Goal: Task Accomplishment & Management: Manage account settings

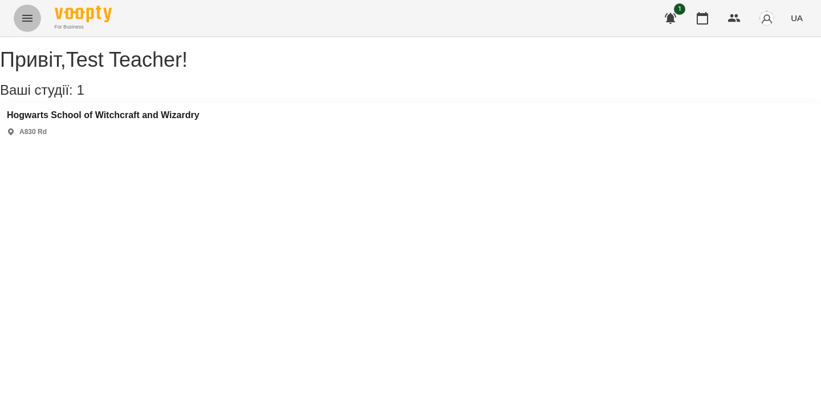
click at [24, 14] on icon "Menu" at bounding box center [28, 18] width 14 height 14
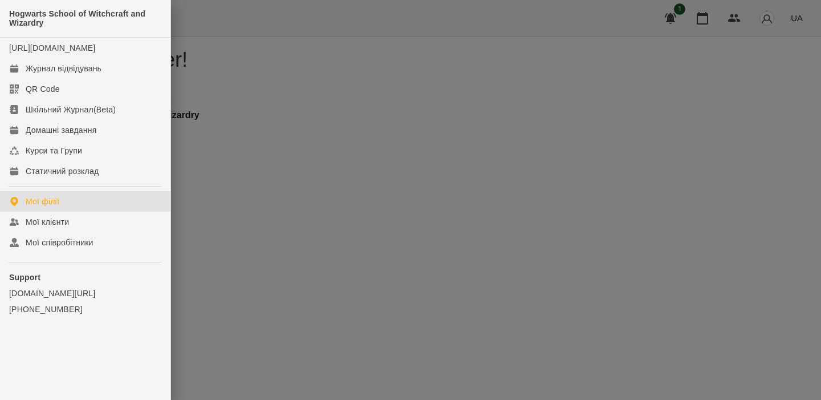
click at [544, 113] on div at bounding box center [410, 200] width 821 height 400
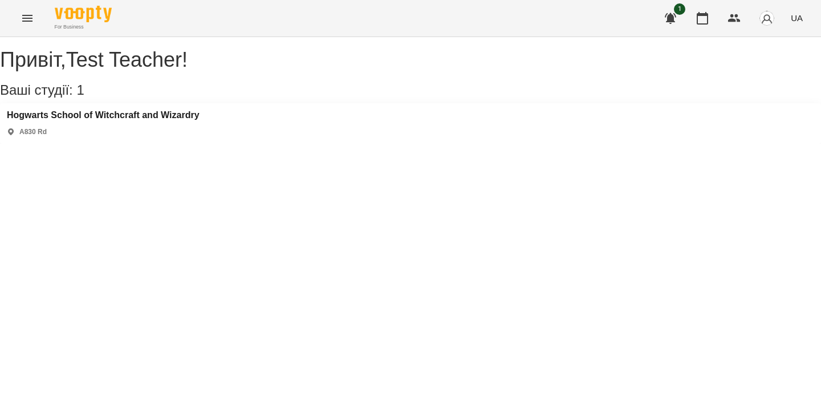
click at [759, 32] on div "1 UA" at bounding box center [732, 18] width 151 height 30
click at [766, 27] on button "button" at bounding box center [767, 18] width 30 height 30
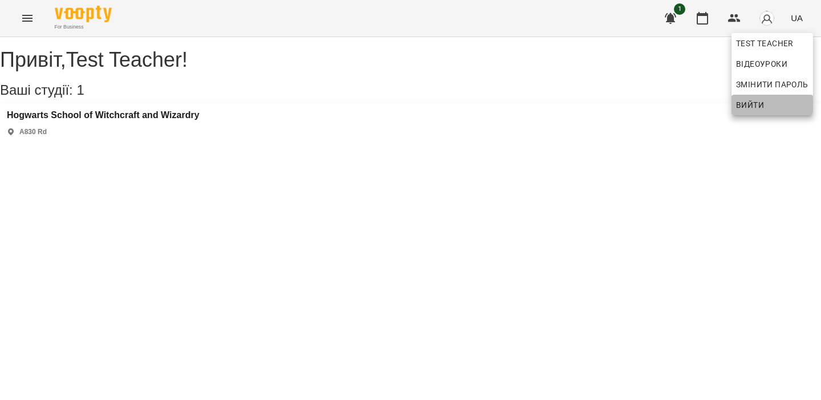
click at [742, 103] on span "Вийти" at bounding box center [750, 105] width 28 height 14
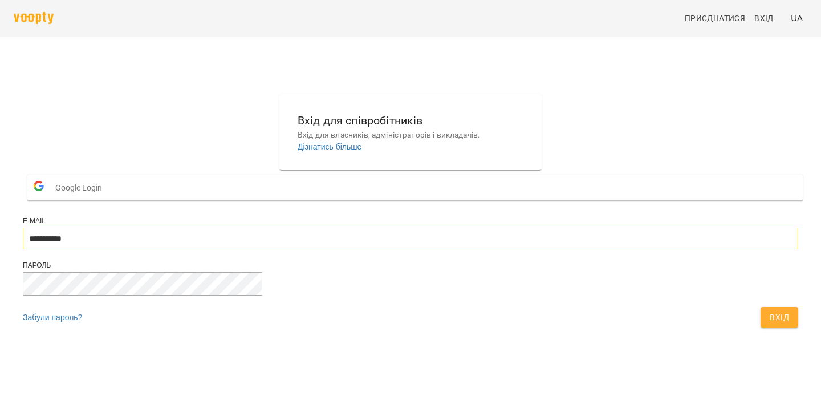
click at [414, 249] on input "**********" at bounding box center [411, 239] width 776 height 22
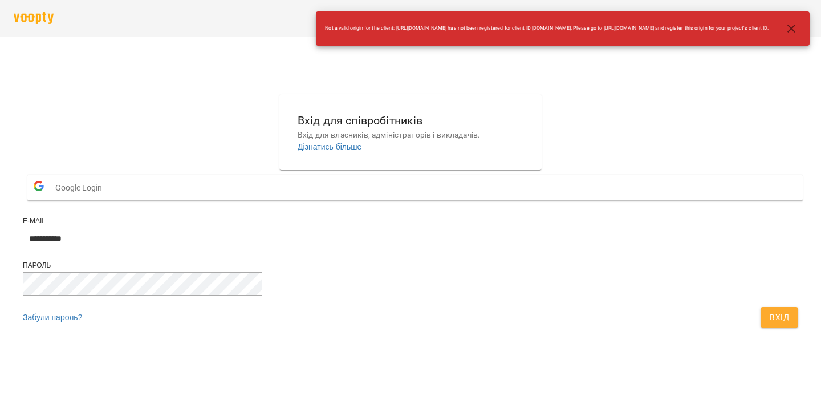
type input "**********"
click at [770, 324] on span "Вхід" at bounding box center [779, 317] width 19 height 14
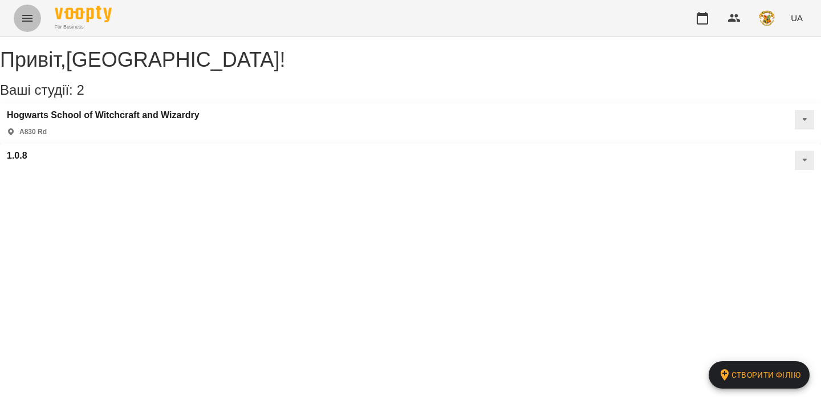
click at [26, 20] on icon "Menu" at bounding box center [27, 18] width 10 height 7
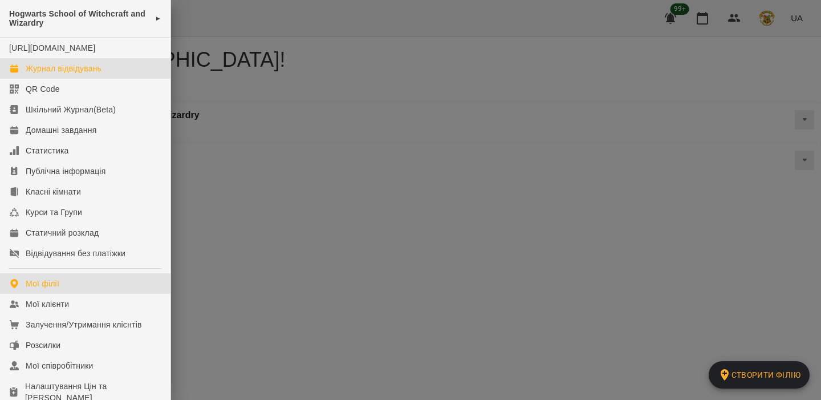
click at [83, 74] on div "Журнал відвідувань" at bounding box center [64, 68] width 76 height 11
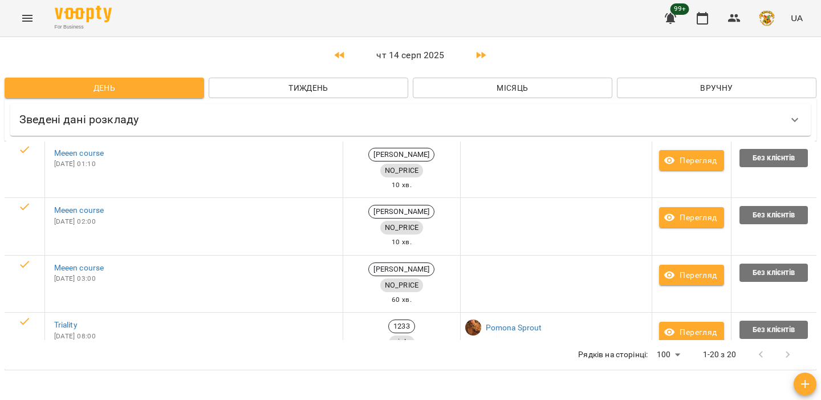
scroll to position [29, 0]
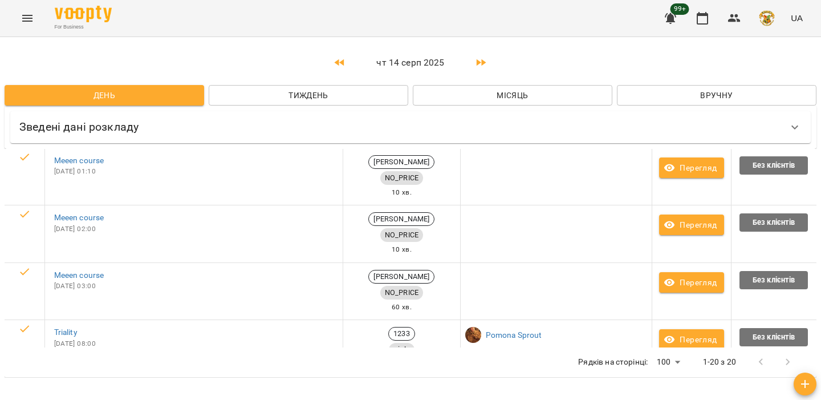
click at [665, 348] on body "For Business 99+ UA Календар чт 14 серп 2025 День Тиждень Місяць Вручну Зведені…" at bounding box center [410, 205] width 821 height 411
click at [671, 380] on li "500" at bounding box center [671, 376] width 34 height 21
type input "***"
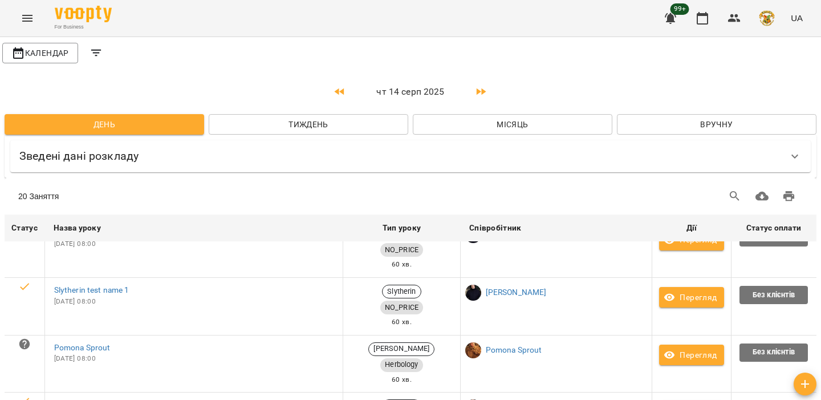
scroll to position [0, 0]
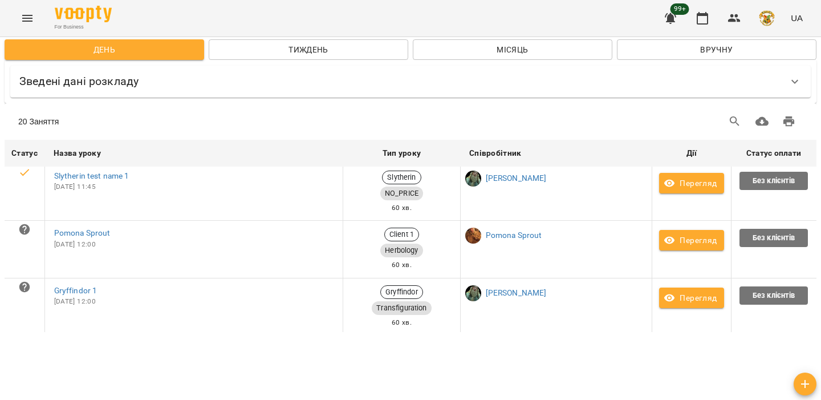
scroll to position [578, 0]
click at [51, 25] on div "For Business" at bounding box center [81, 18] width 62 height 25
click at [36, 19] on button "Menu" at bounding box center [27, 18] width 27 height 27
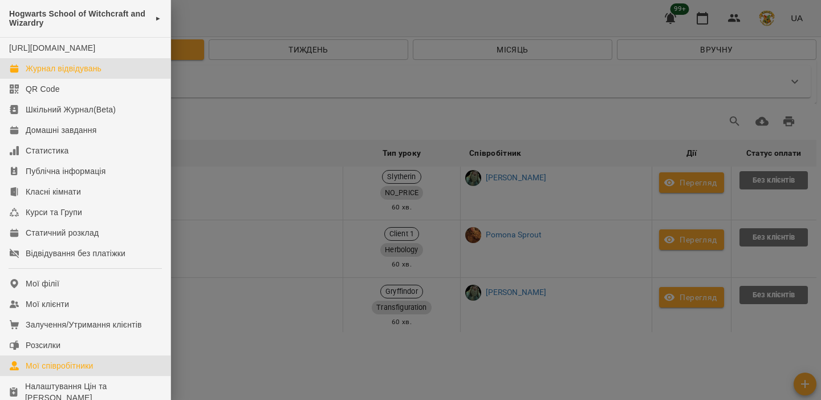
click at [91, 371] on div "Мої співробітники" at bounding box center [60, 365] width 68 height 11
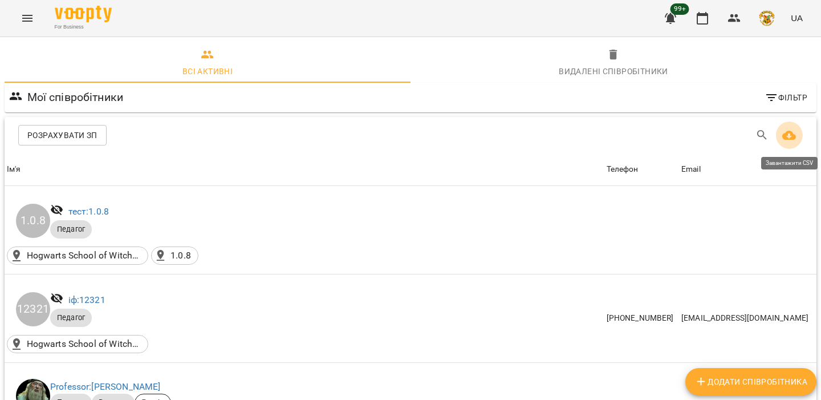
click at [782, 136] on icon "Завантажити CSV" at bounding box center [789, 135] width 14 height 9
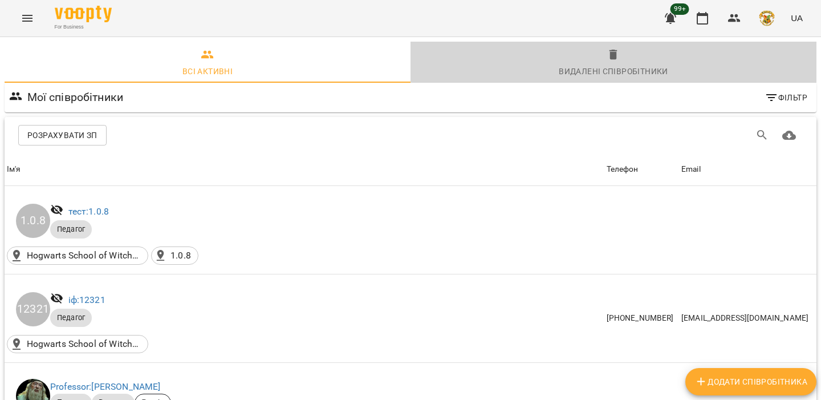
click at [599, 61] on span "Видалені cпівробітники" at bounding box center [613, 63] width 392 height 31
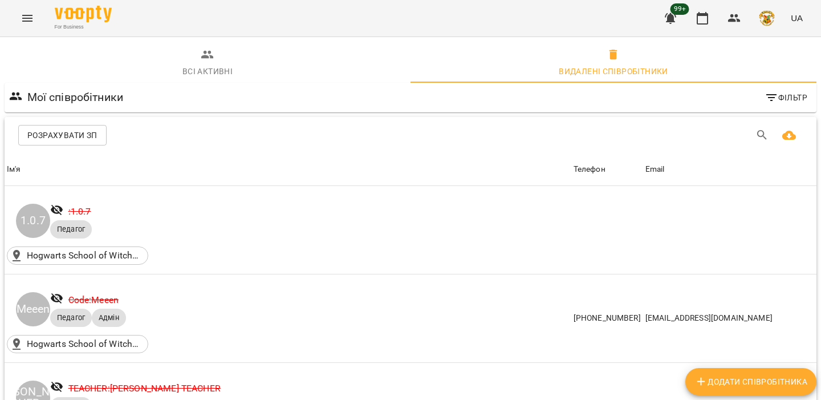
click at [785, 134] on icon "Завантажити CSV" at bounding box center [789, 135] width 14 height 9
click at [29, 13] on icon "Menu" at bounding box center [28, 18] width 14 height 14
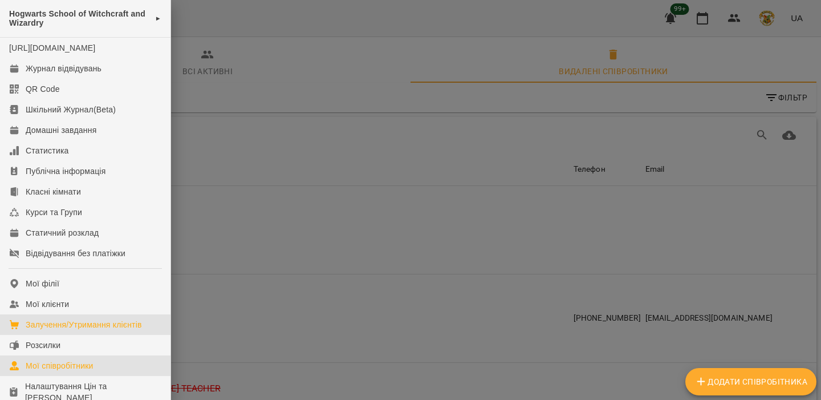
click at [87, 330] on div "Залучення/Утримання клієнтів" at bounding box center [84, 324] width 116 height 11
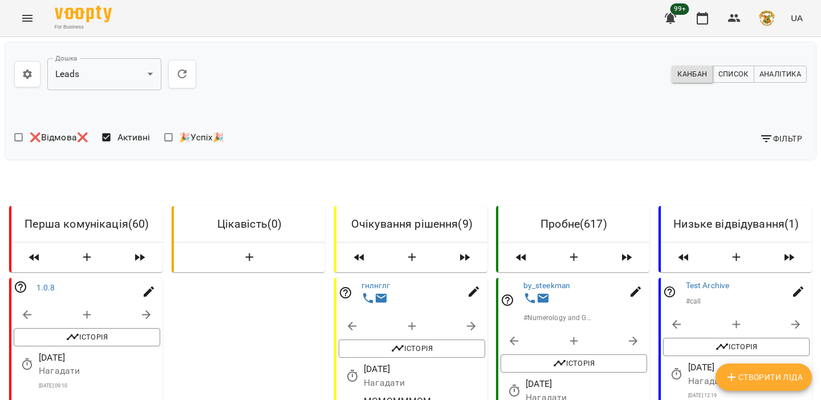
click at [781, 137] on span "Фільтр" at bounding box center [781, 139] width 43 height 14
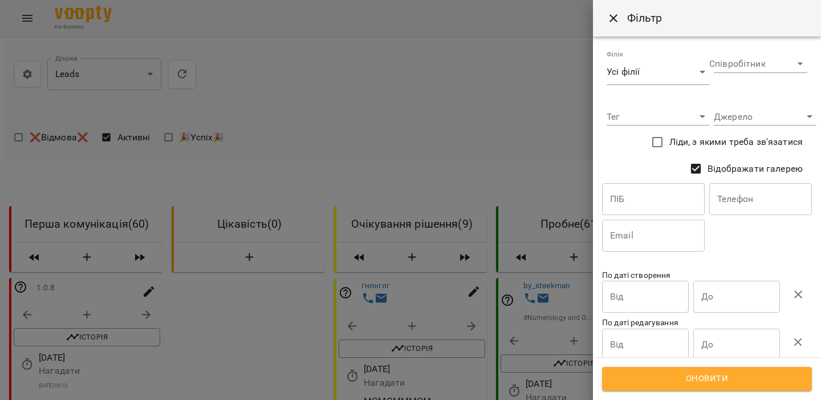
click at [502, 132] on div at bounding box center [410, 200] width 821 height 400
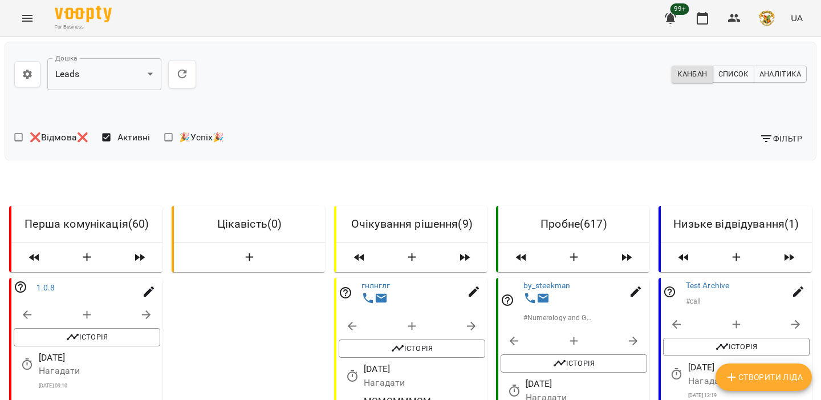
click at [728, 88] on div "**********" at bounding box center [411, 74] width 802 height 55
click at [732, 84] on div "Канбан Список Аналітика" at bounding box center [611, 74] width 401 height 26
click at [734, 75] on span "Список" at bounding box center [734, 74] width 30 height 13
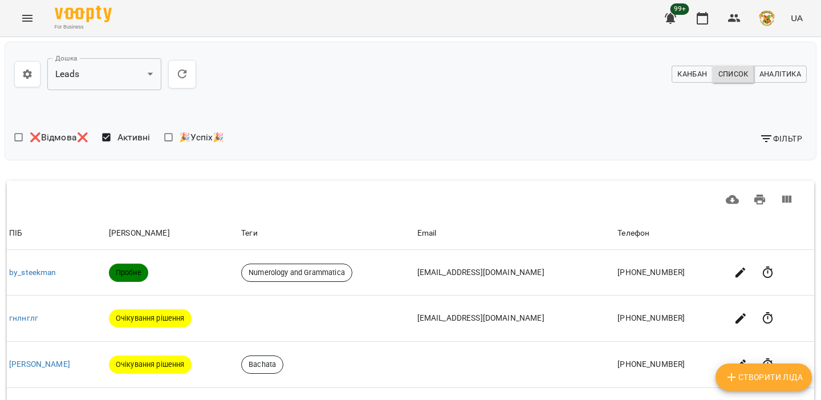
click at [775, 62] on div "Канбан Список Аналітика" at bounding box center [611, 74] width 401 height 26
click at [772, 70] on span "Аналітика" at bounding box center [781, 74] width 42 height 13
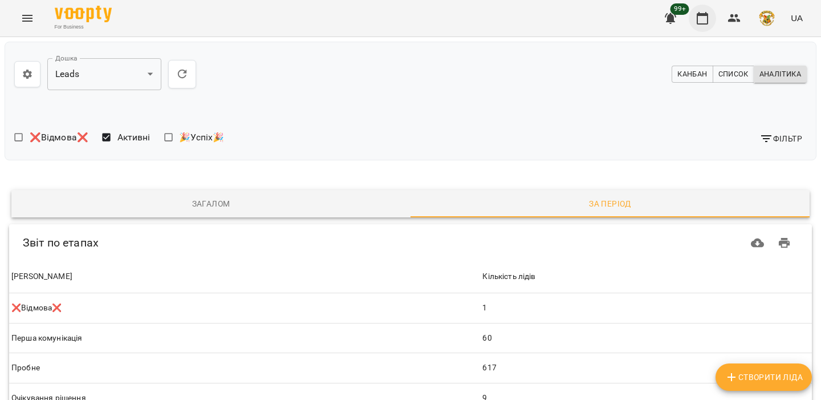
click at [708, 21] on icon "button" at bounding box center [702, 18] width 11 height 13
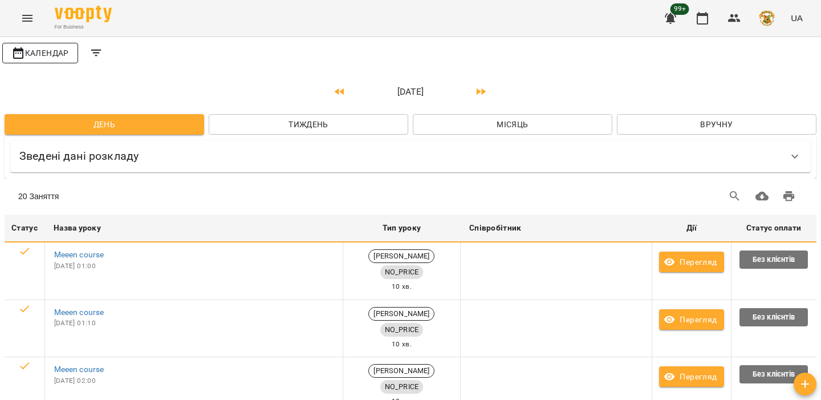
click at [59, 55] on span "Календар" at bounding box center [40, 53] width 58 height 14
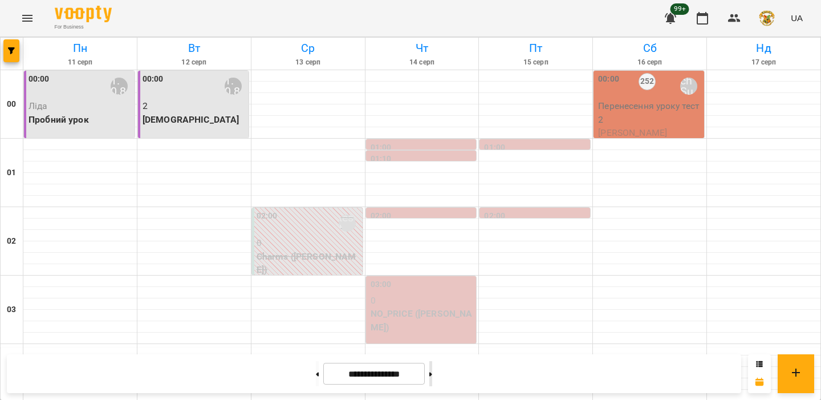
click at [432, 374] on button at bounding box center [430, 373] width 3 height 25
type input "**********"
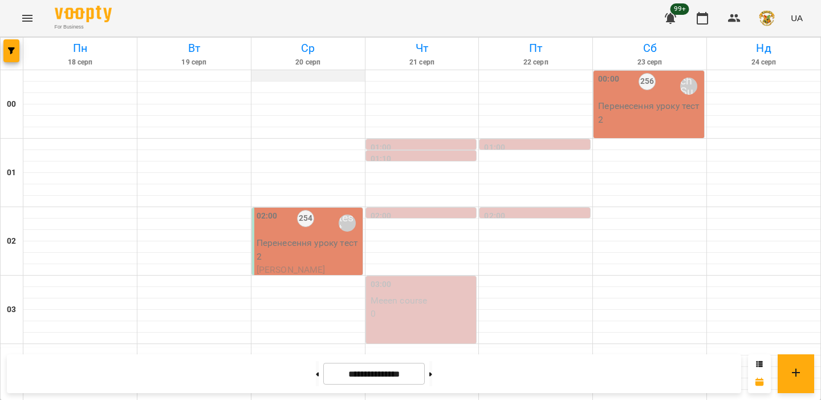
click at [314, 79] on div at bounding box center [308, 75] width 113 height 11
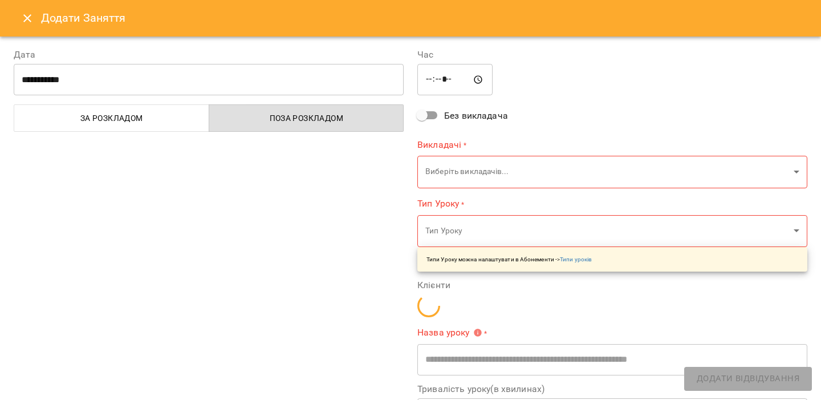
type input "**********"
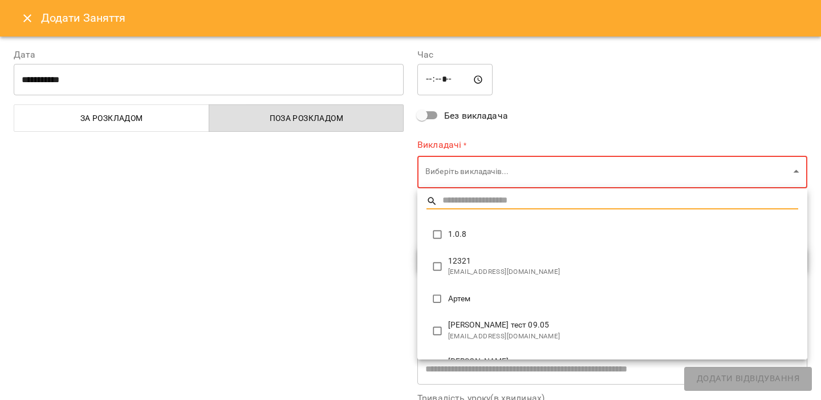
type input "**********"
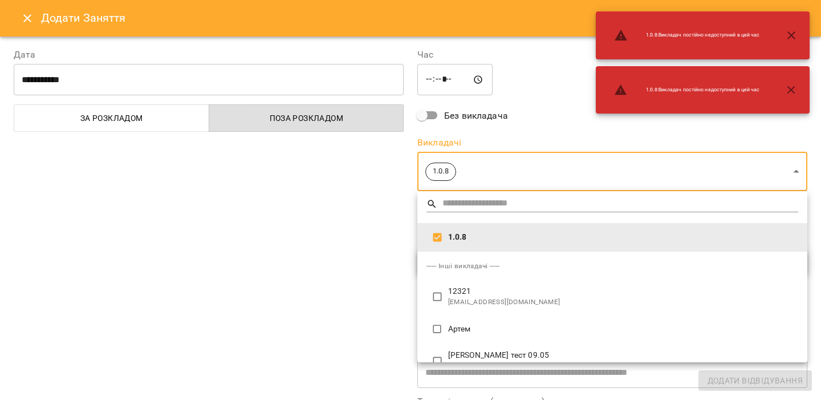
click at [354, 230] on div at bounding box center [410, 200] width 821 height 400
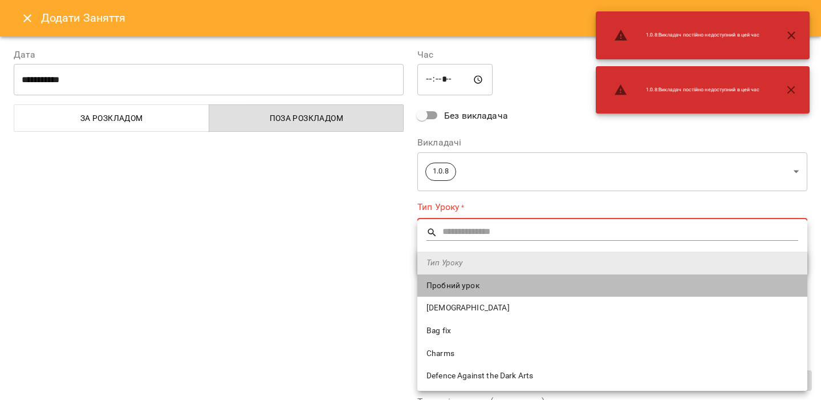
click at [433, 289] on span "Пробний урок" at bounding box center [613, 285] width 372 height 11
type input "**********"
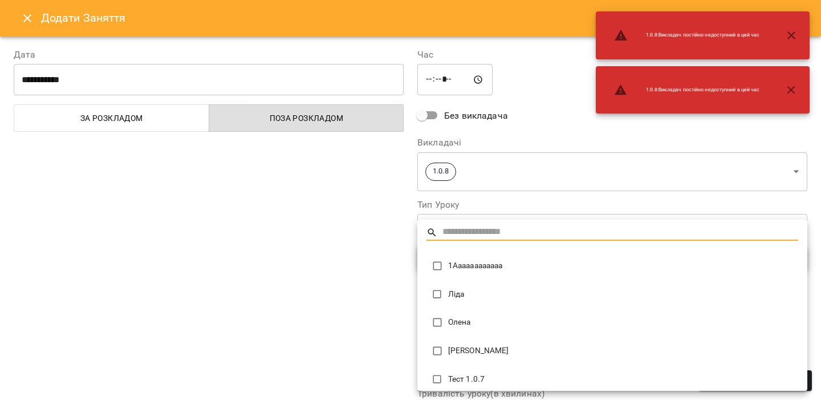
type input "**********"
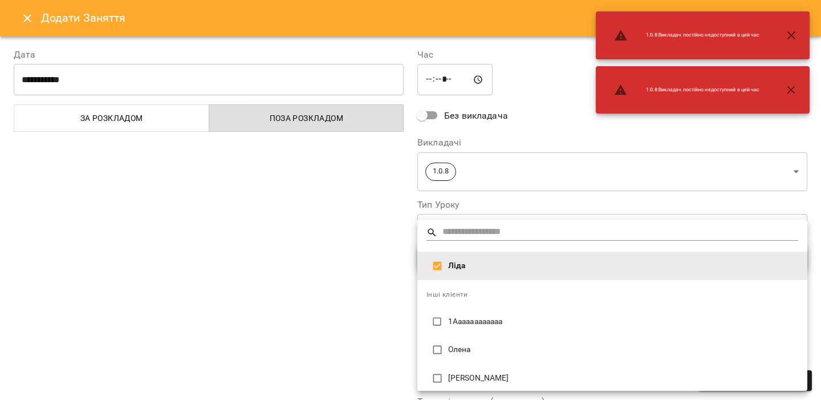
click at [380, 299] on div at bounding box center [410, 200] width 821 height 400
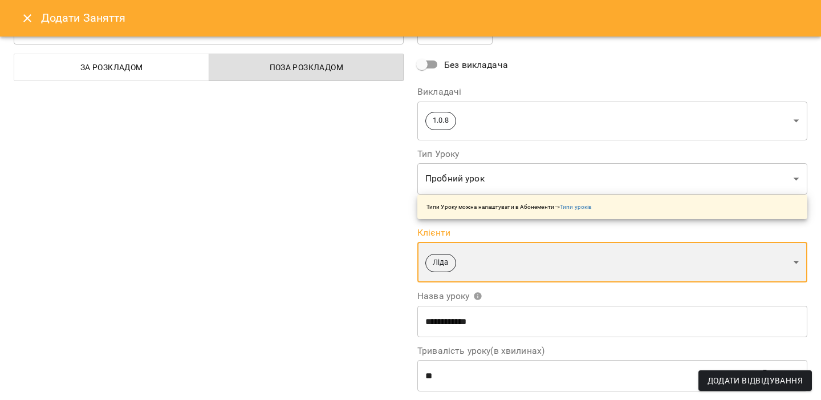
scroll to position [54, 0]
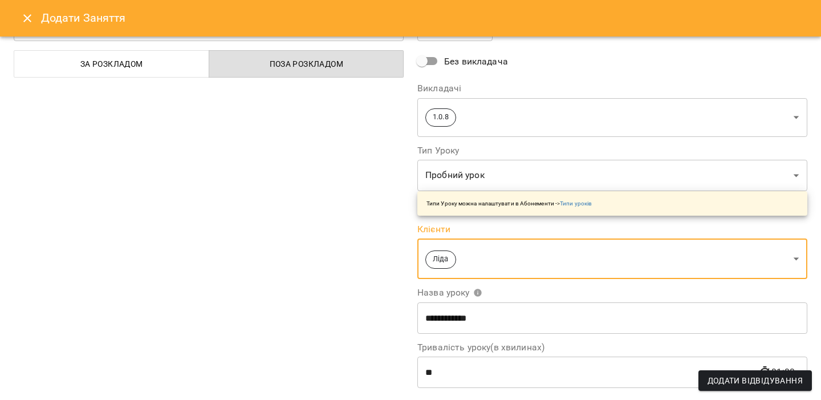
click at [711, 381] on span "Додати Відвідування" at bounding box center [755, 381] width 95 height 14
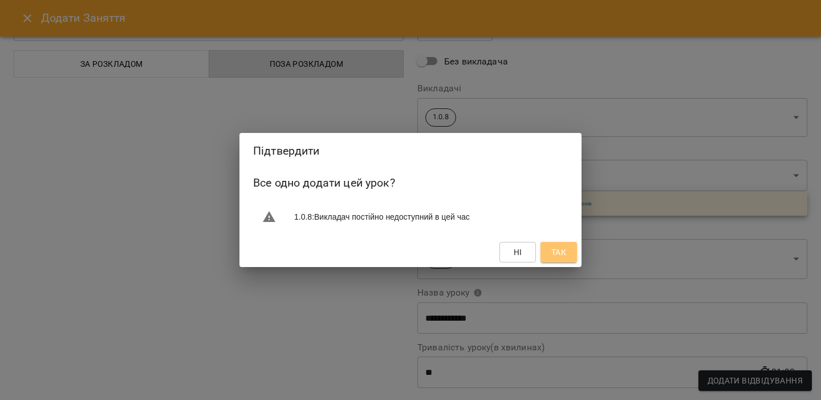
click at [566, 260] on button "Так" at bounding box center [559, 252] width 36 height 21
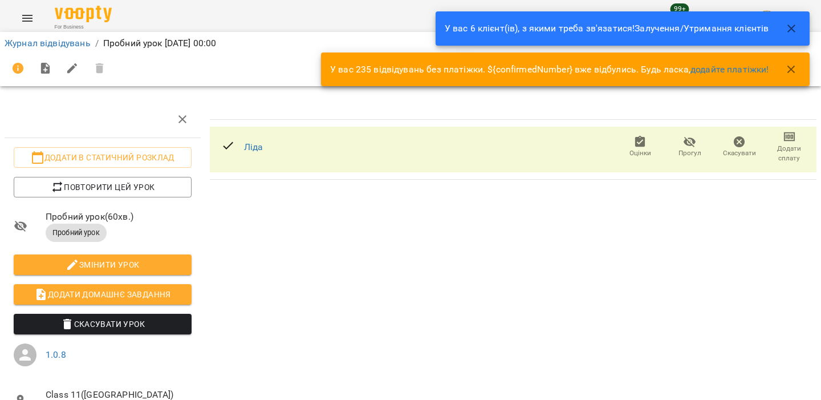
drag, startPoint x: 277, startPoint y: 42, endPoint x: 106, endPoint y: 41, distance: 171.7
click at [106, 41] on ol "Журнал відвідувань / Пробний урок Wed, 20 Aug 2025 00:00" at bounding box center [411, 43] width 812 height 14
copy p "Пробний урок Wed, 20 Aug 2025 00:00"
click at [31, 11] on icon "Menu" at bounding box center [28, 18] width 14 height 14
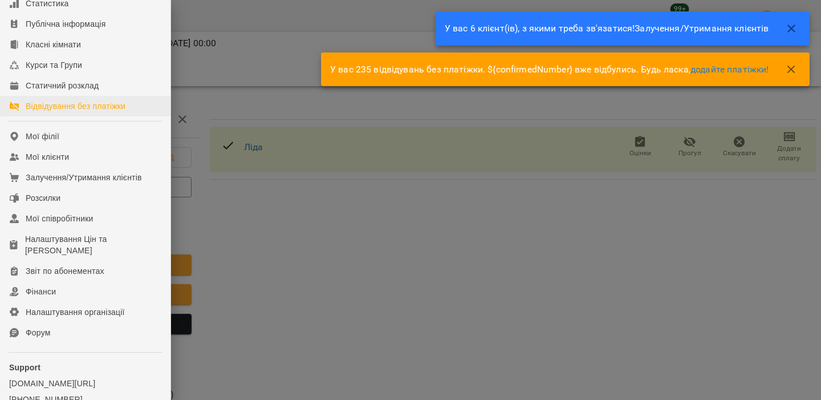
scroll to position [148, 0]
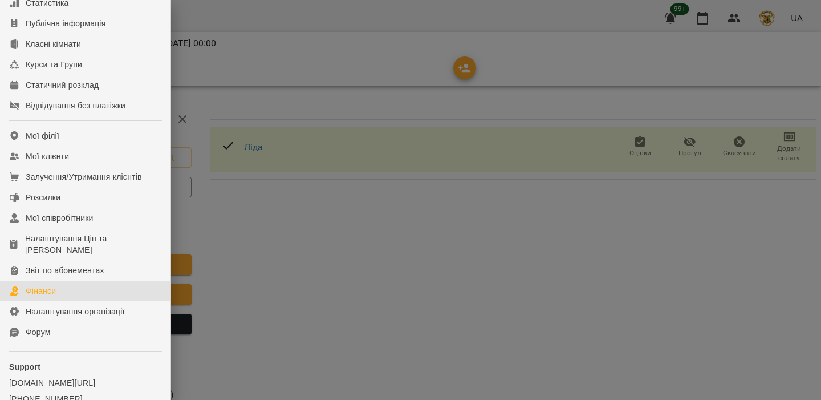
click at [41, 297] on div "Фінанси" at bounding box center [41, 290] width 30 height 11
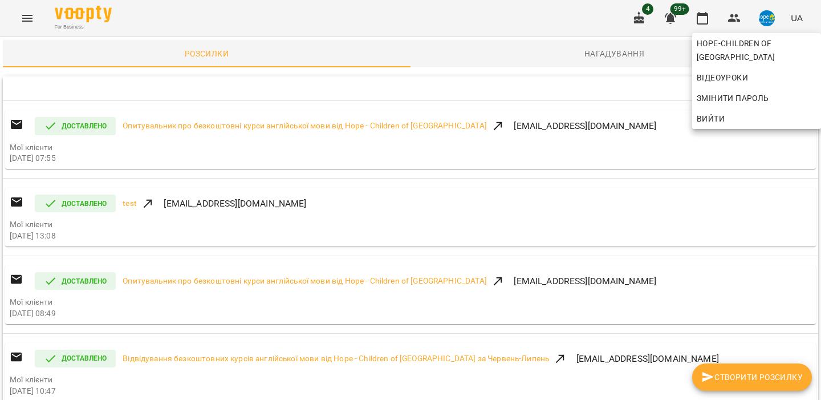
click at [747, 112] on span "Вийти" at bounding box center [757, 119] width 120 height 14
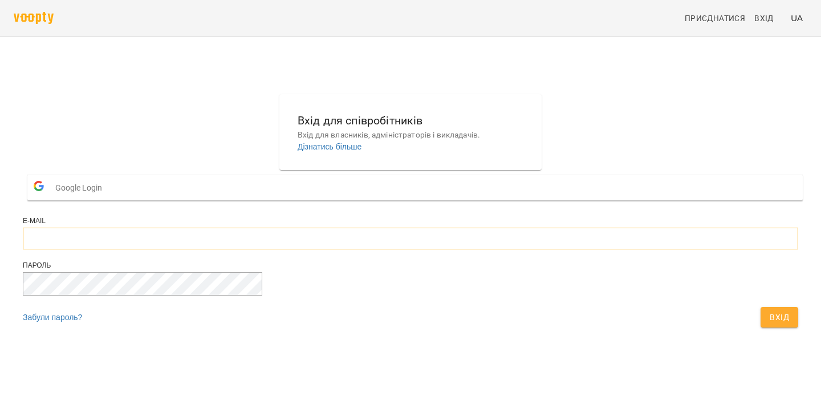
type input "**********"
click at [761, 327] on button "Вхід" at bounding box center [780, 317] width 38 height 21
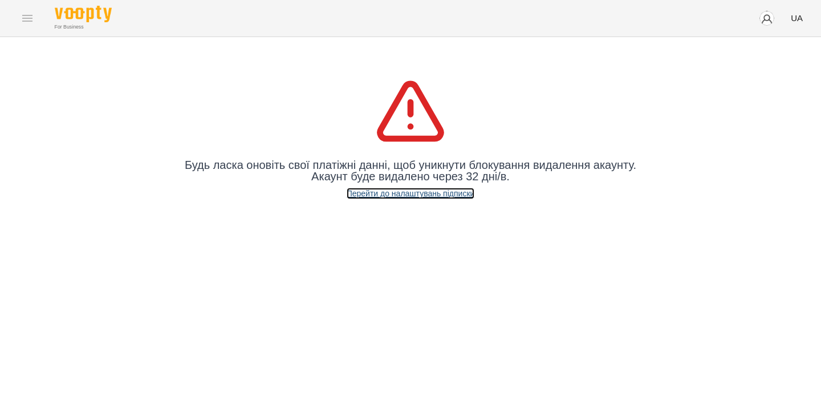
click at [380, 196] on link "Перейти до налаштувань підписки" at bounding box center [411, 193] width 128 height 11
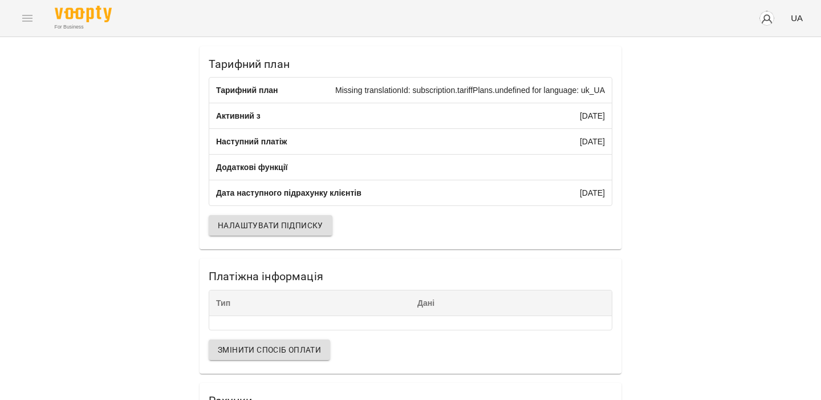
click at [24, 22] on div "For Business UA" at bounding box center [410, 18] width 821 height 36
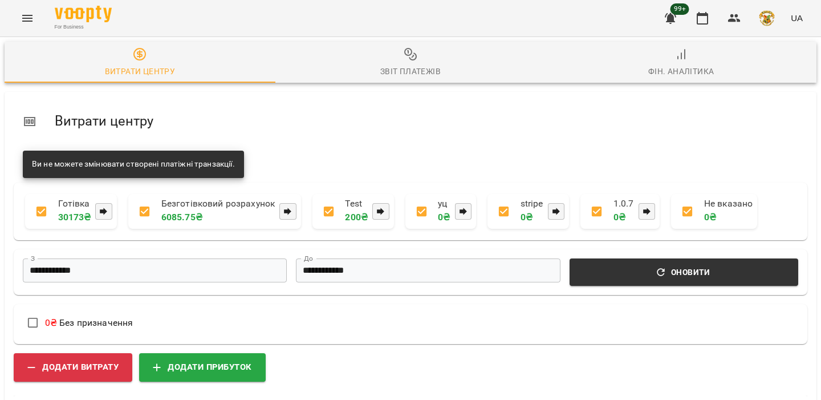
click at [32, 12] on icon "Menu" at bounding box center [28, 18] width 14 height 14
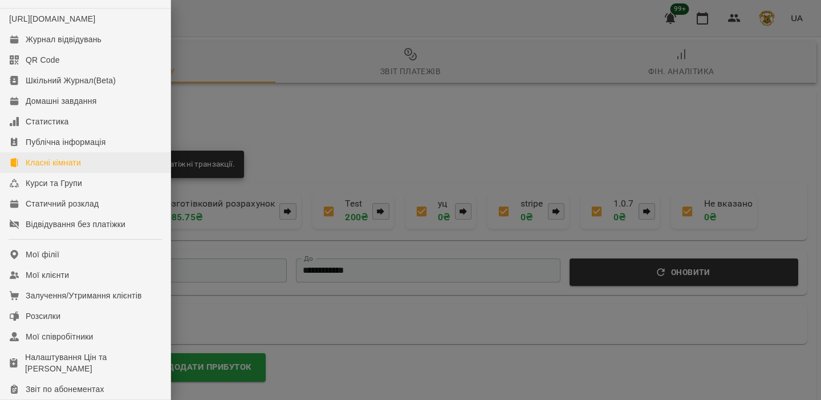
scroll to position [28, 0]
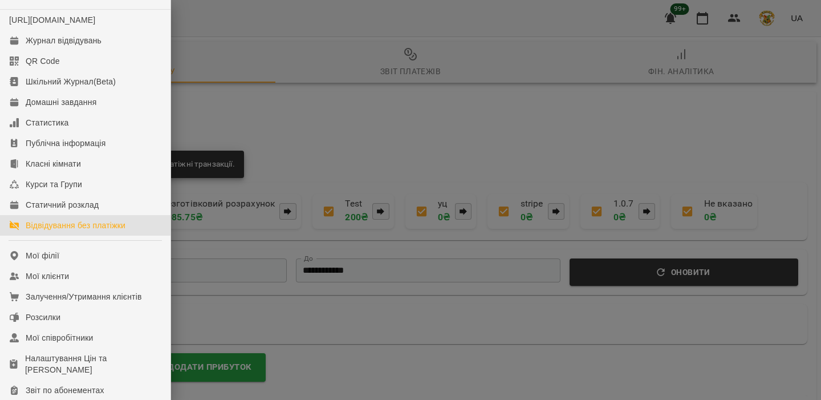
click at [90, 231] on div "Відвідування без платіжки" at bounding box center [76, 225] width 100 height 11
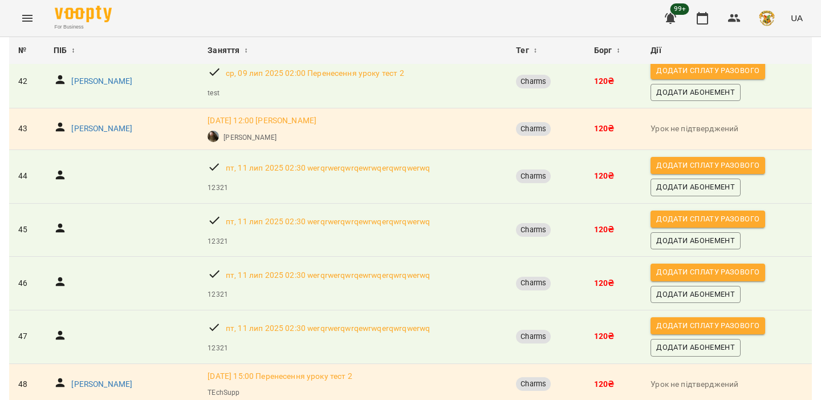
scroll to position [1972, 0]
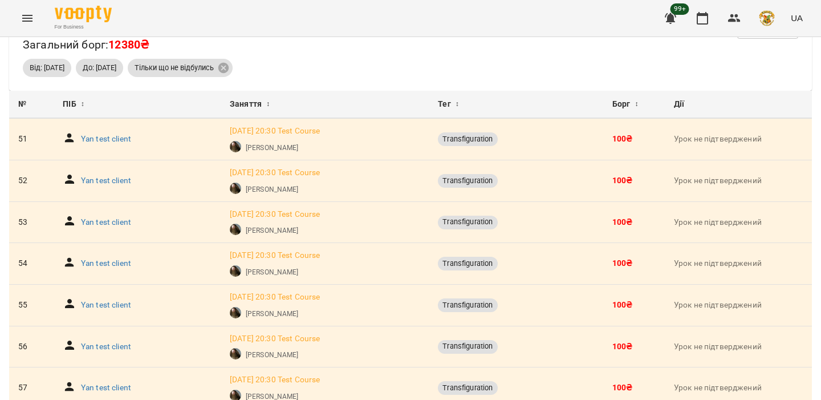
scroll to position [1850, 0]
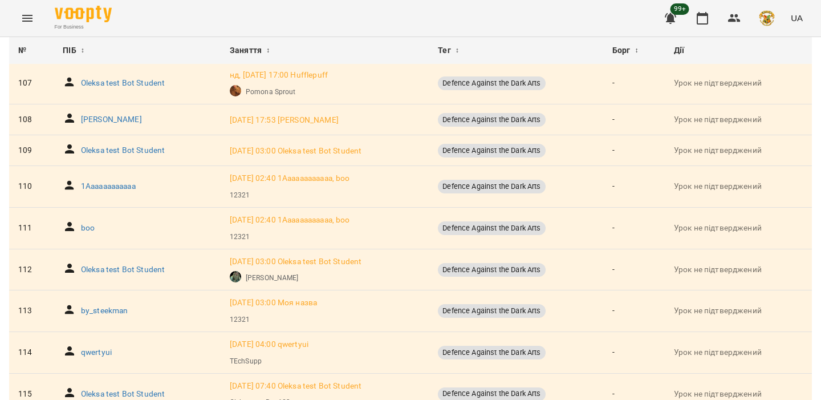
scroll to position [566, 0]
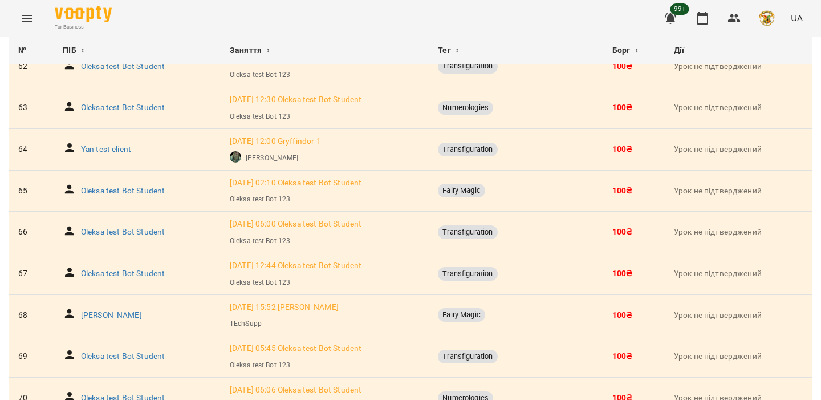
click at [808, 354] on td "Урок не підтверджений" at bounding box center [738, 357] width 147 height 42
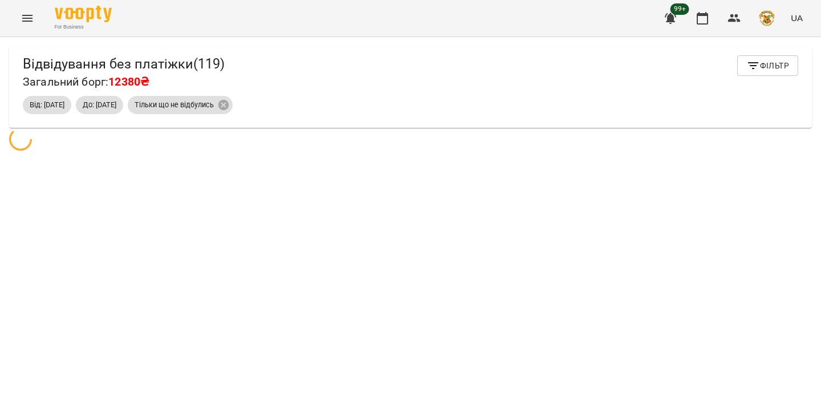
scroll to position [1796, 0]
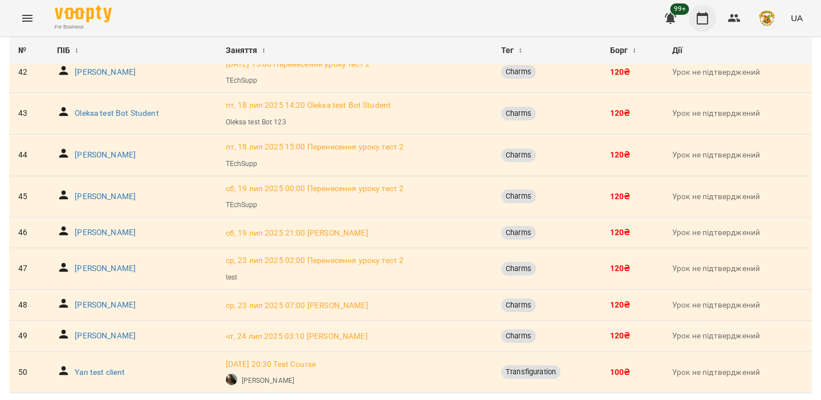
click at [705, 17] on icon "button" at bounding box center [703, 18] width 14 height 14
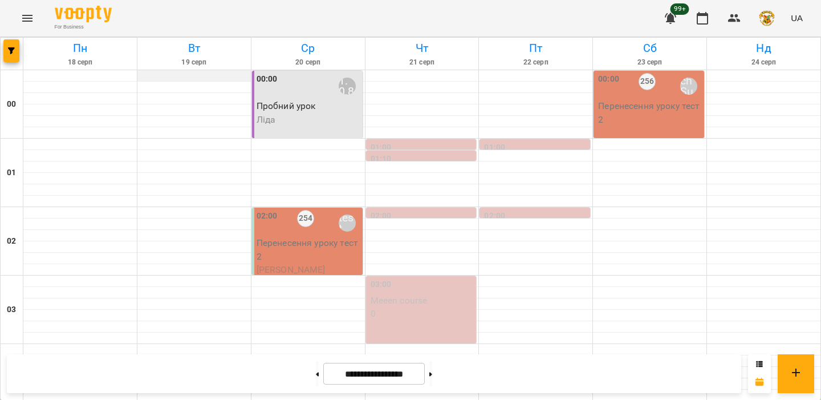
click at [211, 74] on div at bounding box center [193, 75] width 113 height 11
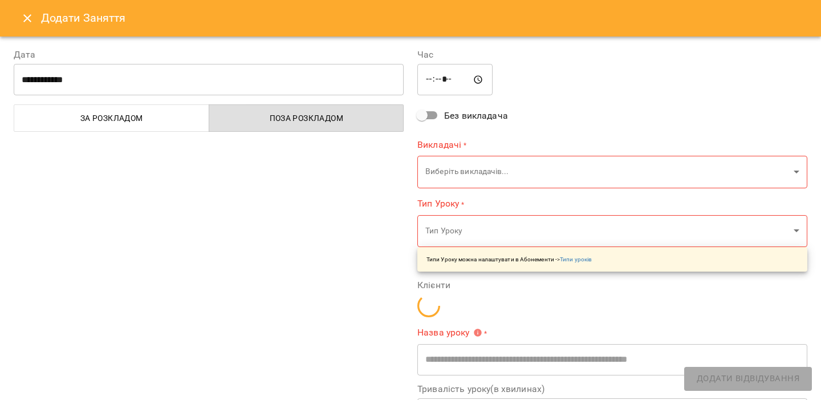
type input "**********"
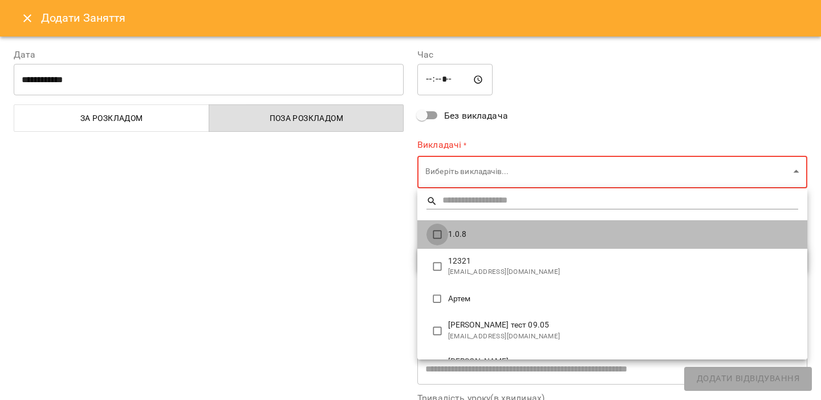
type input "**********"
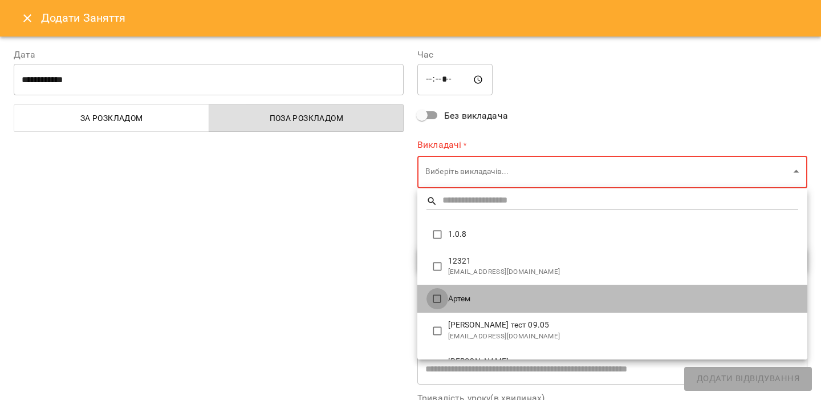
type input "**********"
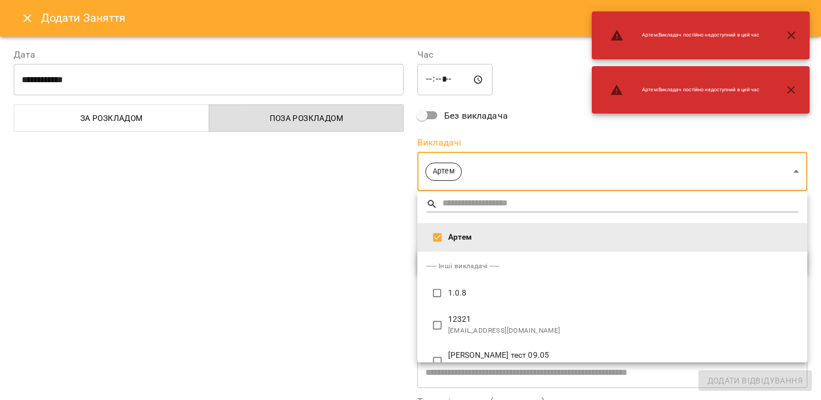
click at [375, 288] on div at bounding box center [410, 200] width 821 height 400
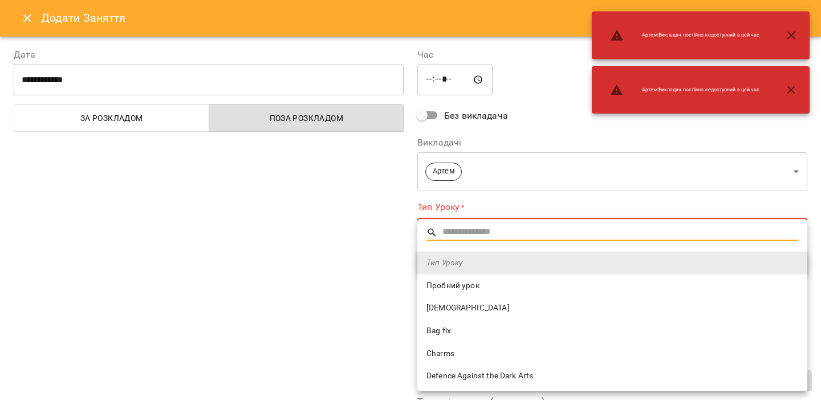
click at [442, 303] on span "[DEMOGRAPHIC_DATA]" at bounding box center [613, 307] width 372 height 11
type input "**********"
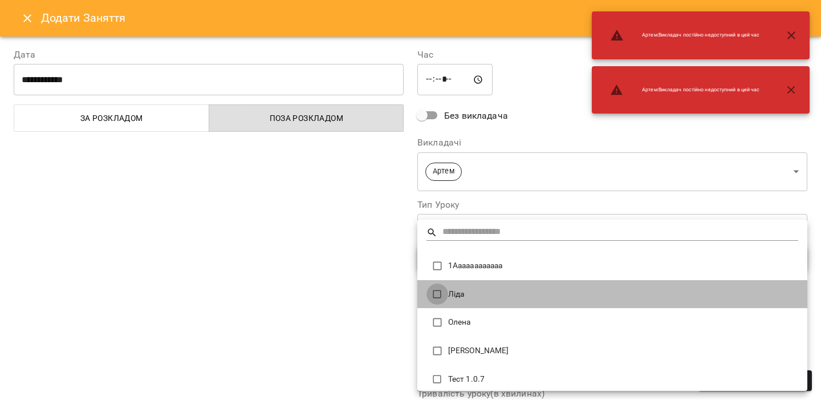
type input "**********"
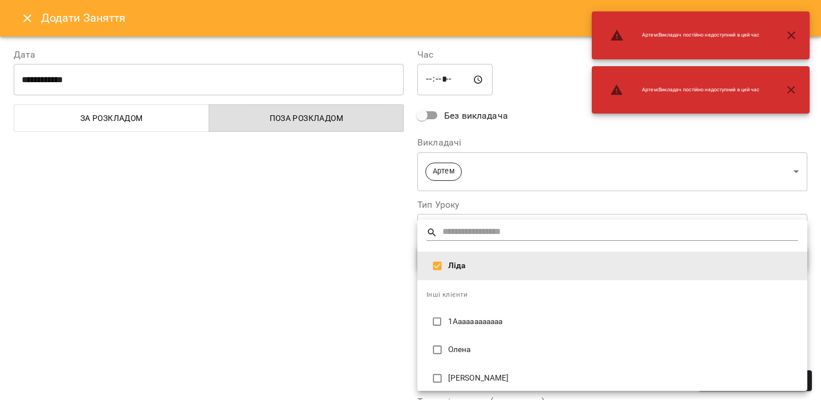
click at [364, 298] on div at bounding box center [410, 200] width 821 height 400
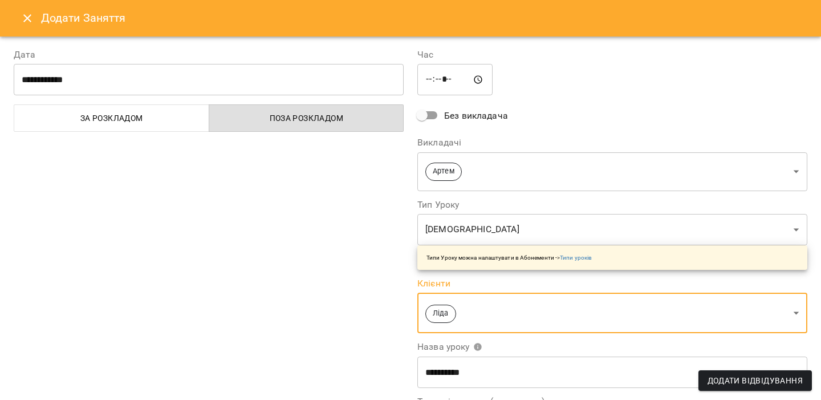
click at [457, 369] on input "**********" at bounding box center [612, 372] width 390 height 32
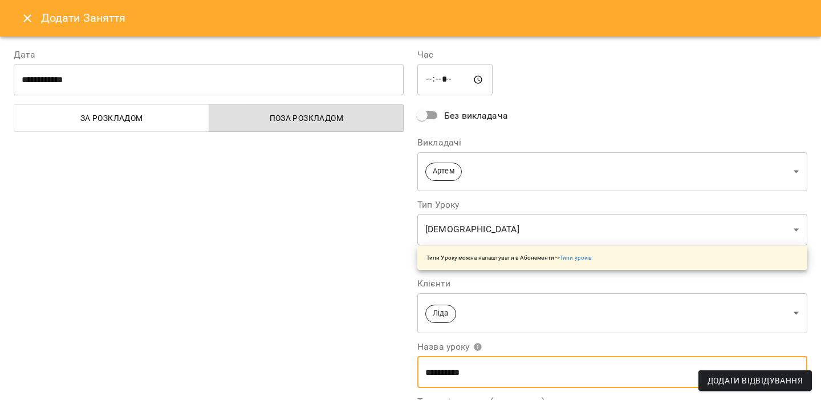
click at [457, 369] on input "**********" at bounding box center [612, 372] width 390 height 32
type input "*"
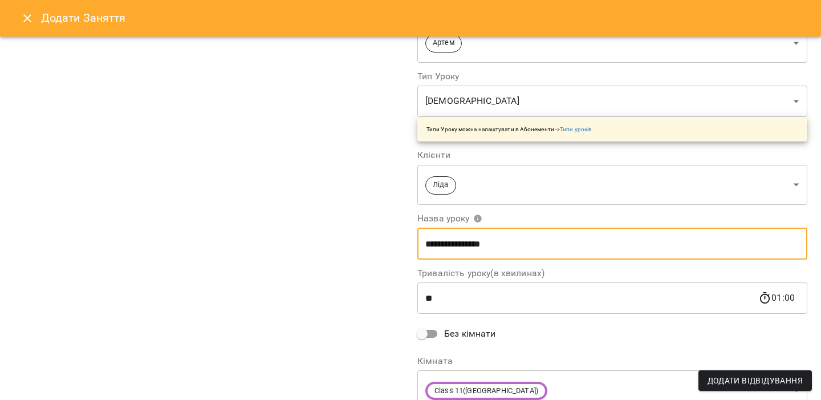
scroll to position [136, 0]
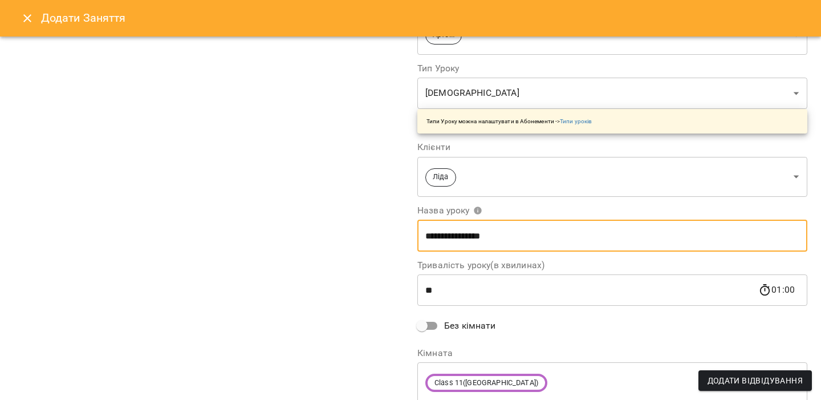
click at [459, 237] on input "**********" at bounding box center [612, 236] width 390 height 32
type input "**********"
click at [723, 379] on span "Додати Відвідування" at bounding box center [755, 381] width 95 height 14
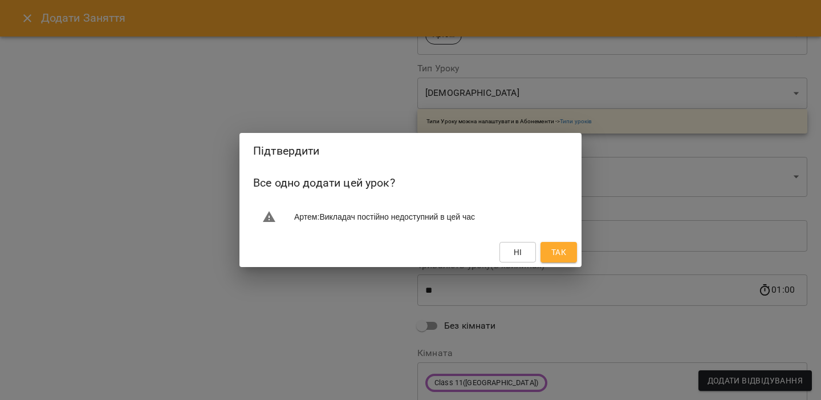
click at [553, 245] on span "Так" at bounding box center [558, 252] width 15 height 14
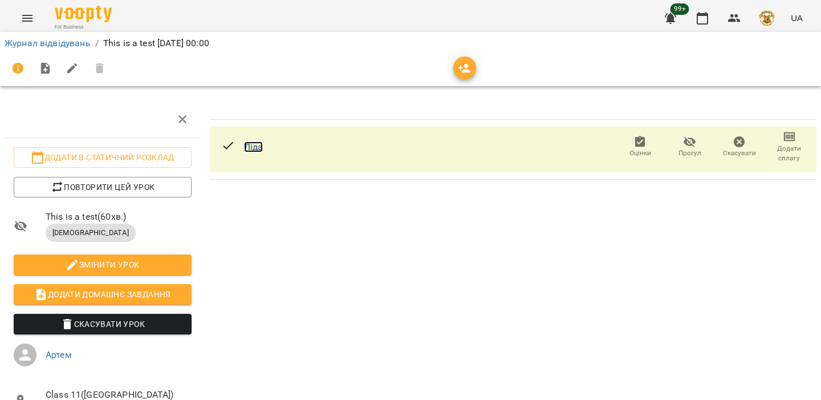
click at [257, 148] on link "Ліда" at bounding box center [253, 146] width 19 height 11
click at [67, 68] on icon "button" at bounding box center [73, 69] width 14 height 14
select select "**********"
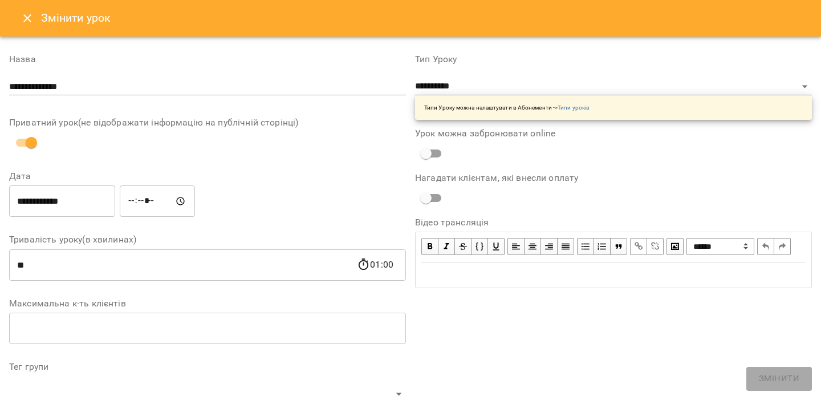
click at [27, 22] on icon "Close" at bounding box center [28, 18] width 14 height 14
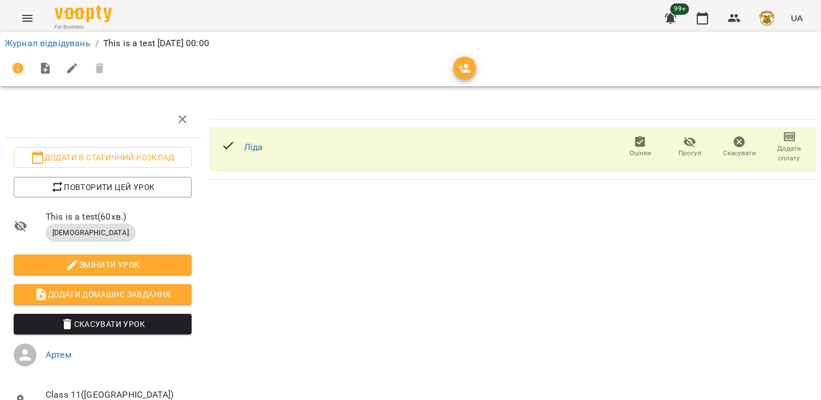
click at [64, 36] on li "Журнал відвідувань" at bounding box center [48, 43] width 86 height 14
click at [64, 38] on link "Журнал відвідувань" at bounding box center [48, 43] width 86 height 11
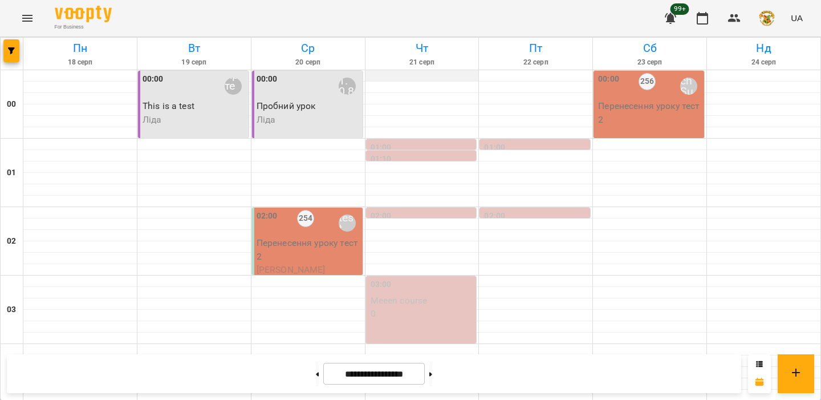
click at [423, 72] on div at bounding box center [422, 75] width 113 height 11
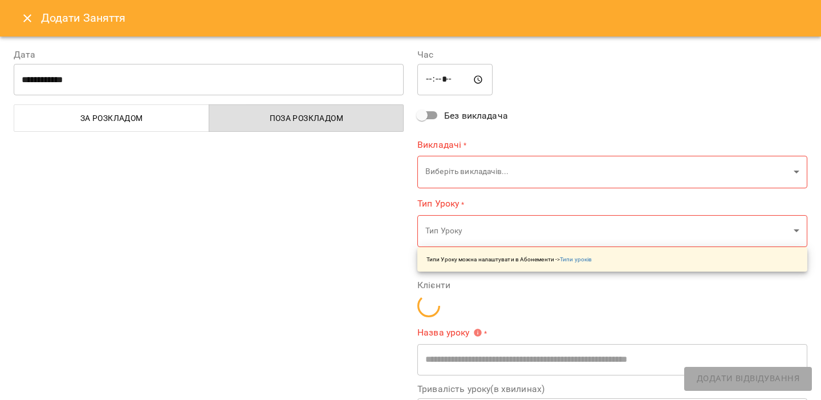
type input "**********"
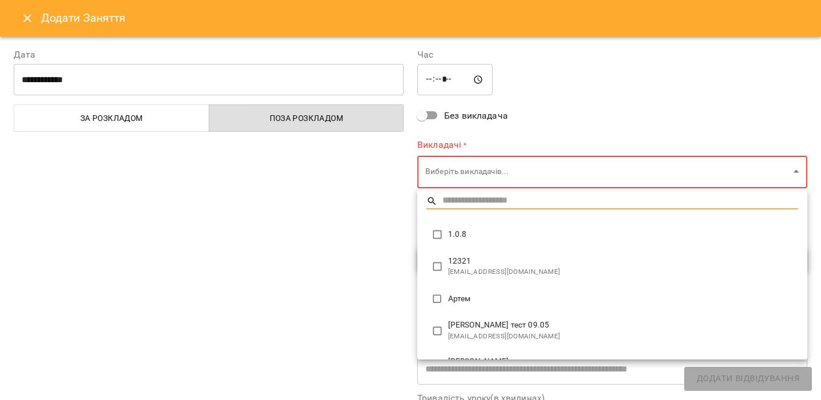
type input "**********"
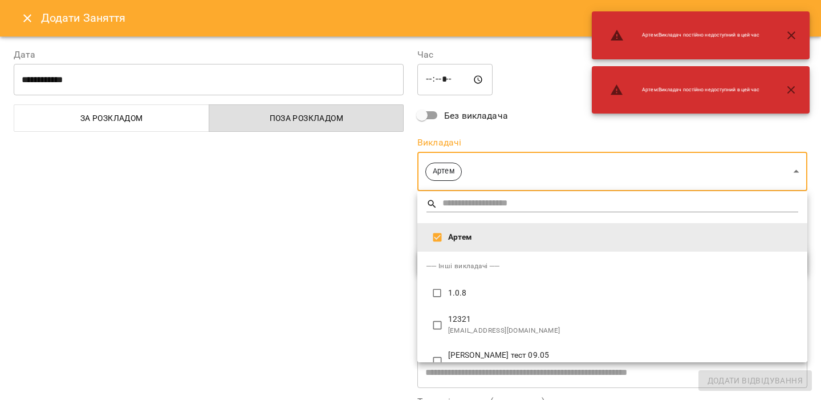
click at [377, 287] on div at bounding box center [410, 200] width 821 height 400
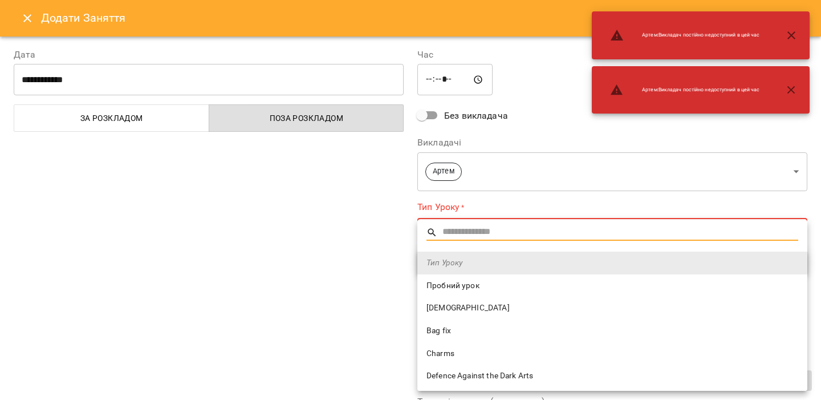
click at [425, 309] on li "[DEMOGRAPHIC_DATA]" at bounding box center [612, 308] width 390 height 23
type input "**********"
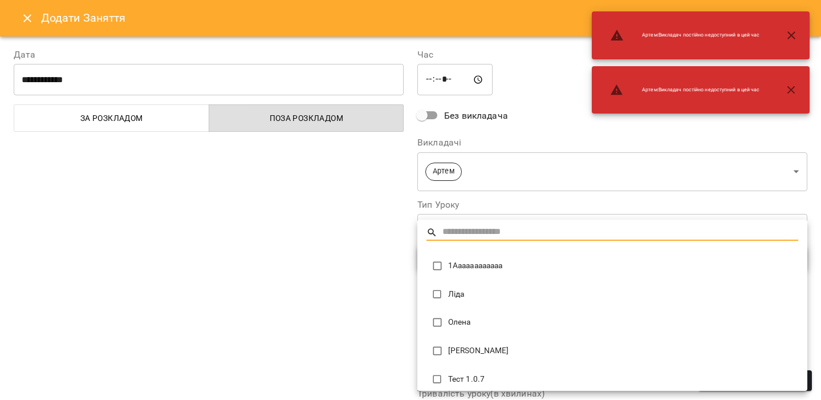
type input "**********"
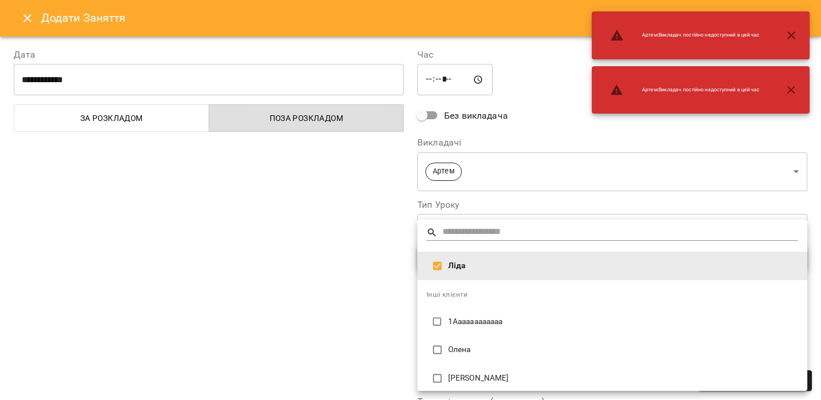
click at [352, 290] on div at bounding box center [410, 200] width 821 height 400
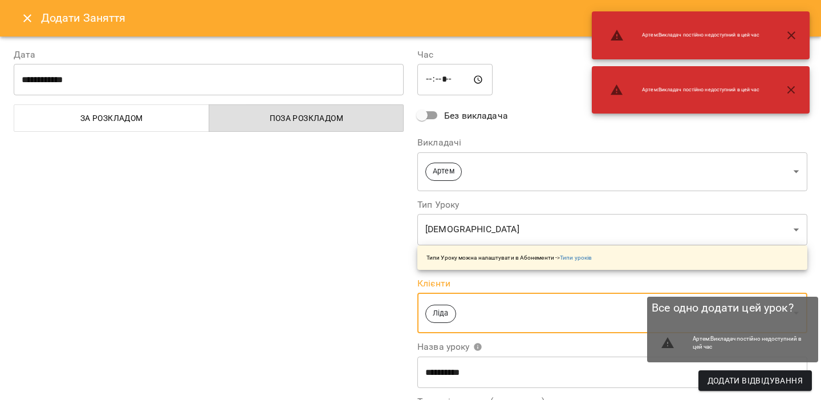
click at [722, 384] on span "Додати Відвідування" at bounding box center [755, 381] width 95 height 14
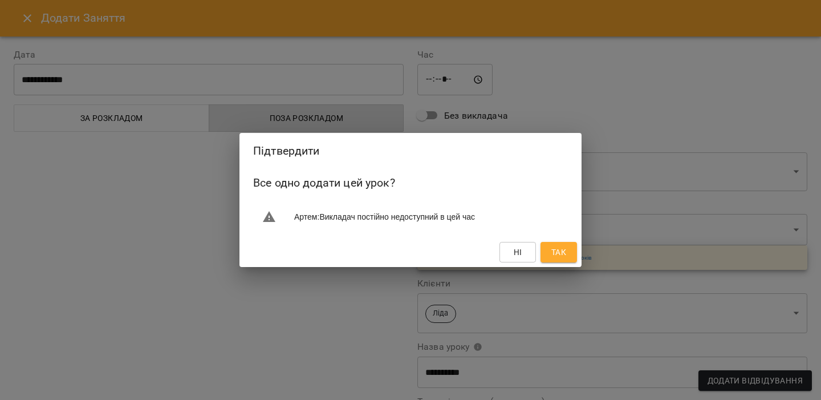
click at [557, 243] on button "Так" at bounding box center [559, 252] width 36 height 21
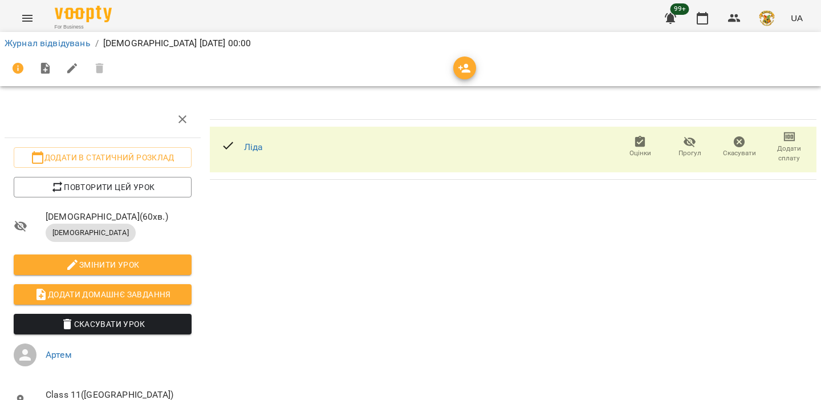
click at [49, 51] on div "Журнал відвідувань / Сповіщення чт, 21 серп 2025 00:00" at bounding box center [411, 59] width 826 height 59
click at [64, 48] on link "Журнал відвідувань" at bounding box center [48, 43] width 86 height 11
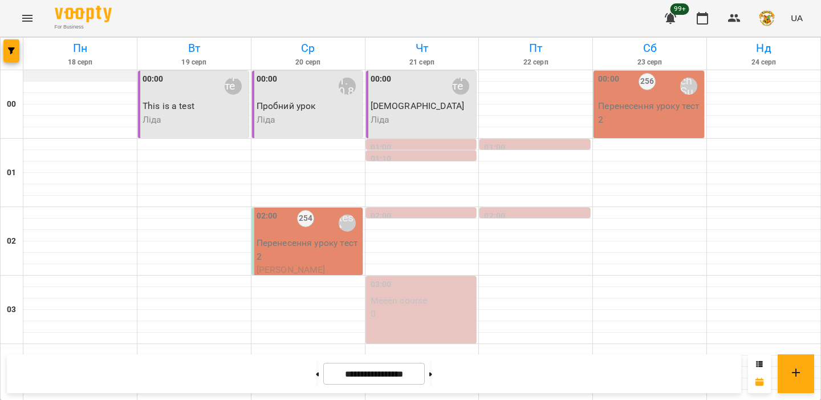
click at [95, 75] on div at bounding box center [79, 75] width 113 height 11
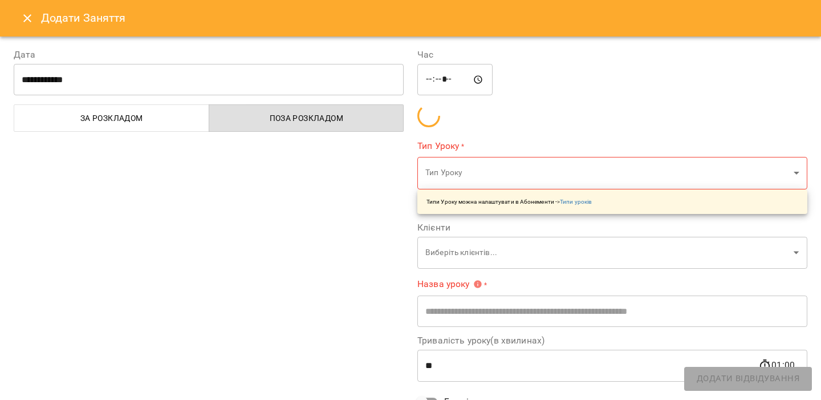
type input "**********"
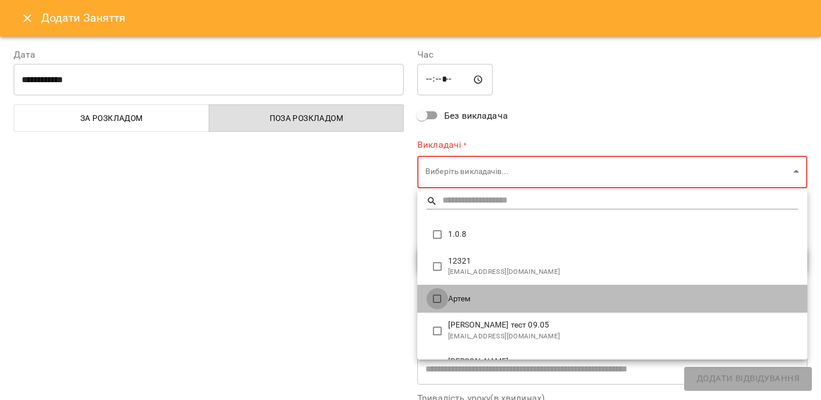
type input "**********"
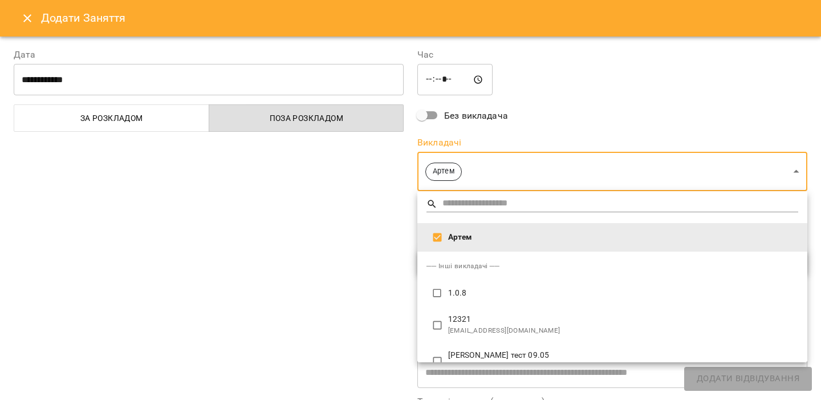
click at [354, 267] on div at bounding box center [410, 200] width 821 height 400
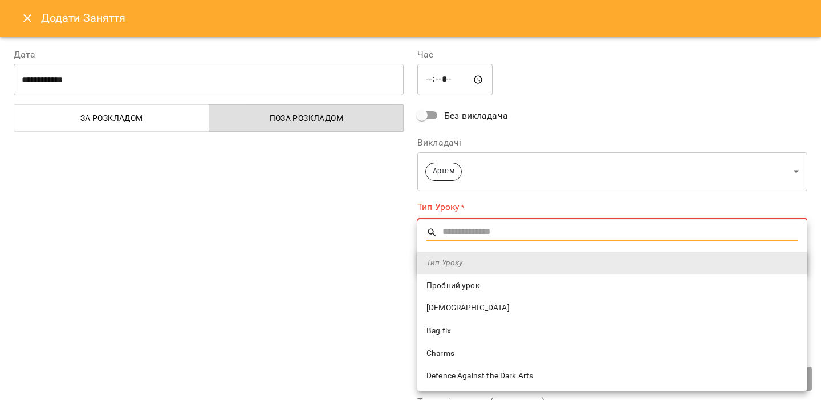
click at [446, 354] on span "Charms" at bounding box center [613, 353] width 372 height 11
type input "******"
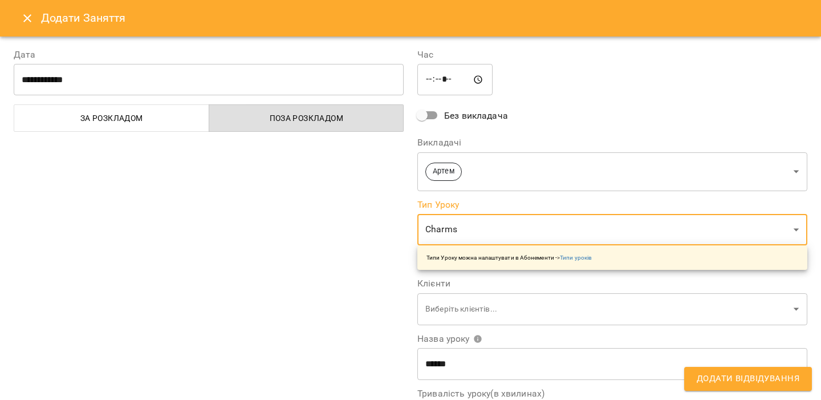
click at [325, 295] on div "**********" at bounding box center [209, 290] width 404 height 513
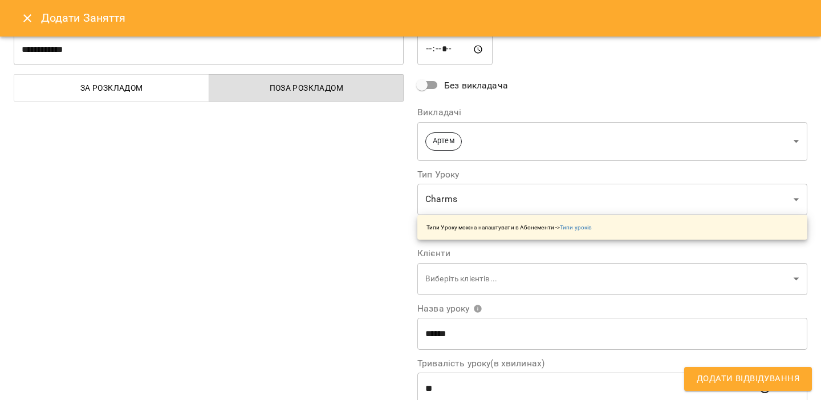
scroll to position [35, 0]
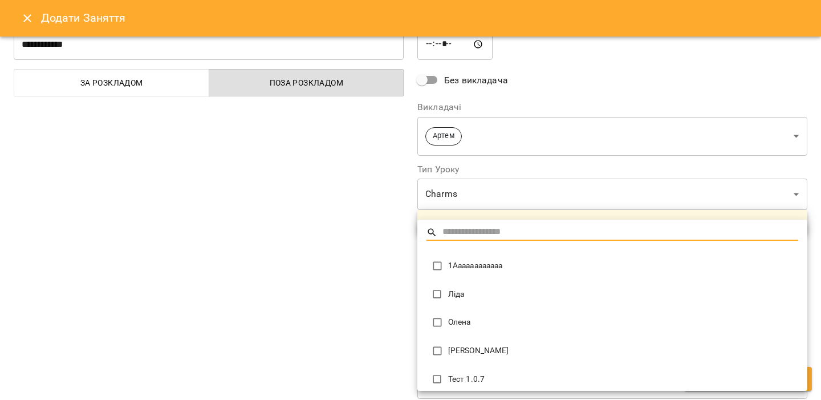
type input "**********"
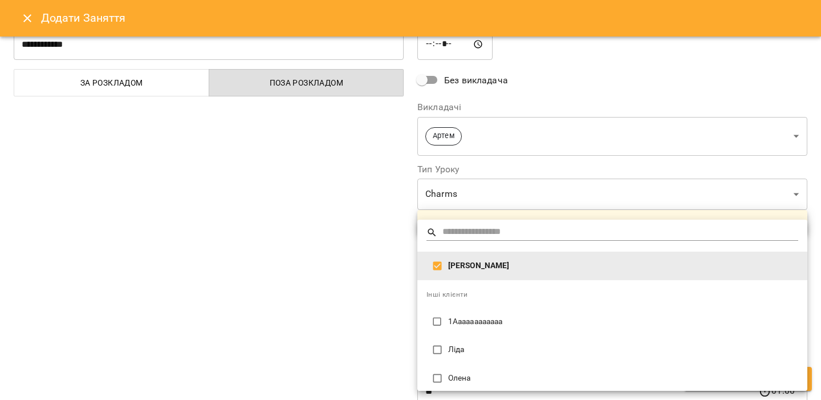
click at [360, 330] on div at bounding box center [410, 200] width 821 height 400
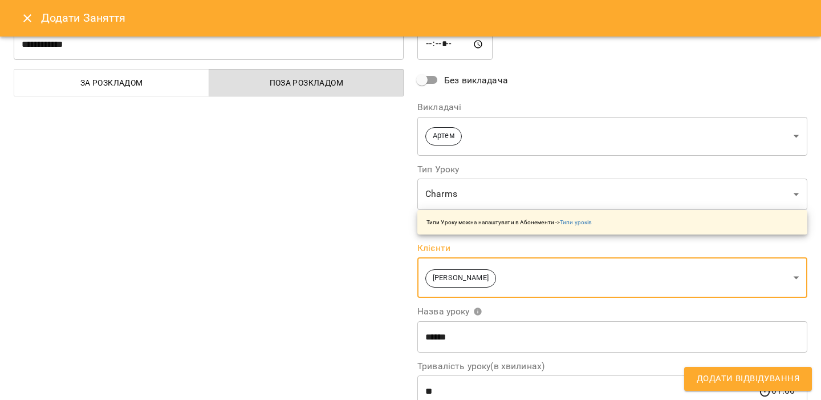
click at [502, 340] on input "******" at bounding box center [612, 337] width 390 height 32
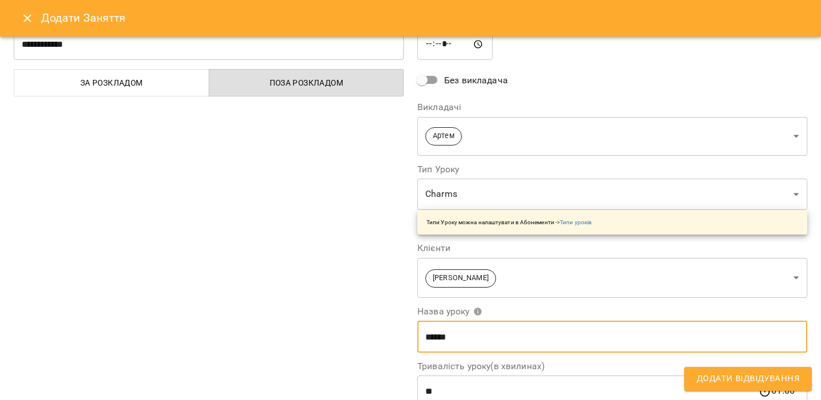
click at [502, 340] on input "******" at bounding box center [612, 337] width 390 height 32
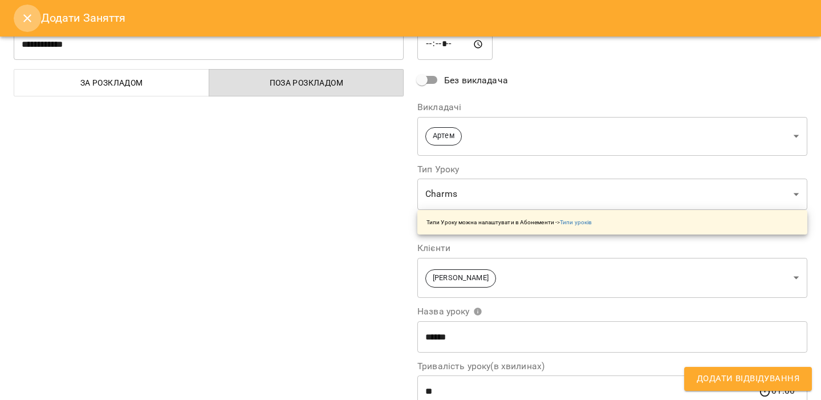
click at [23, 22] on icon "Close" at bounding box center [28, 18] width 14 height 14
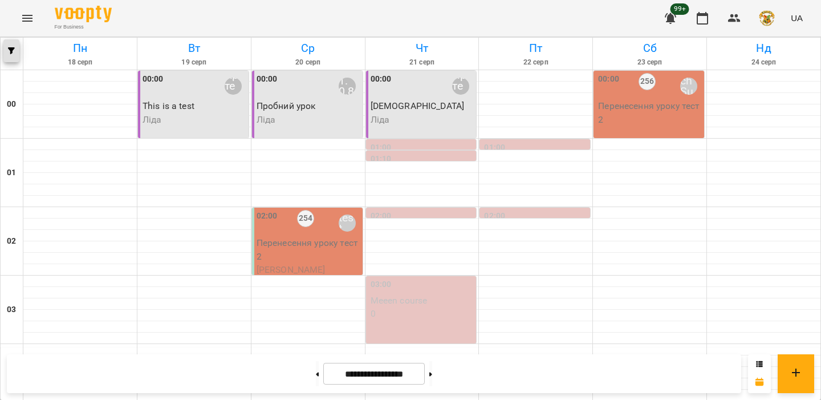
click at [14, 50] on icon "button" at bounding box center [11, 50] width 7 height 7
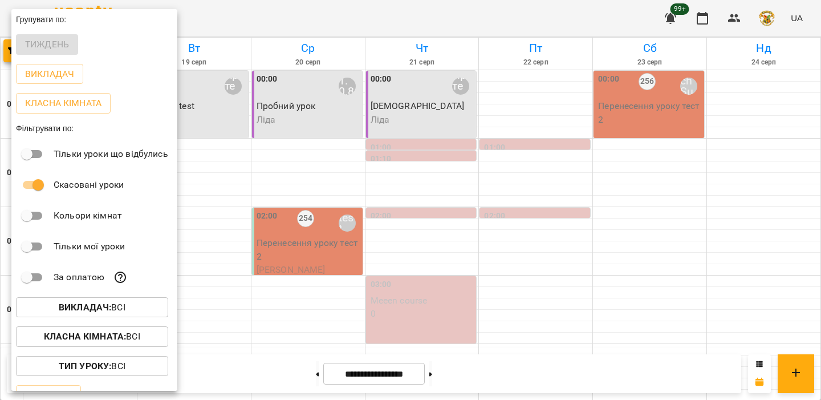
click at [90, 363] on b "Тип Уроку :" at bounding box center [85, 365] width 52 height 11
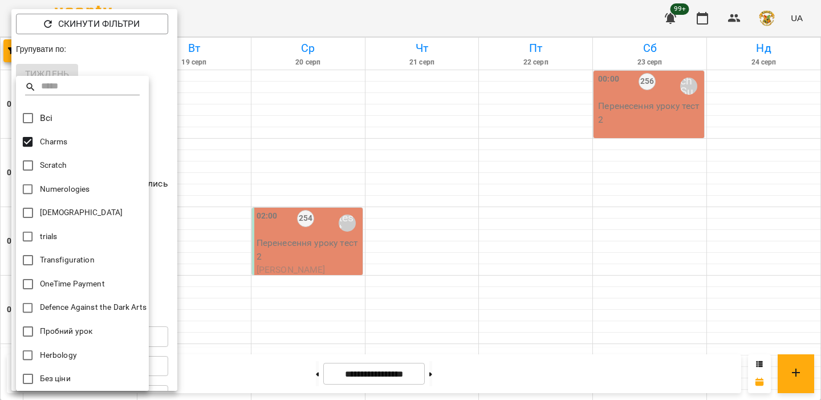
click at [394, 203] on div at bounding box center [410, 200] width 821 height 400
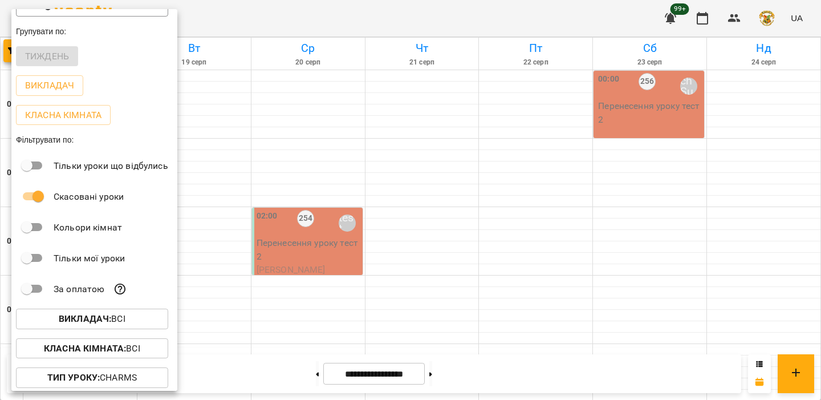
click at [328, 243] on div at bounding box center [410, 200] width 821 height 400
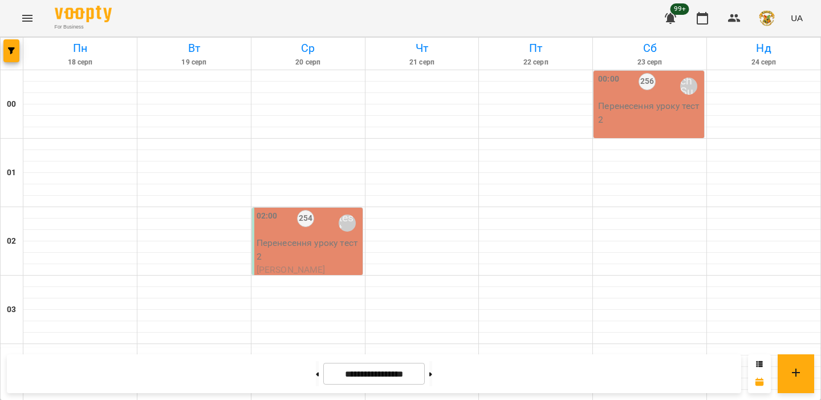
click at [314, 248] on p "Перенесення уроку тест 2" at bounding box center [309, 249] width 104 height 27
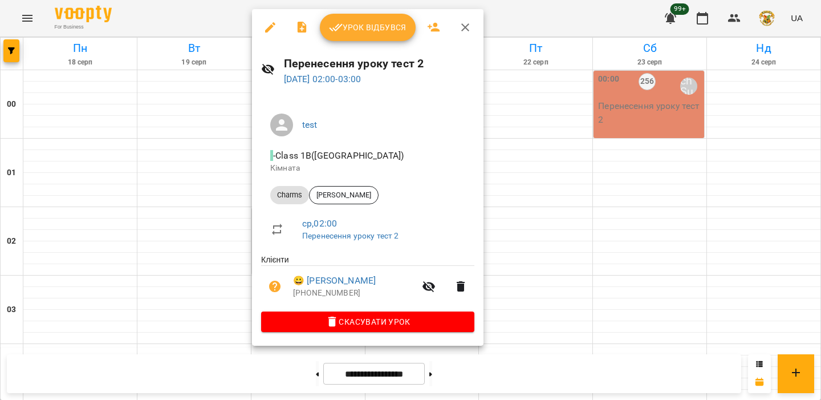
click at [224, 198] on div at bounding box center [410, 200] width 821 height 400
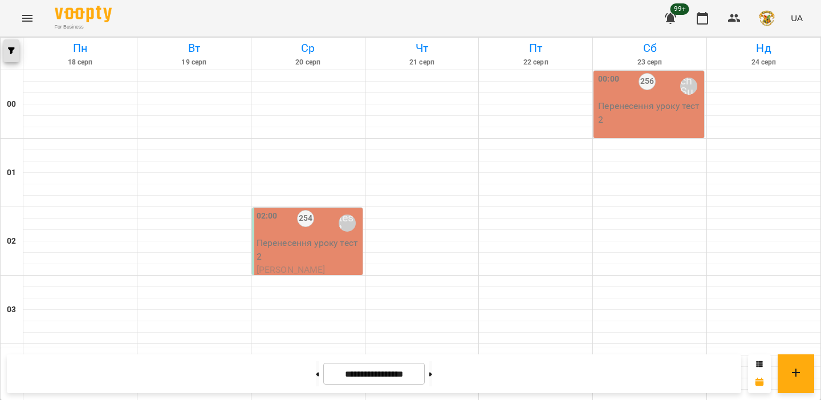
click at [16, 50] on span "button" at bounding box center [11, 50] width 16 height 7
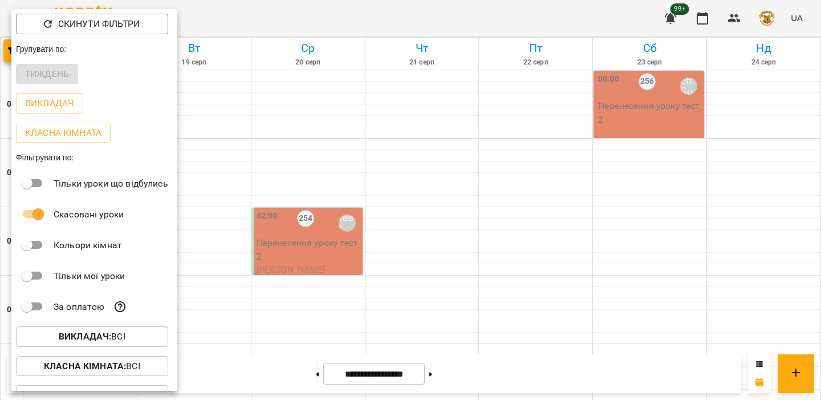
scroll to position [52, 0]
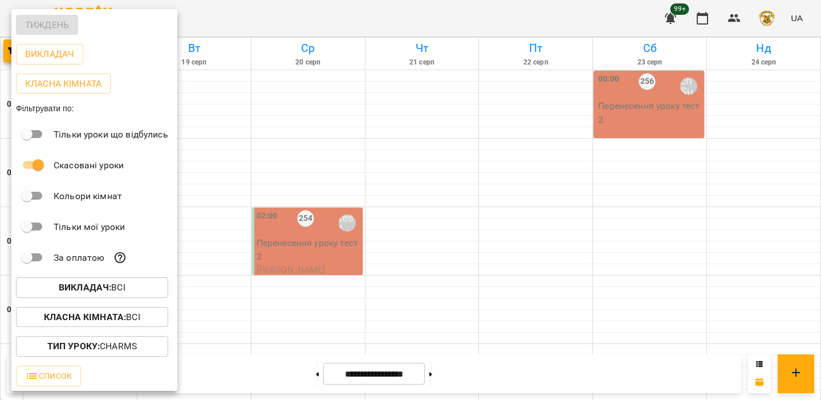
click at [80, 343] on b "Тип Уроку :" at bounding box center [73, 345] width 52 height 11
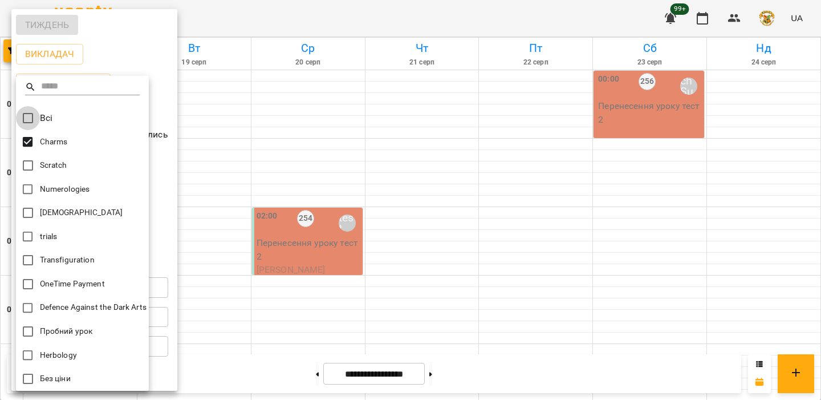
scroll to position [23, 0]
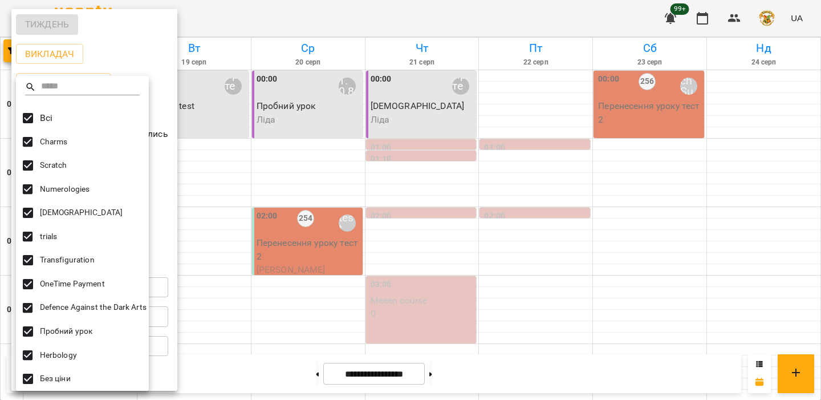
click at [228, 181] on div at bounding box center [410, 200] width 821 height 400
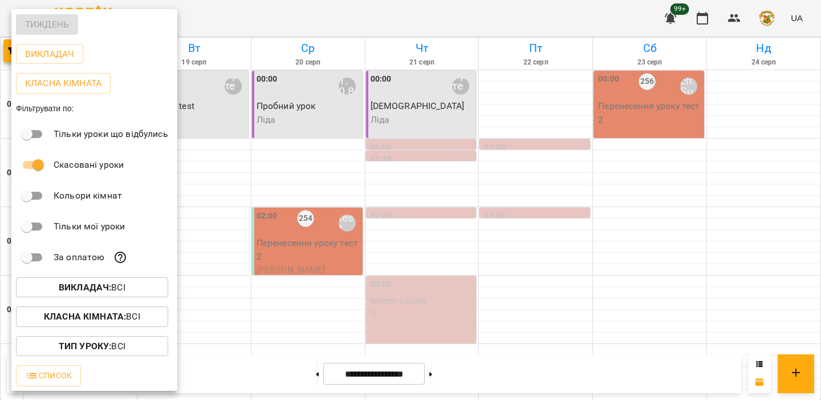
scroll to position [0, 0]
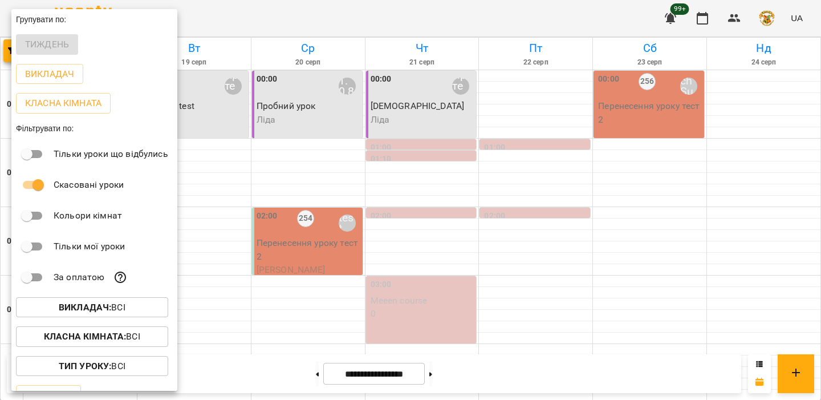
click at [229, 217] on div at bounding box center [410, 200] width 821 height 400
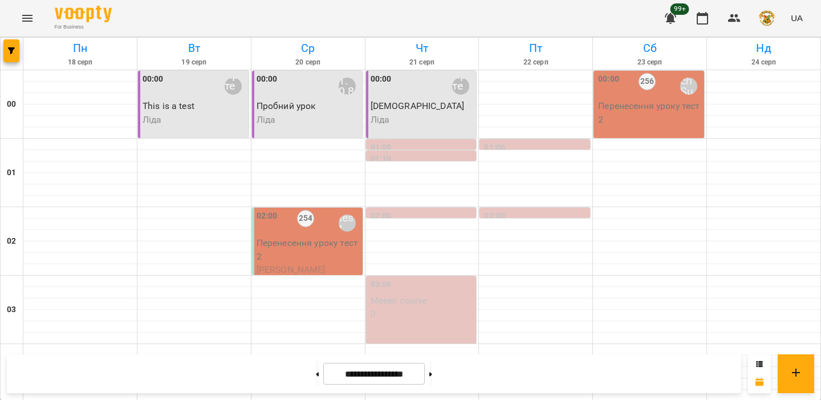
click at [24, 11] on button "Menu" at bounding box center [27, 18] width 27 height 27
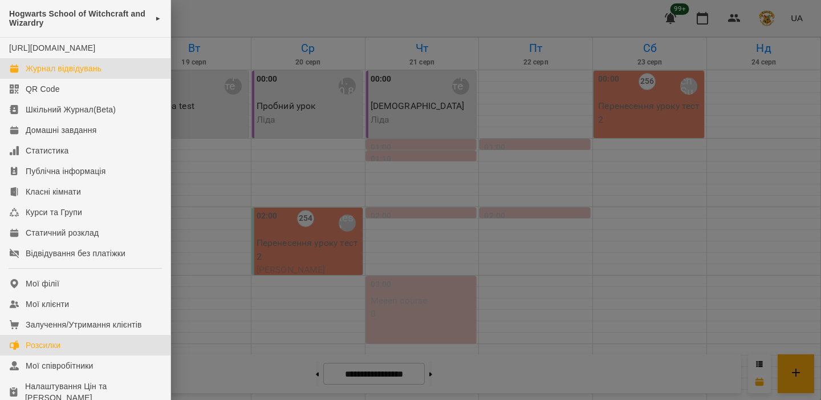
click at [44, 351] on div "Розсилки" at bounding box center [43, 344] width 35 height 11
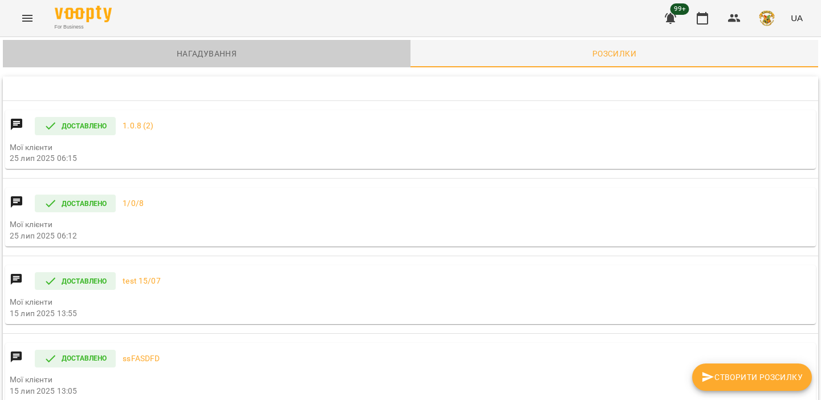
click at [249, 59] on span "Нагадування" at bounding box center [207, 54] width 394 height 14
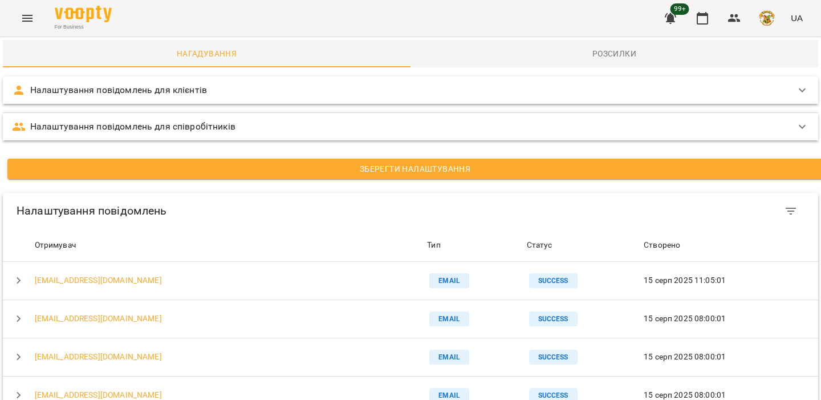
click at [166, 125] on p "Налаштування повідомлень для співробітників" at bounding box center [132, 127] width 205 height 14
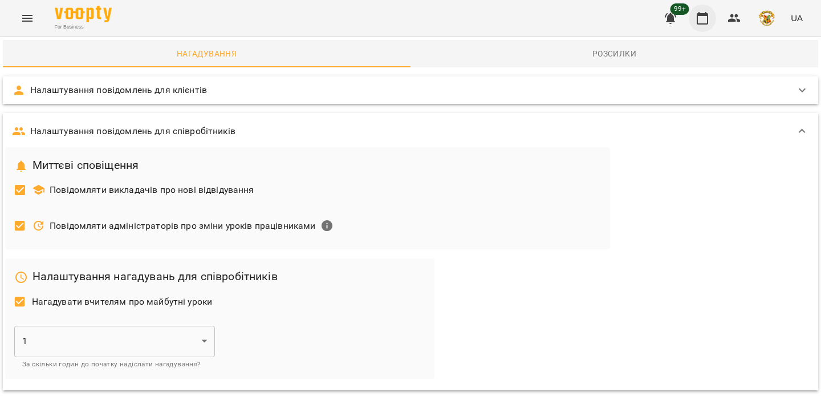
click at [704, 14] on icon "button" at bounding box center [702, 18] width 11 height 13
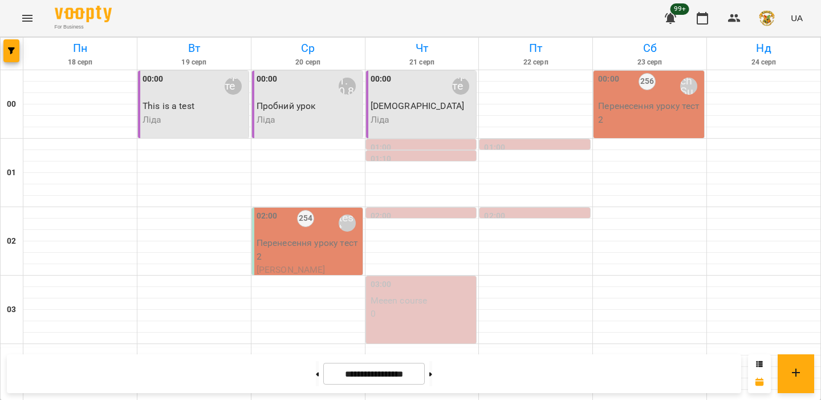
click at [310, 120] on p "Ліда" at bounding box center [309, 120] width 104 height 14
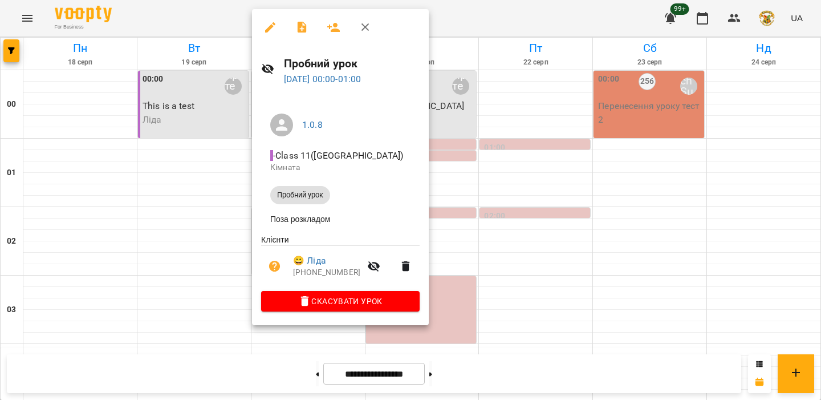
click at [169, 188] on div at bounding box center [410, 200] width 821 height 400
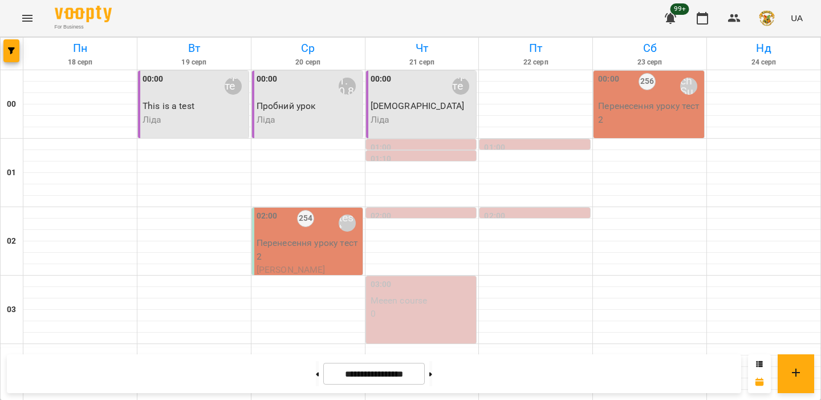
click at [27, 22] on icon "Menu" at bounding box center [28, 18] width 14 height 14
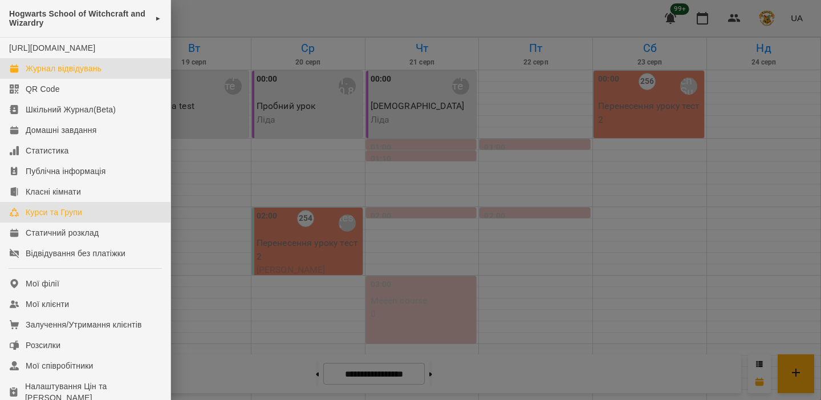
click at [56, 222] on link "Курси та Групи" at bounding box center [85, 212] width 171 height 21
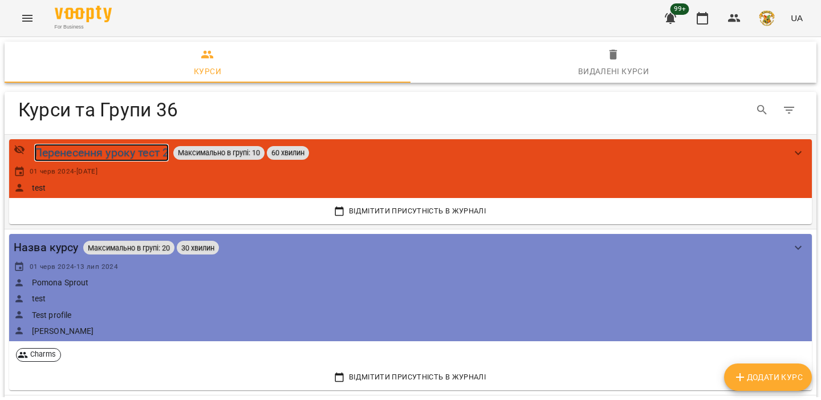
click at [98, 149] on div "Перенесення уроку тест 2" at bounding box center [101, 153] width 135 height 18
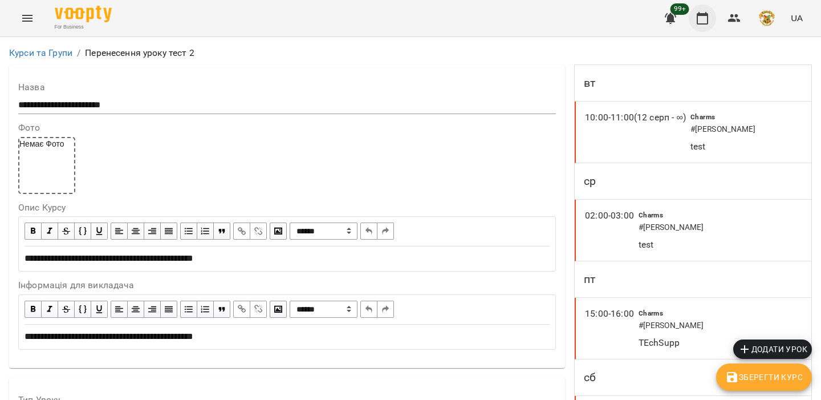
click at [704, 22] on icon "button" at bounding box center [703, 18] width 14 height 14
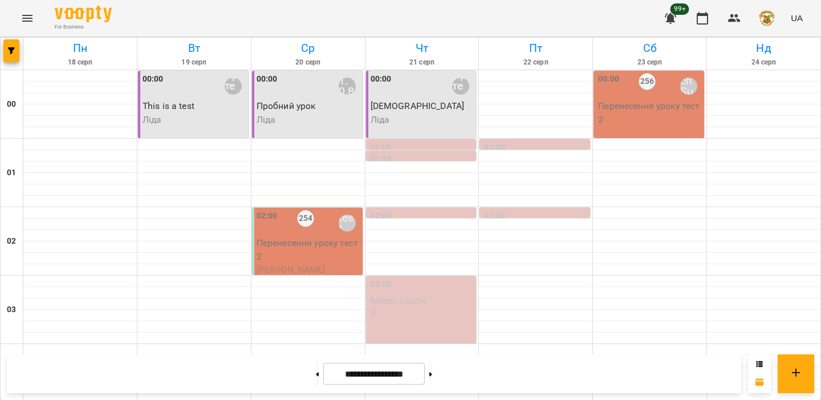
click at [290, 247] on p "Перенесення уроку тест 2" at bounding box center [309, 249] width 104 height 27
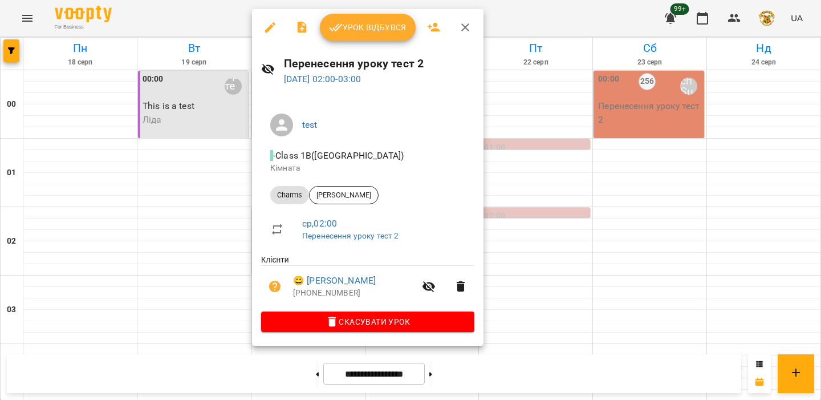
click at [228, 251] on div at bounding box center [410, 200] width 821 height 400
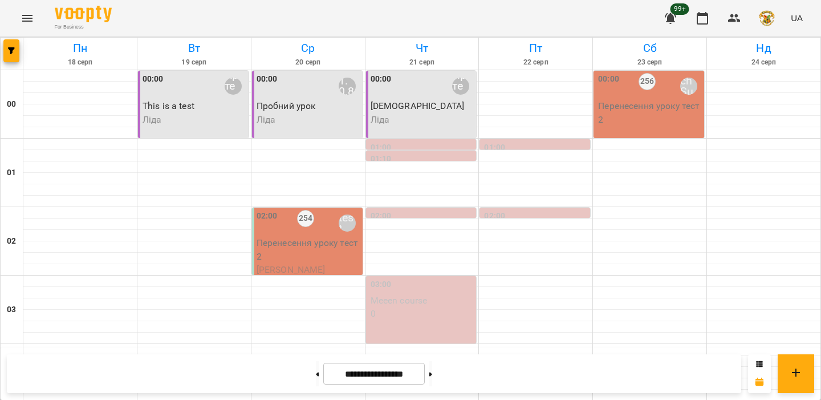
scroll to position [382, 0]
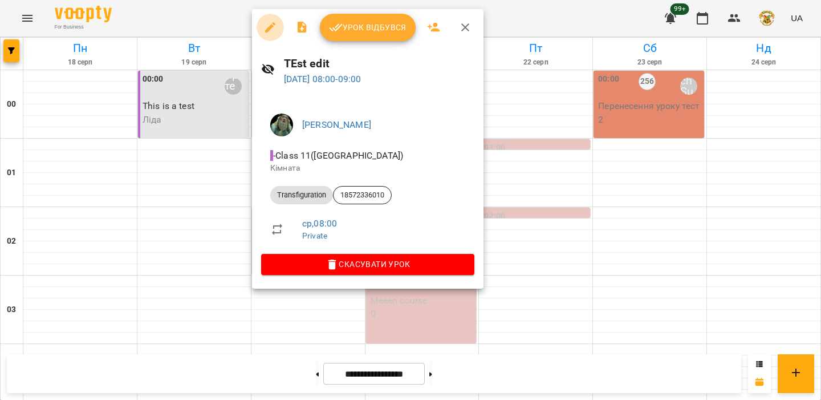
click at [275, 36] on button "button" at bounding box center [270, 27] width 27 height 27
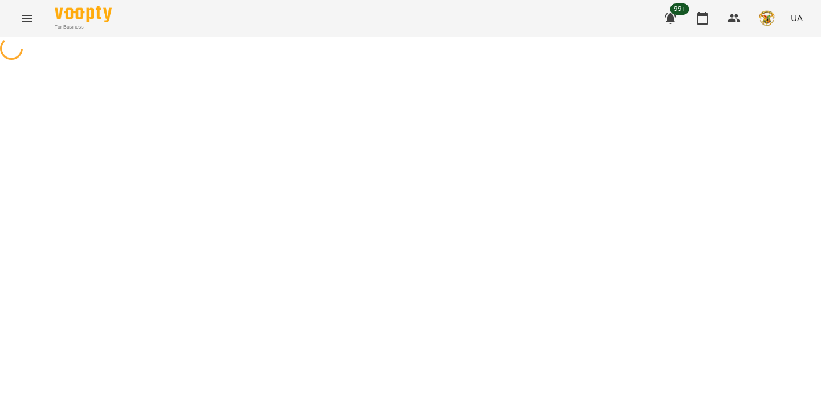
select select "**********"
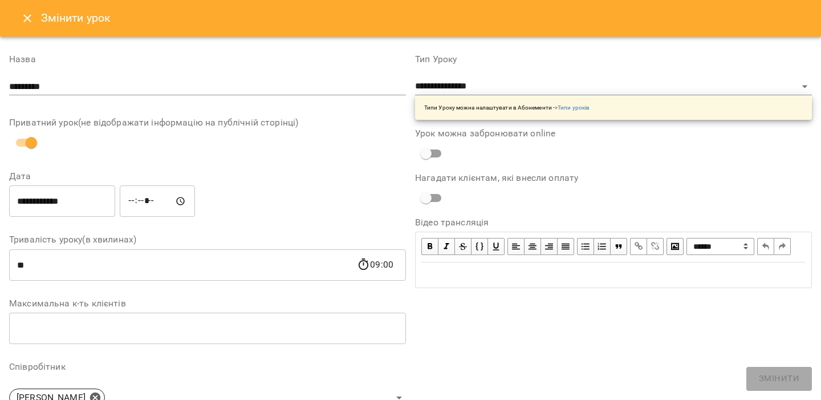
click at [18, 24] on button "Close" at bounding box center [27, 18] width 27 height 27
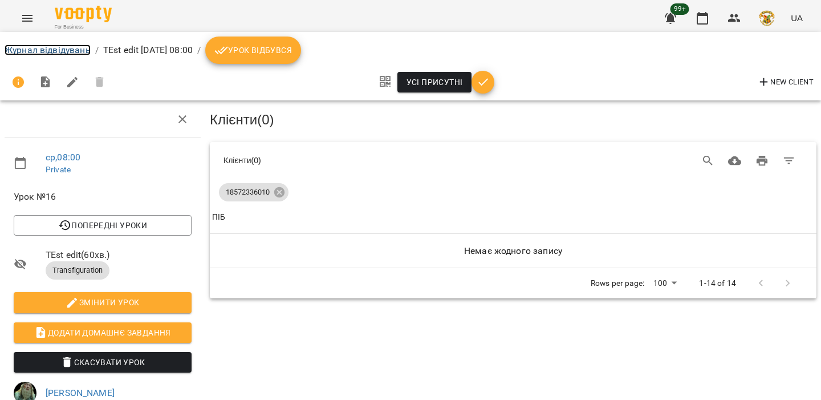
click at [83, 49] on link "Журнал відвідувань" at bounding box center [48, 49] width 86 height 11
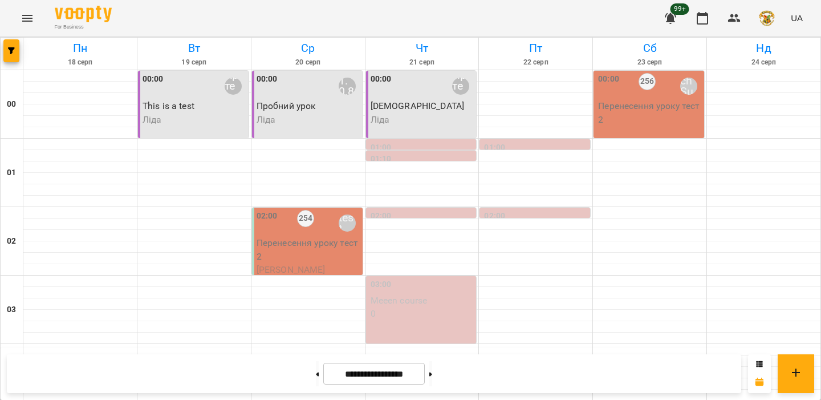
click at [31, 21] on icon "Menu" at bounding box center [27, 18] width 10 height 7
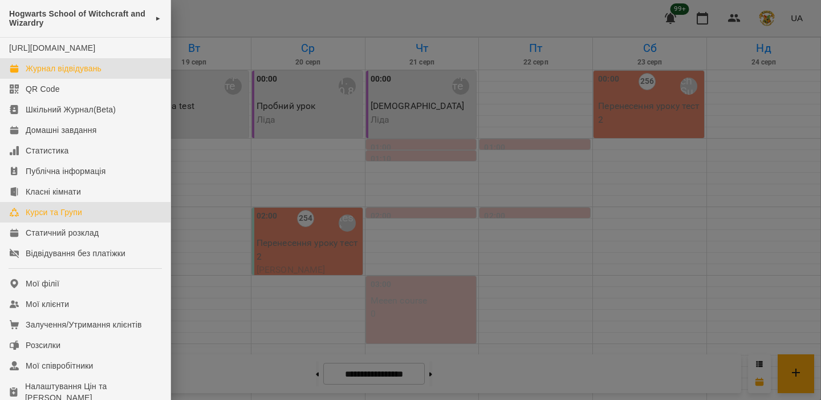
click at [52, 218] on div "Курси та Групи" at bounding box center [54, 211] width 56 height 11
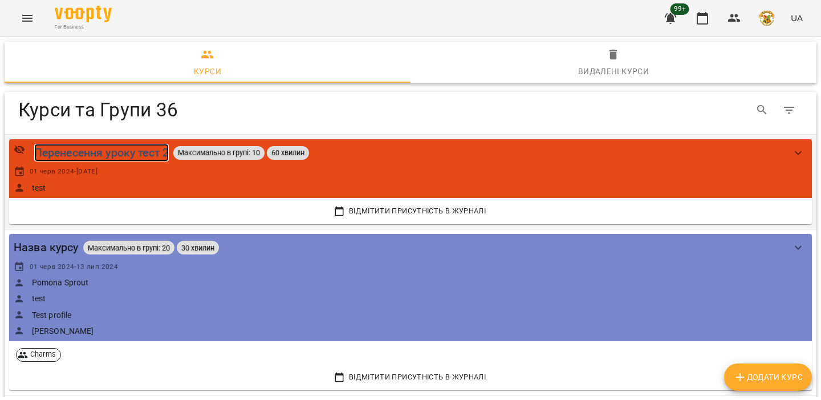
click at [56, 149] on div "Перенесення уроку тест 2" at bounding box center [101, 153] width 135 height 18
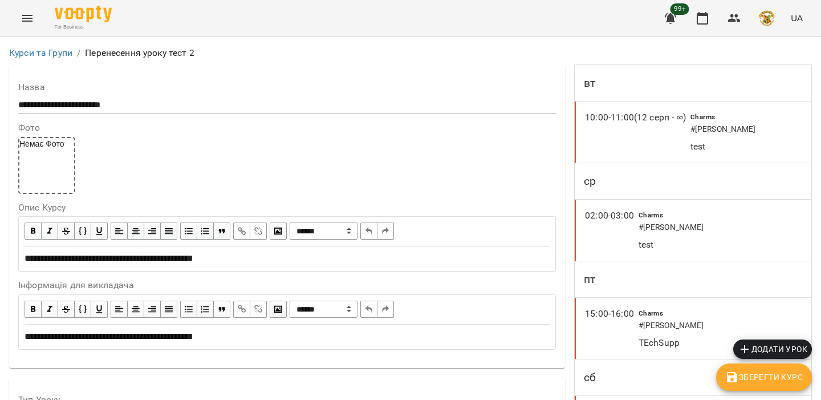
click at [62, 60] on div "Курси та Групи / Перенесення уроку тест 2" at bounding box center [411, 53] width 808 height 18
click at [56, 56] on link "Курси та Групи" at bounding box center [40, 52] width 63 height 11
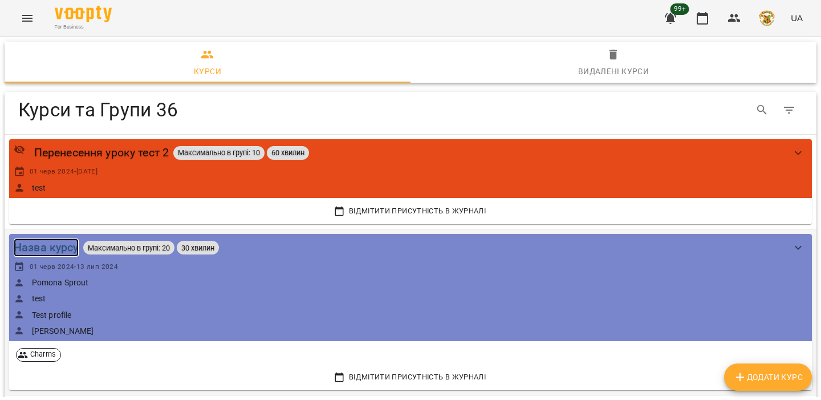
click at [60, 246] on div "Назва курсу" at bounding box center [46, 247] width 65 height 18
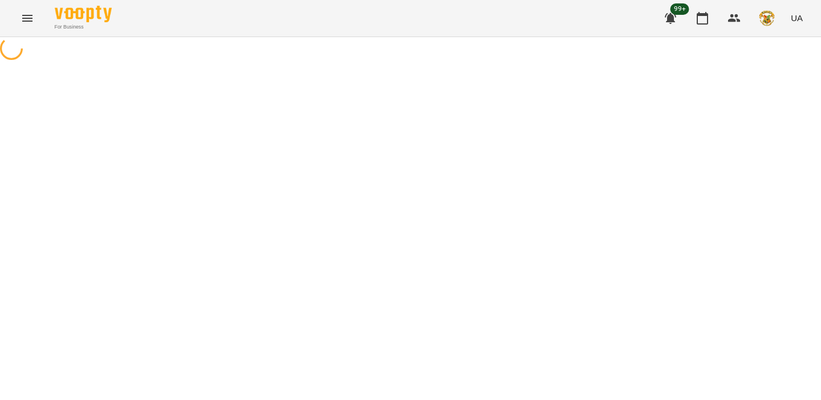
select select "**********"
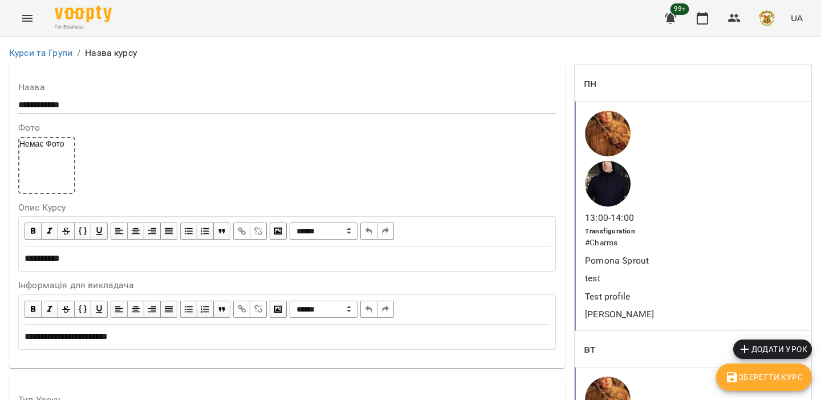
click at [766, 347] on span "Додати урок" at bounding box center [773, 349] width 70 height 14
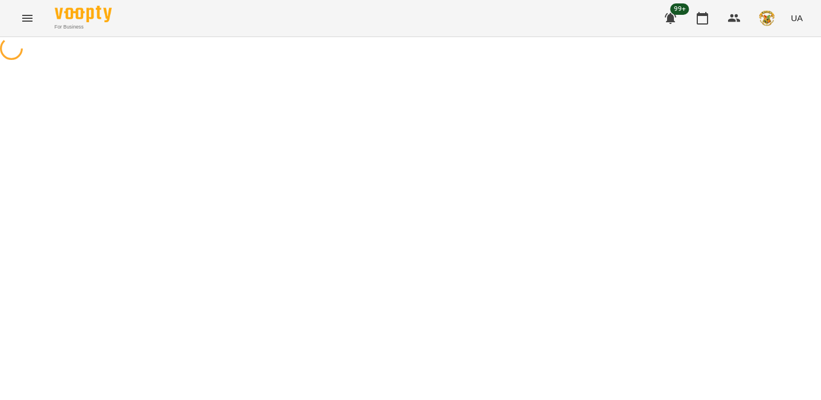
select select "**********"
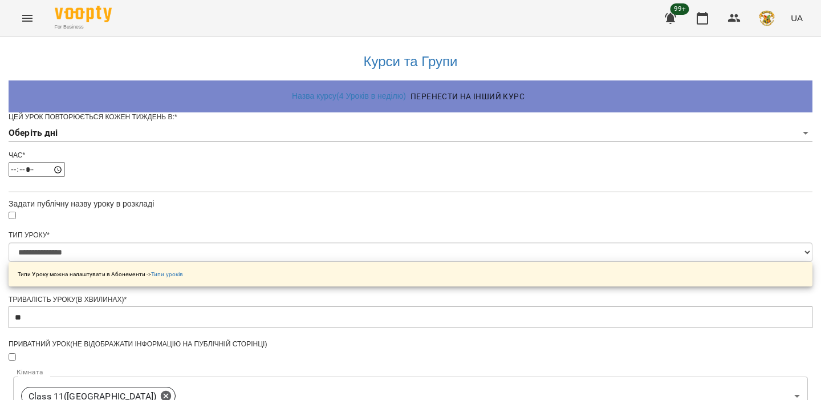
click at [375, 151] on body "**********" at bounding box center [410, 365] width 821 height 730
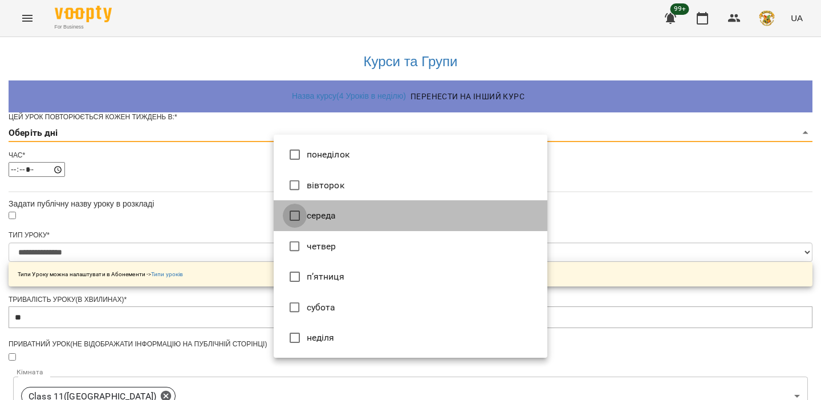
type input "*"
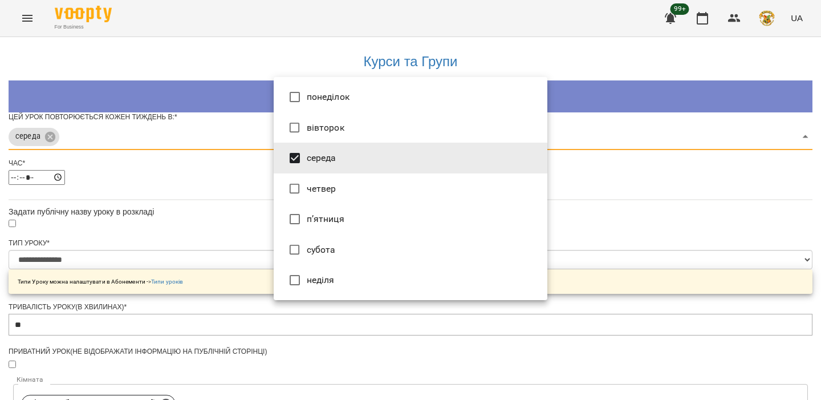
click at [257, 188] on div at bounding box center [410, 200] width 821 height 400
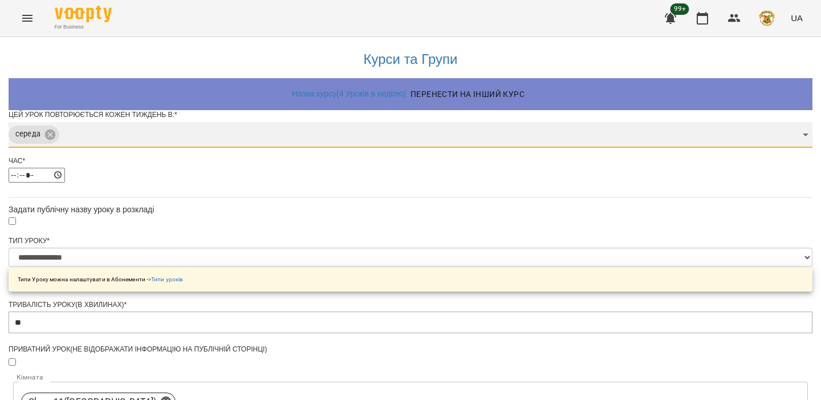
scroll to position [197, 0]
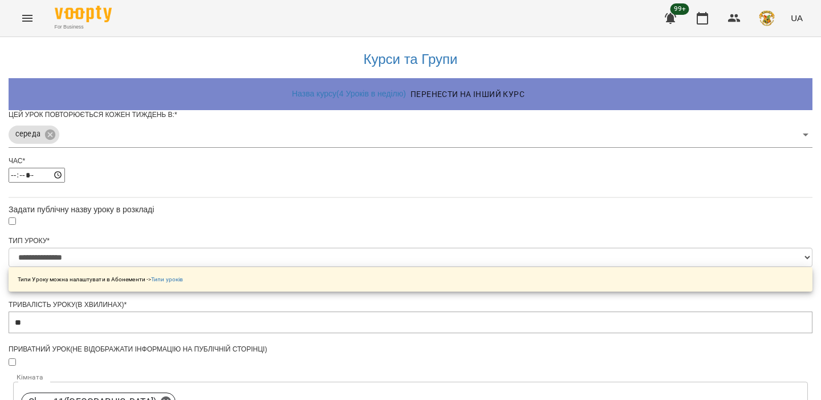
type input "**********"
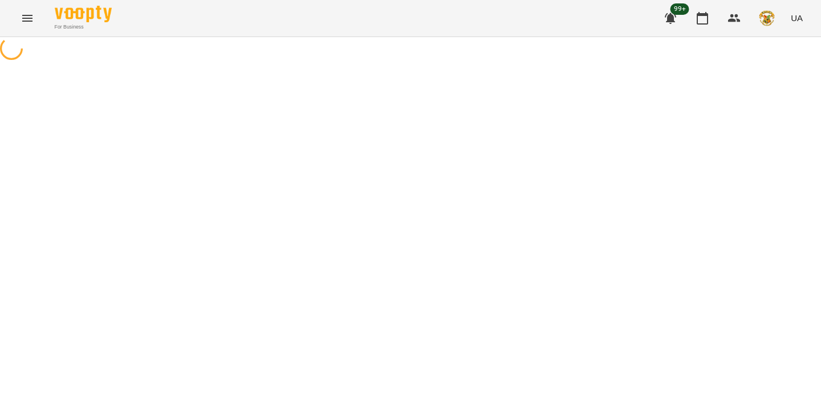
select select "**********"
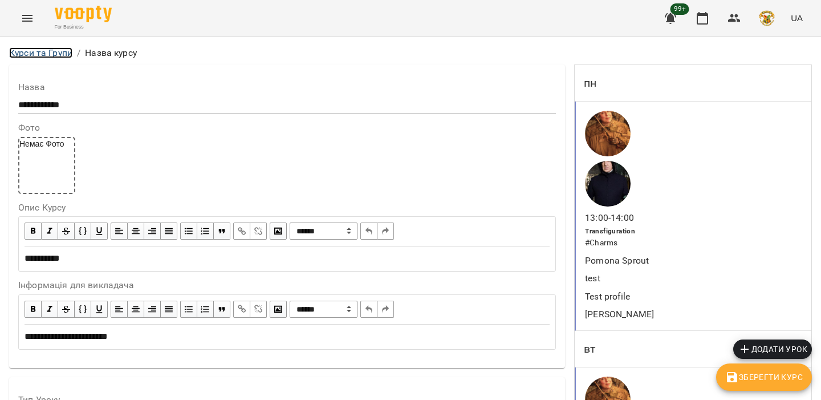
click at [26, 48] on link "Курси та Групи" at bounding box center [40, 52] width 63 height 11
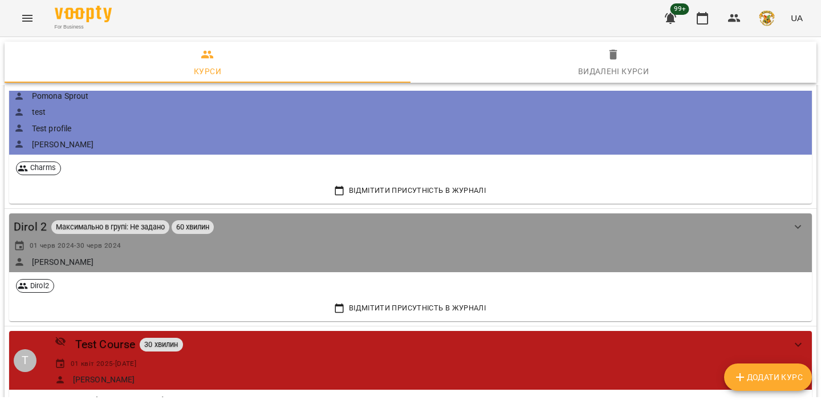
scroll to position [542, 0]
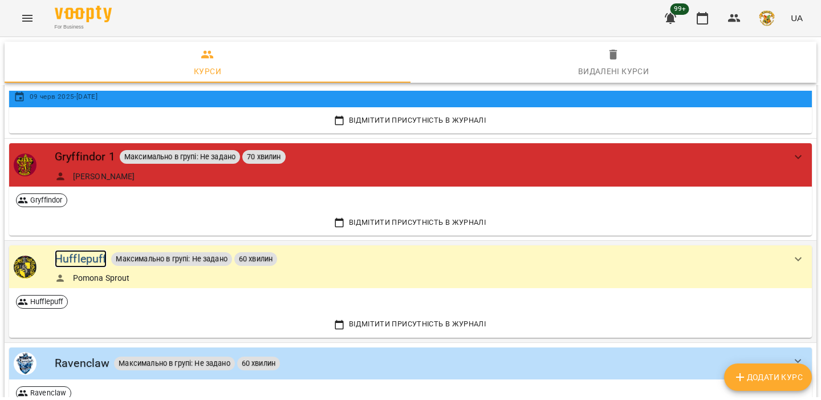
click at [88, 261] on div "Hufflepuff" at bounding box center [81, 259] width 52 height 18
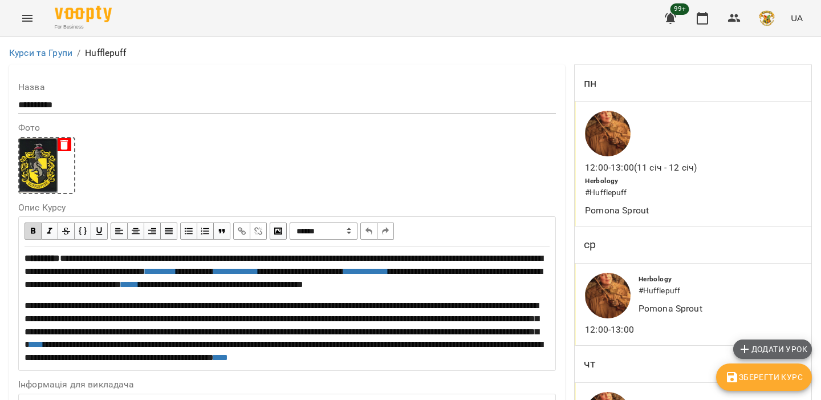
click at [772, 353] on span "Додати урок" at bounding box center [773, 349] width 70 height 14
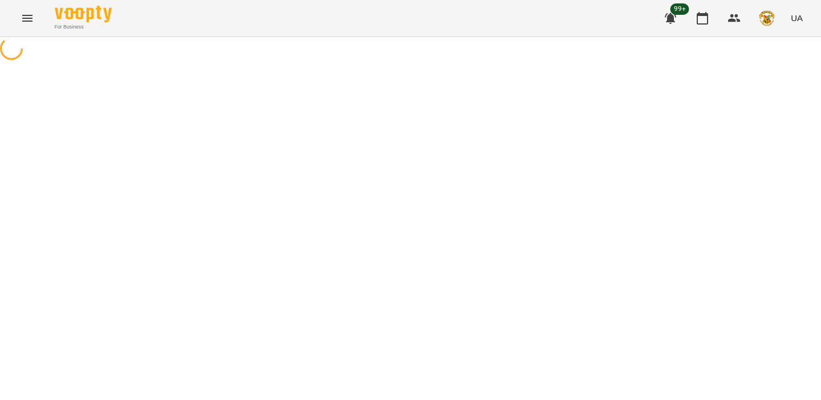
select select "********"
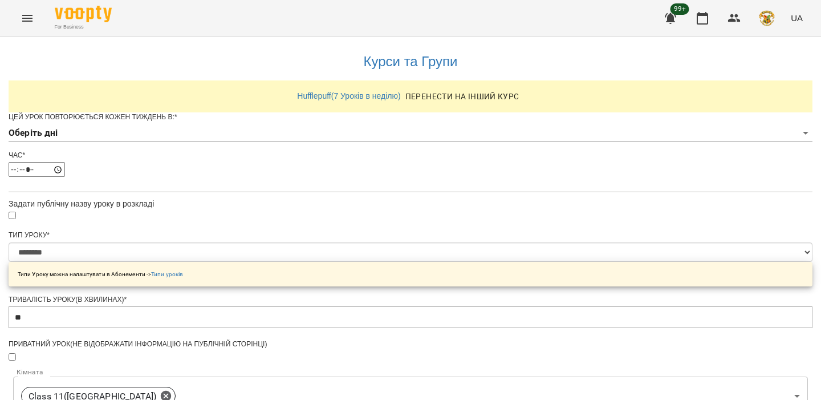
click at [326, 151] on div "Цей урок повторюється кожен тиждень в: * Оберіть дні" at bounding box center [411, 131] width 804 height 38
click at [327, 157] on body "**********" at bounding box center [410, 377] width 821 height 754
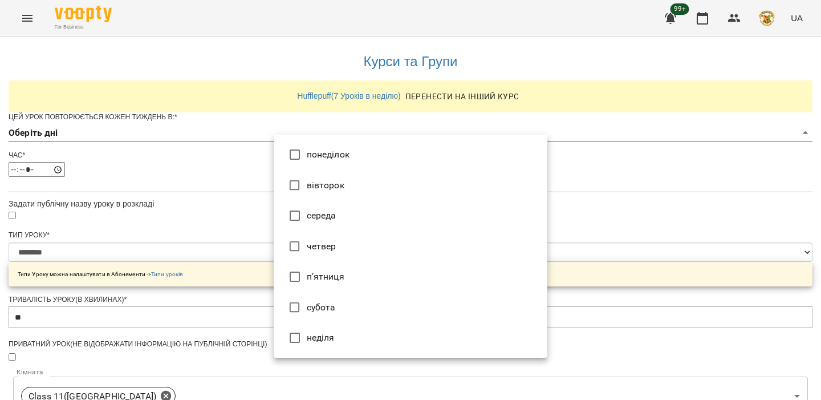
click at [307, 226] on li "середа" at bounding box center [411, 215] width 274 height 31
type input "*"
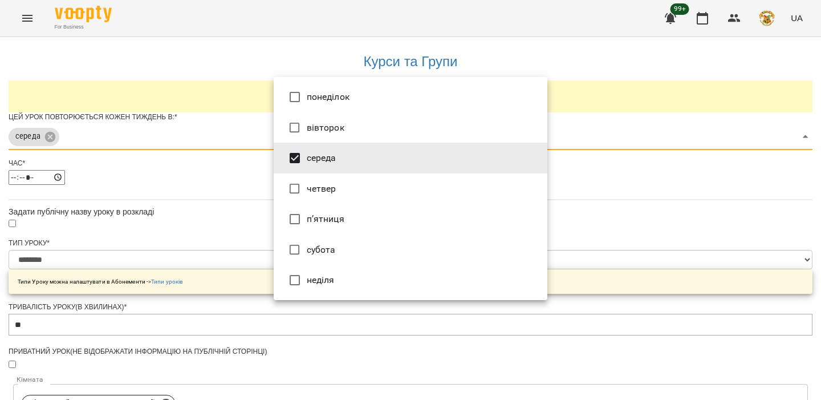
click at [230, 220] on div at bounding box center [410, 200] width 821 height 400
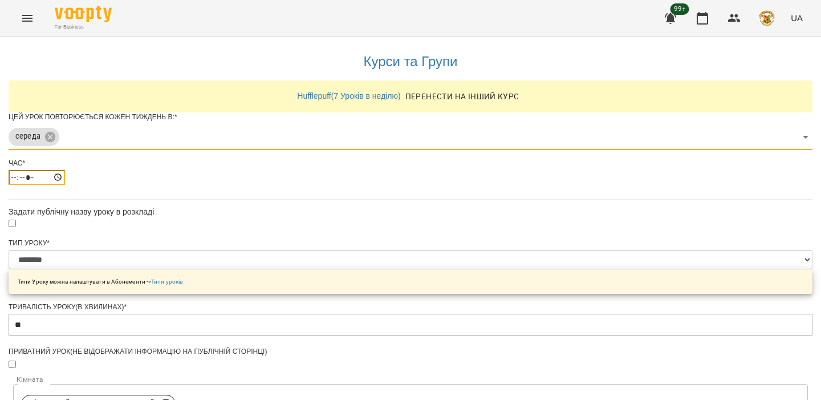
click at [65, 185] on input "*****" at bounding box center [37, 177] width 56 height 15
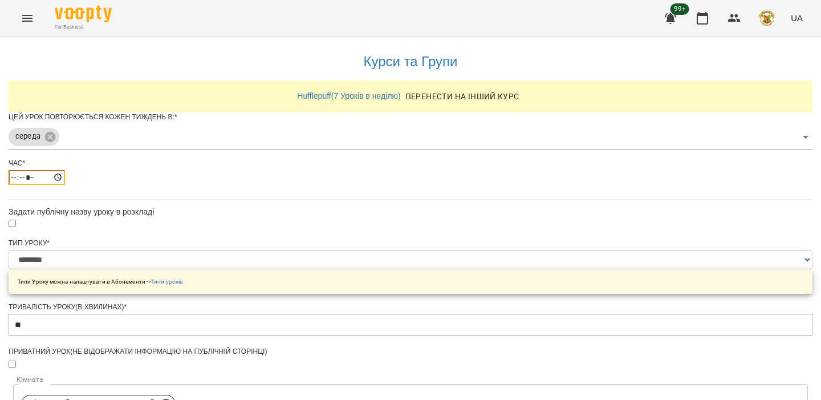
type input "*****"
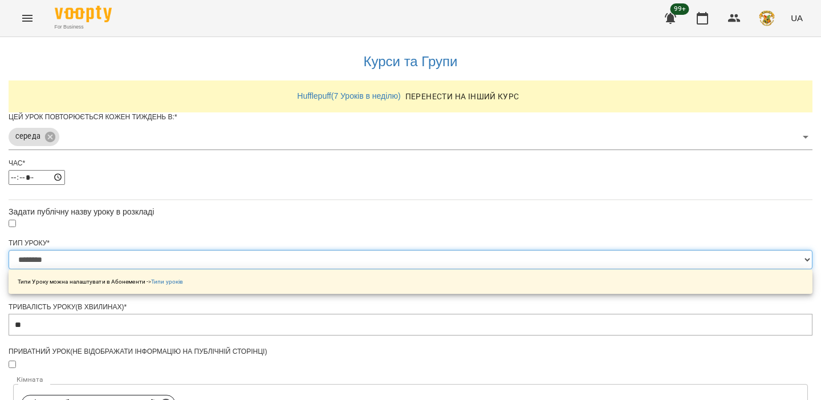
click at [341, 269] on select "**********" at bounding box center [411, 259] width 804 height 19
select select "******"
click at [274, 269] on select "**********" at bounding box center [411, 259] width 804 height 19
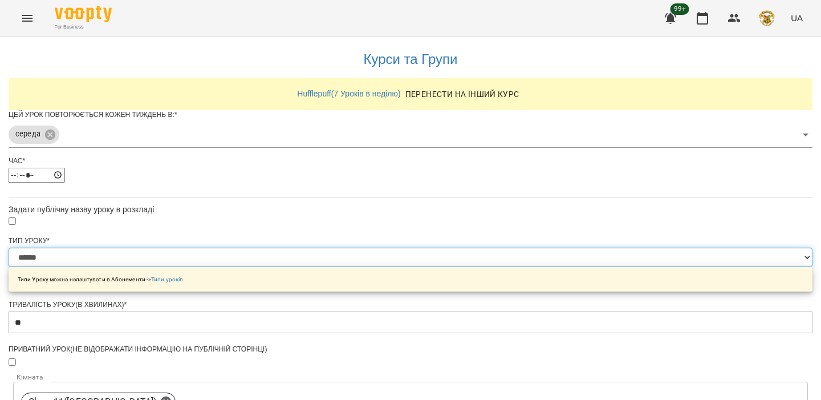
scroll to position [421, 0]
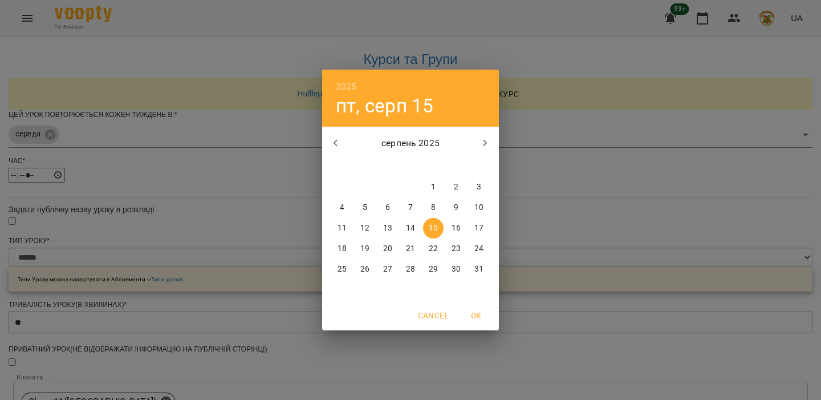
click at [477, 228] on p "17" at bounding box center [478, 227] width 9 height 11
type input "**********"
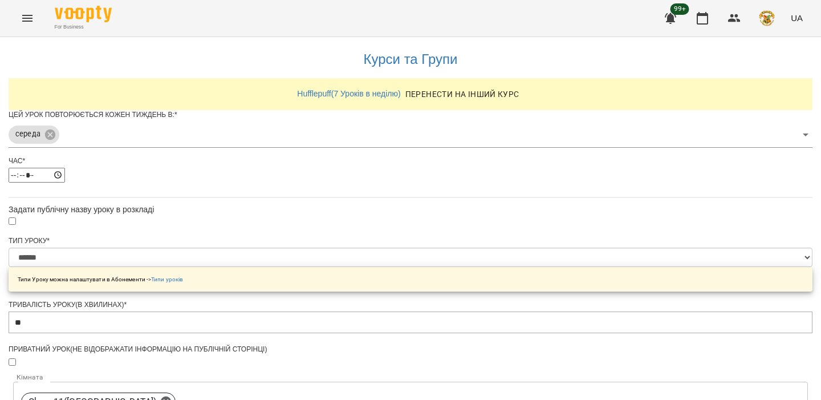
scroll to position [453, 0]
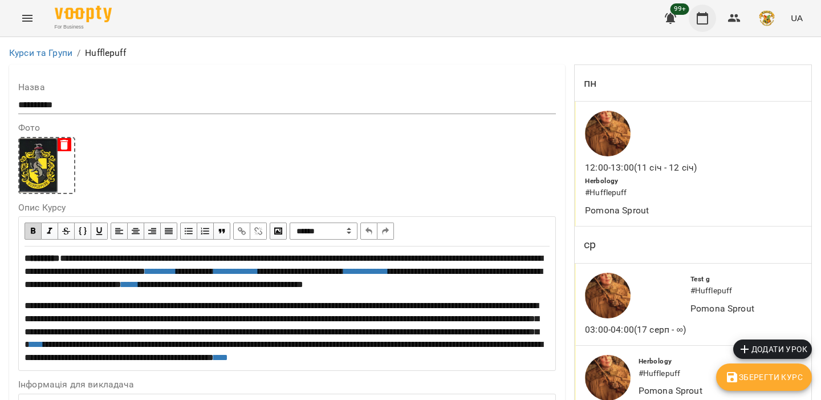
click at [709, 19] on icon "button" at bounding box center [703, 18] width 14 height 14
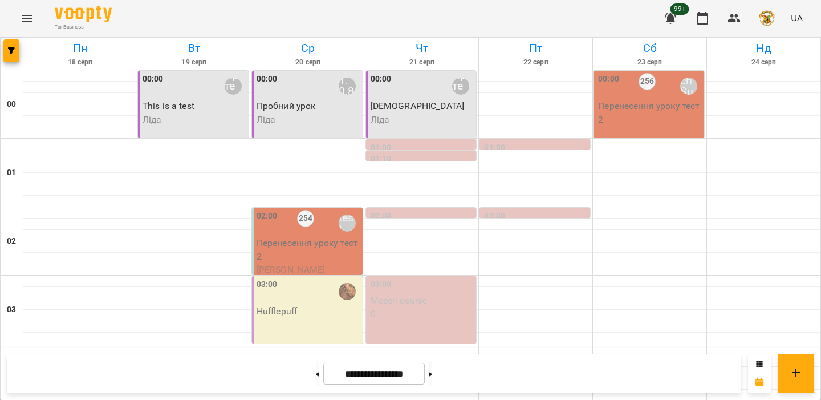
click at [297, 299] on div "03:00" at bounding box center [309, 291] width 104 height 26
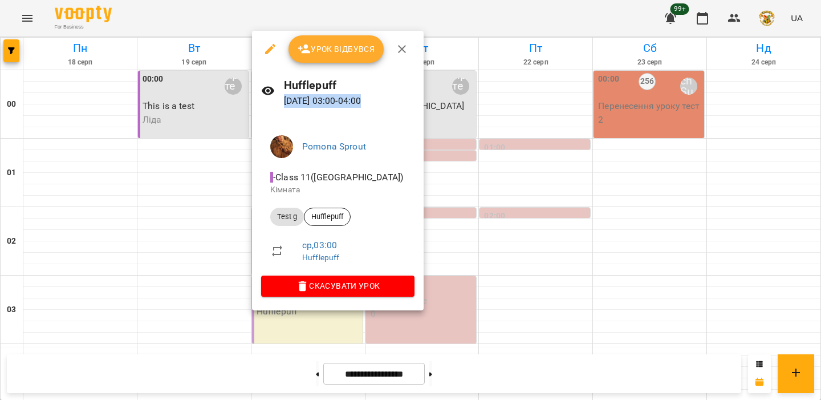
drag, startPoint x: 398, startPoint y: 106, endPoint x: 283, endPoint y: 106, distance: 114.1
click at [284, 106] on p "20 серп 2025 03:00 - 04:00" at bounding box center [349, 101] width 131 height 14
copy p "20 серп 2025 03:00 - 04:00"
click at [484, 161] on div at bounding box center [410, 200] width 821 height 400
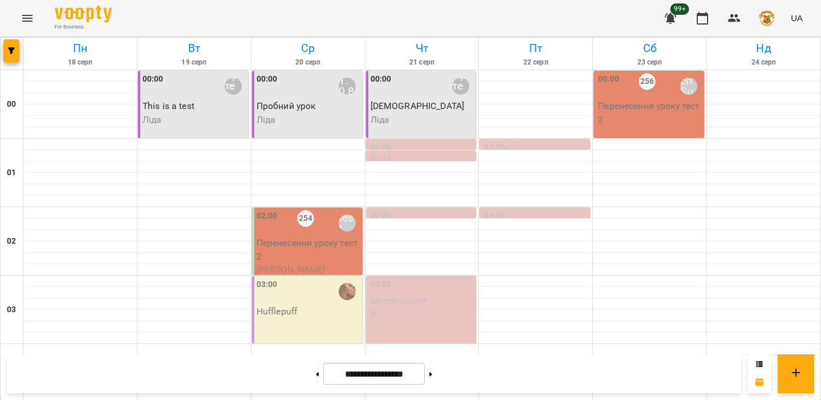
click at [326, 254] on p "Перенесення уроку тест 2" at bounding box center [309, 249] width 104 height 27
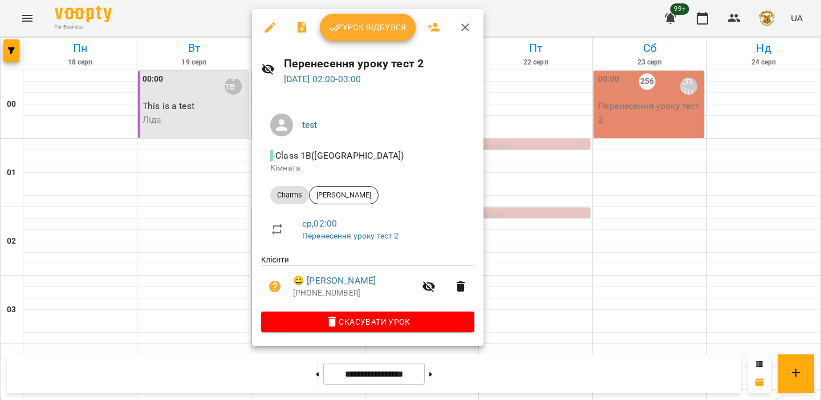
click at [232, 237] on div at bounding box center [410, 200] width 821 height 400
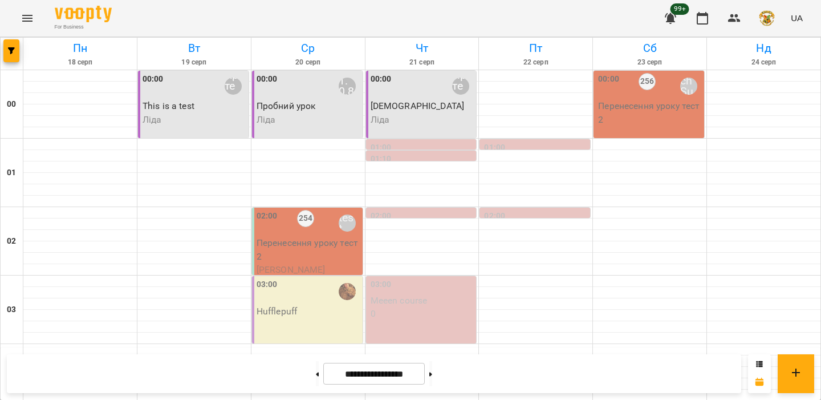
click at [640, 102] on p "Перенесення уроку тест 2" at bounding box center [650, 112] width 104 height 27
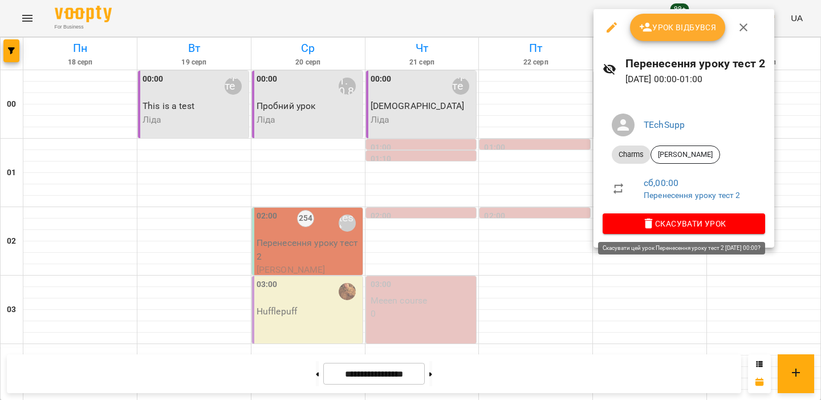
click at [666, 221] on span "Скасувати Урок" at bounding box center [684, 224] width 144 height 14
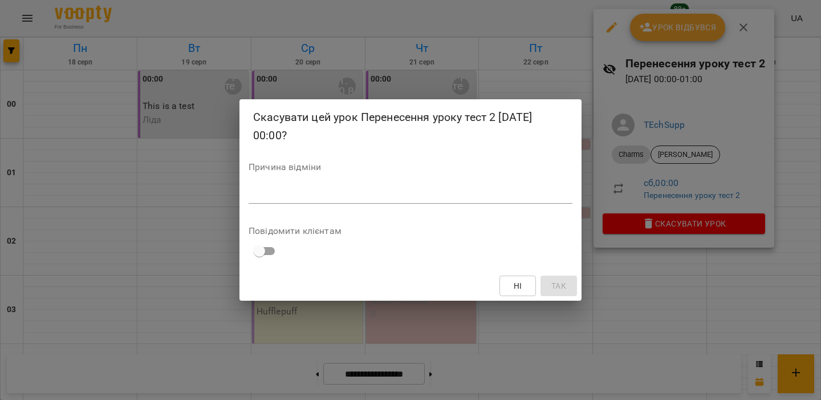
click at [454, 197] on textarea at bounding box center [411, 194] width 324 height 11
click at [551, 287] on span "Так" at bounding box center [558, 286] width 15 height 14
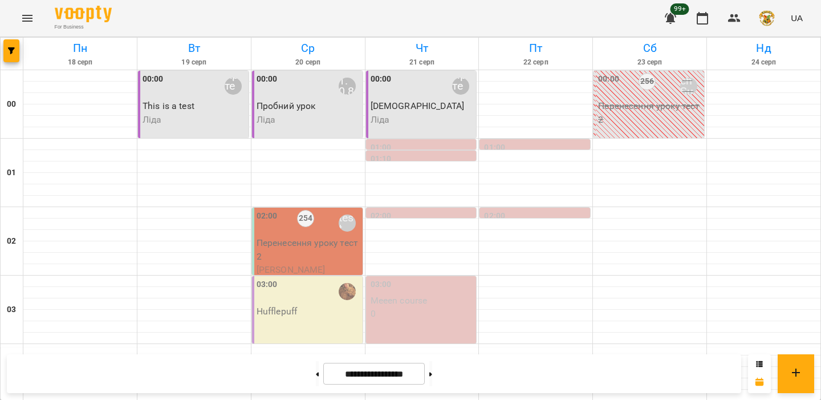
click at [635, 125] on p "Перенесення уроку тест 2" at bounding box center [650, 112] width 104 height 27
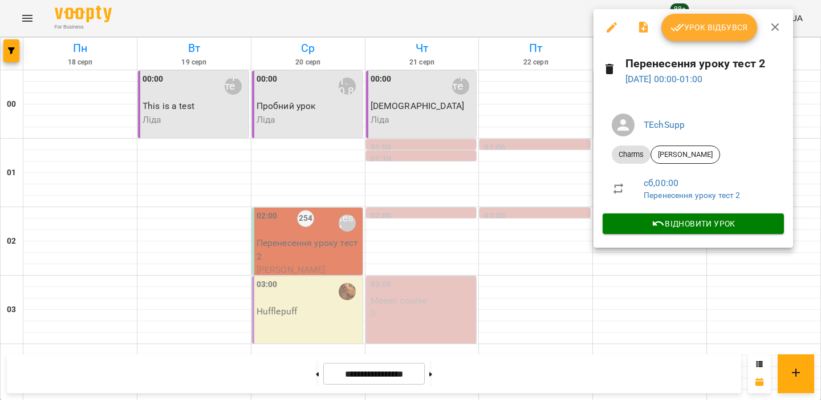
click at [541, 186] on div at bounding box center [410, 200] width 821 height 400
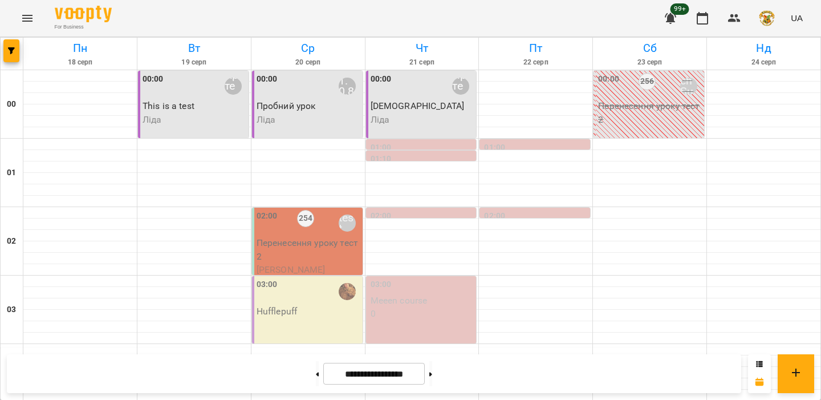
click at [26, 18] on icon "Menu" at bounding box center [27, 18] width 10 height 7
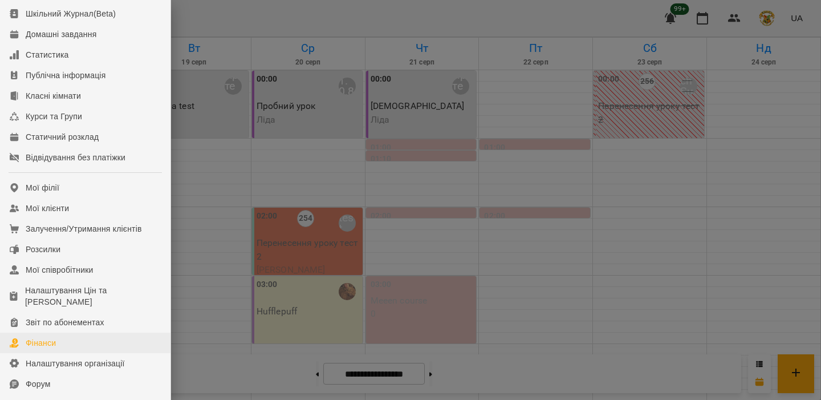
scroll to position [98, 0]
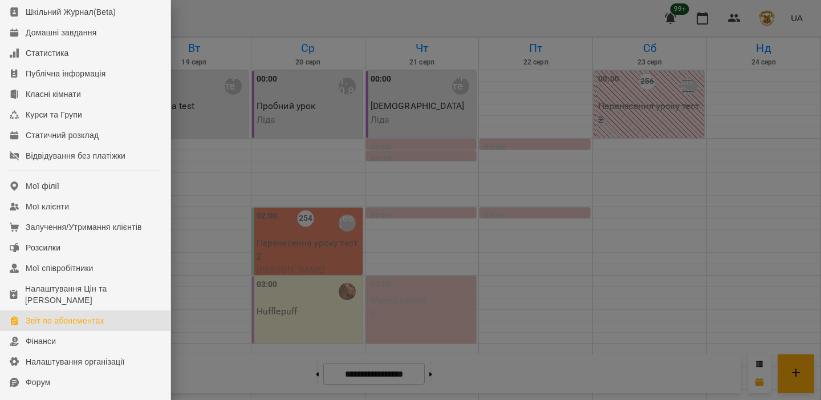
click at [86, 331] on link "Звіт по абонементах" at bounding box center [85, 320] width 171 height 21
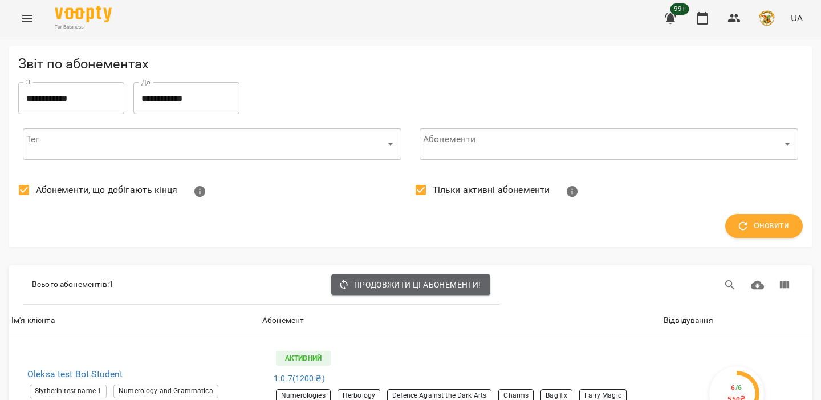
click at [419, 279] on span "Продовжити ці абонементи!" at bounding box center [410, 285] width 141 height 14
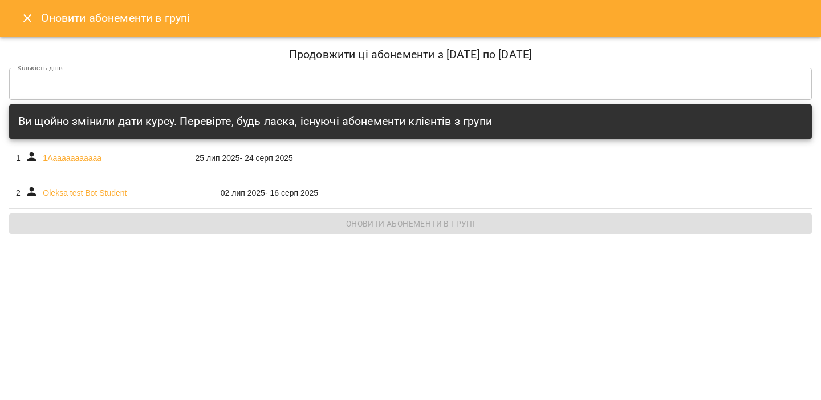
click at [182, 103] on div "Ви щойно змінили дати курсу. Перевірте, будь ласка, існуючі абонементи клієнтів…" at bounding box center [411, 121] width 808 height 38
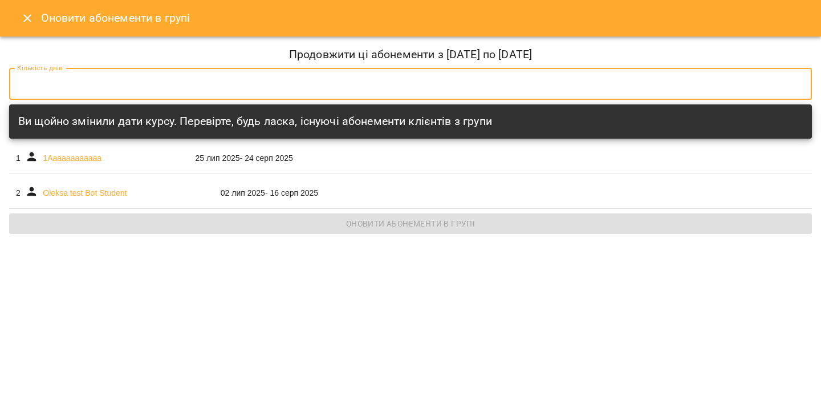
click at [202, 86] on input "*" at bounding box center [410, 84] width 803 height 32
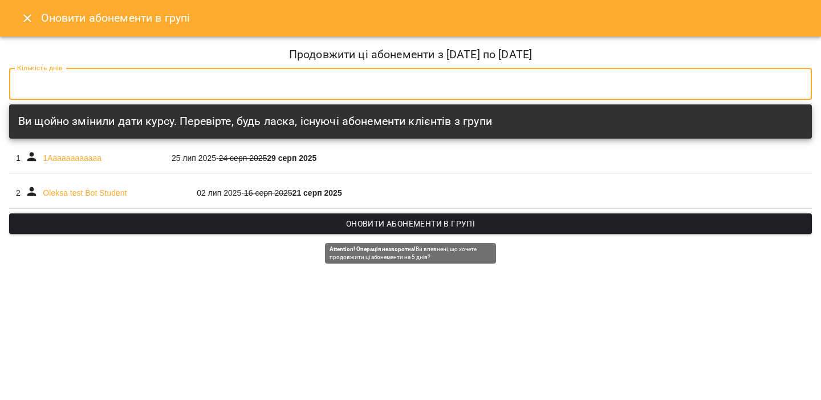
type input "*"
click at [332, 219] on span "Оновити абонементи в групі" at bounding box center [410, 224] width 785 height 14
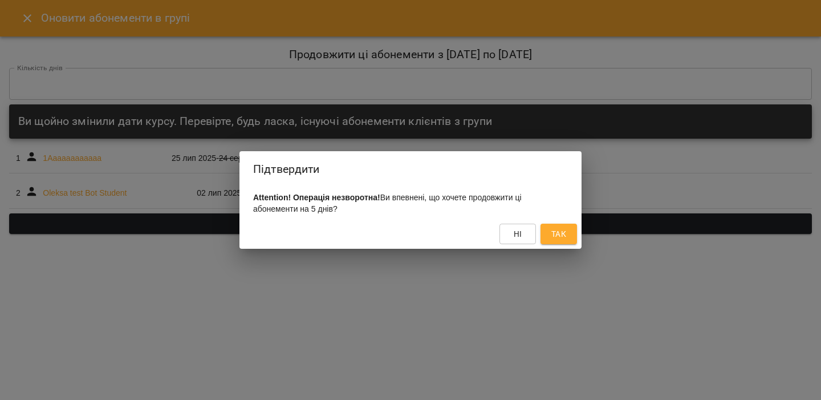
click at [543, 236] on button "Так" at bounding box center [559, 234] width 36 height 21
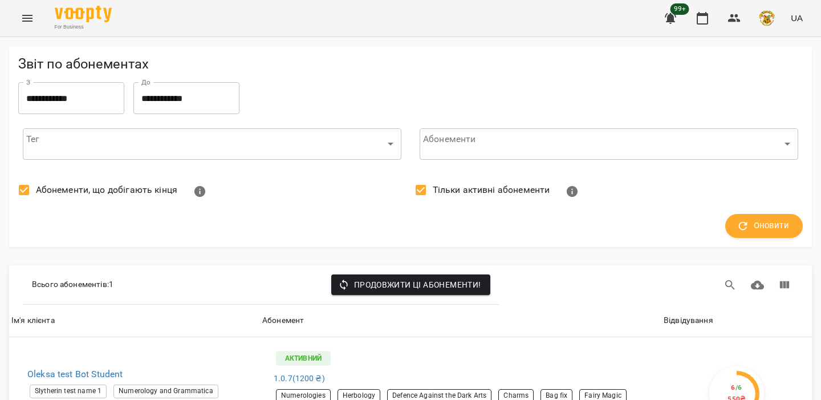
scroll to position [95, 0]
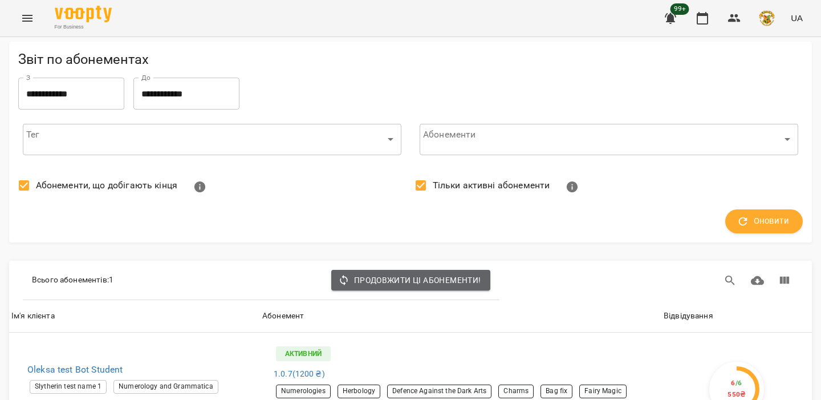
click at [439, 273] on span "Продовжити ці абонементи!" at bounding box center [410, 280] width 141 height 14
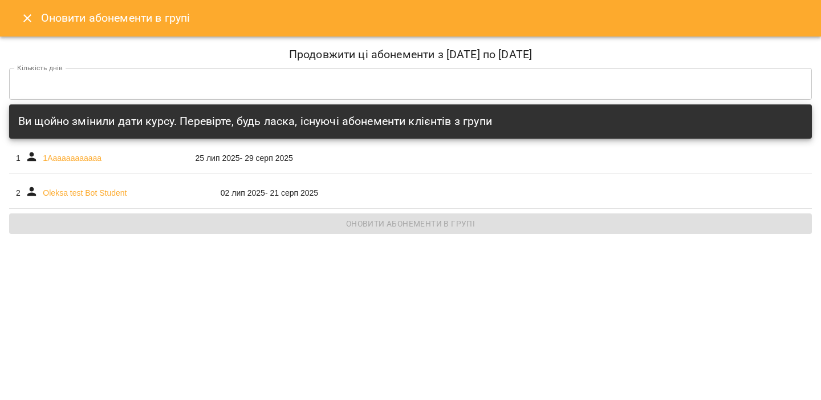
click at [101, 88] on input "*" at bounding box center [410, 84] width 803 height 32
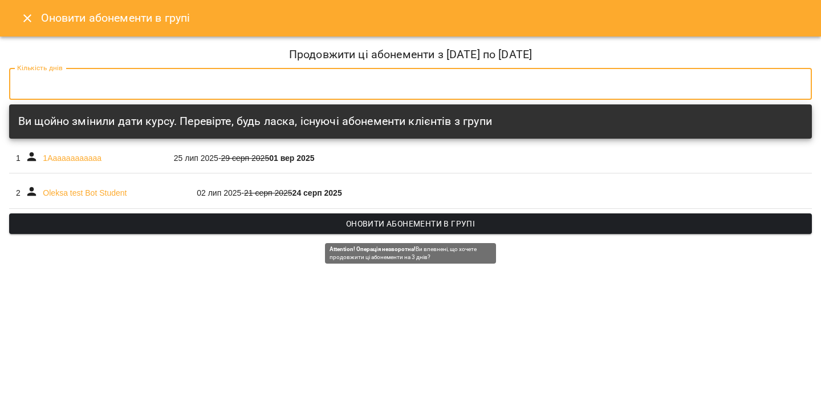
type input "*"
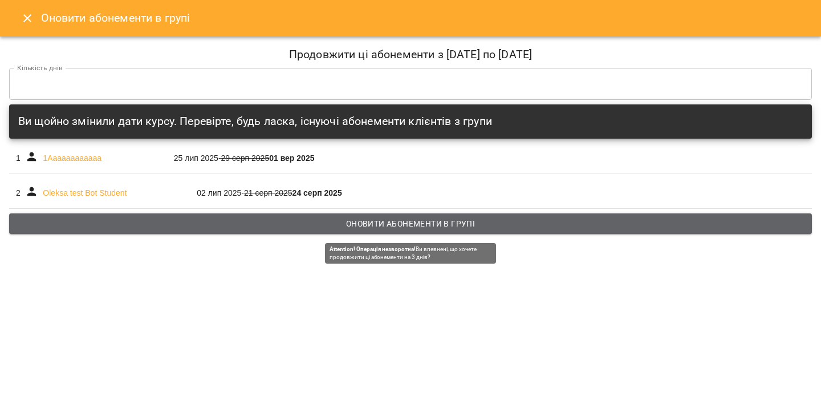
click at [313, 224] on span "Оновити абонементи в групі" at bounding box center [410, 224] width 785 height 14
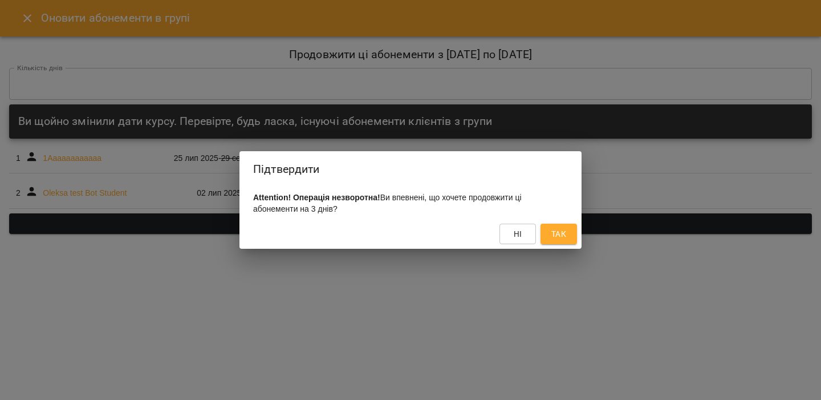
click at [559, 236] on span "Так" at bounding box center [558, 234] width 15 height 14
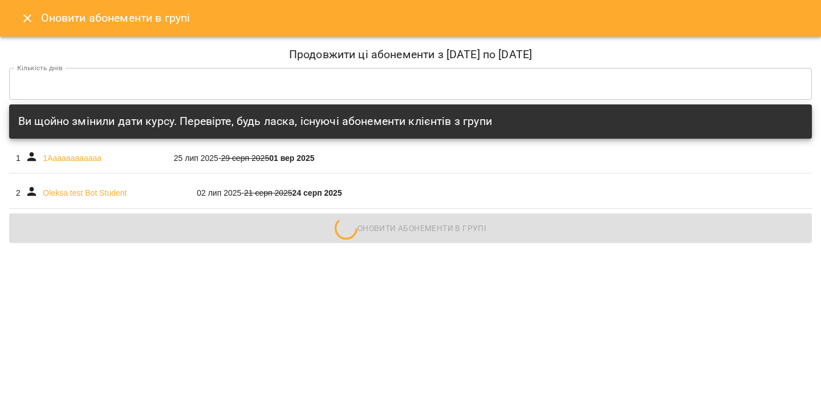
scroll to position [0, 0]
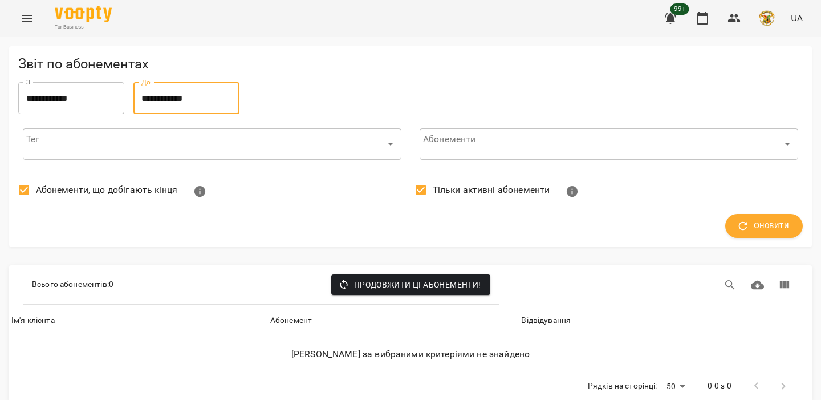
click at [214, 96] on input "**********" at bounding box center [186, 98] width 106 height 32
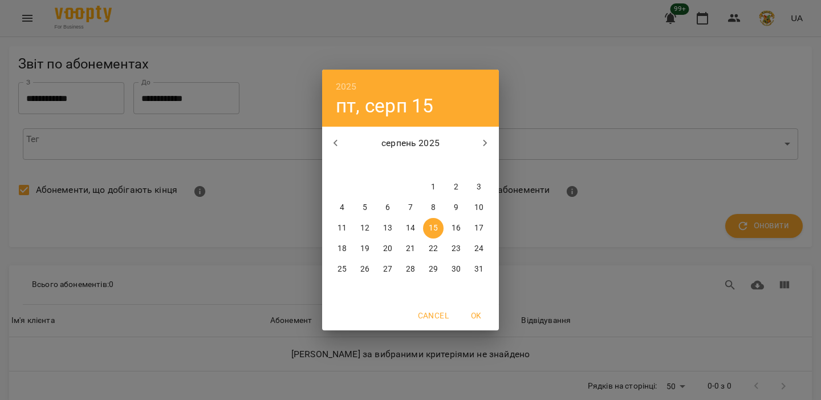
click at [477, 272] on p "31" at bounding box center [478, 268] width 9 height 11
type input "**********"
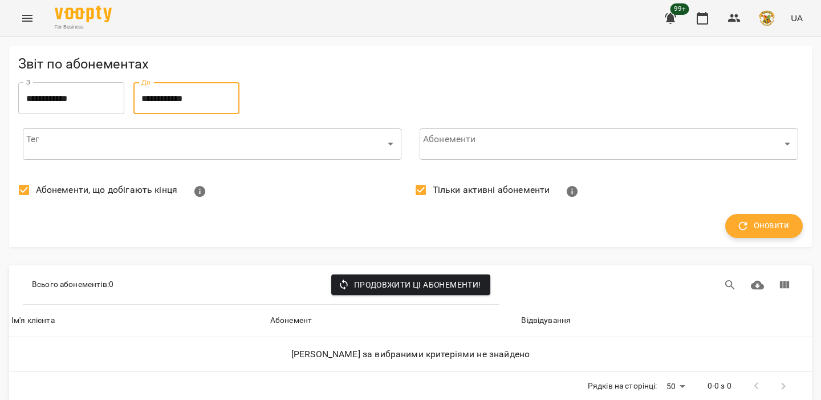
click at [728, 225] on button "Оновити" at bounding box center [764, 226] width 78 height 24
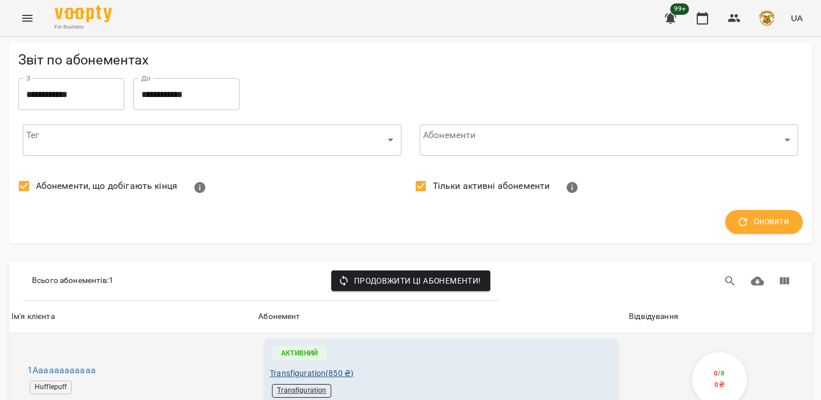
scroll to position [2, 0]
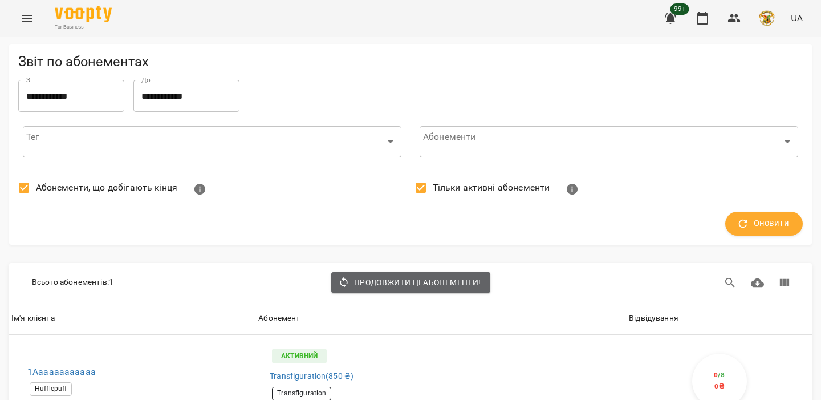
click at [391, 287] on span "Продовжити ці абонементи!" at bounding box center [410, 282] width 141 height 14
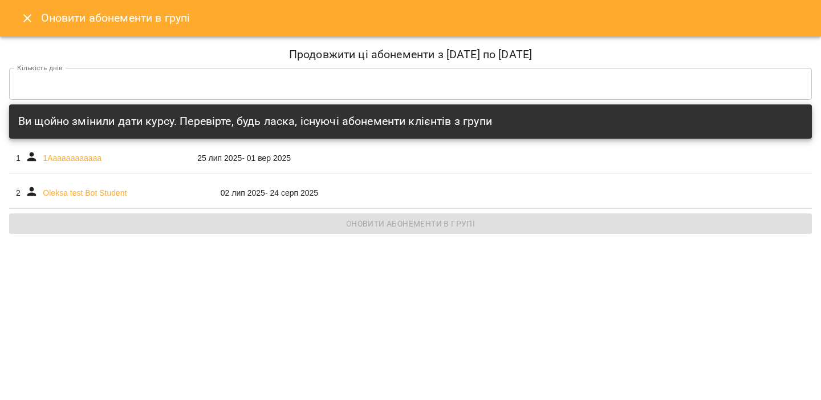
click at [18, 84] on input "*" at bounding box center [410, 84] width 803 height 32
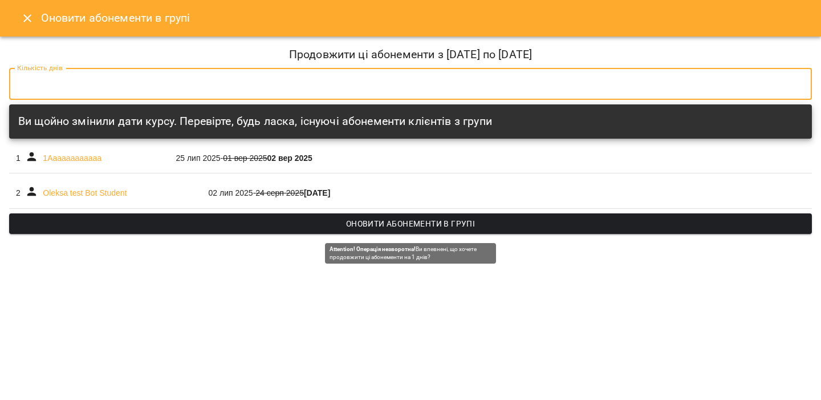
type input "*"
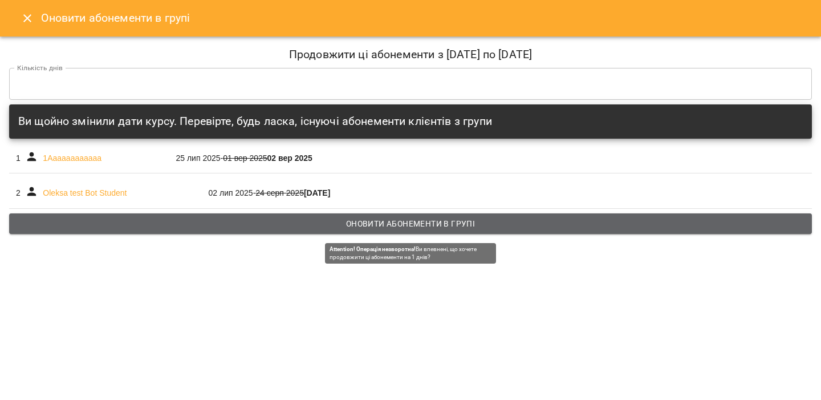
click at [374, 228] on span "Оновити абонементи в групі" at bounding box center [410, 224] width 785 height 14
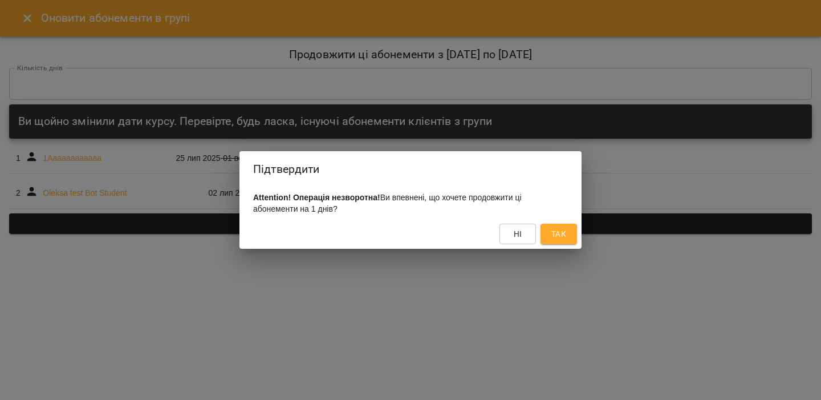
click at [488, 234] on div "Ні Так" at bounding box center [411, 234] width 342 height 30
click at [504, 234] on button "Ні" at bounding box center [518, 234] width 36 height 21
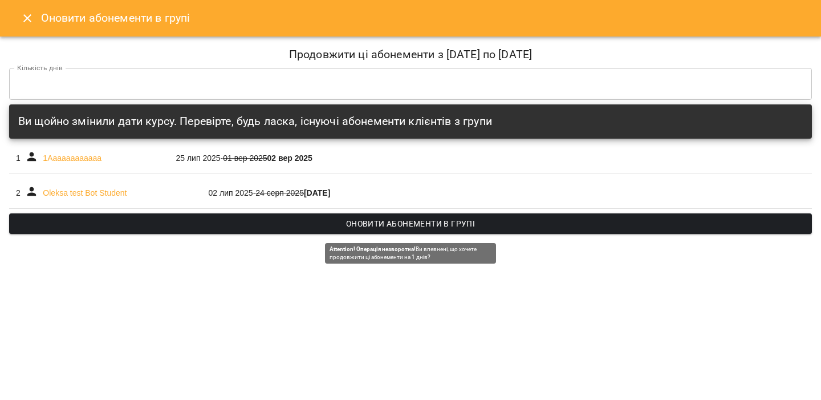
click at [388, 220] on span "Оновити абонементи в групі" at bounding box center [410, 224] width 785 height 14
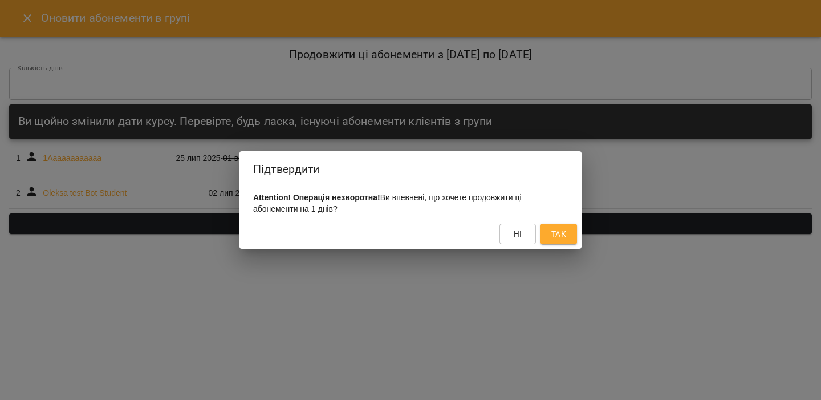
click at [554, 238] on span "Так" at bounding box center [558, 234] width 15 height 14
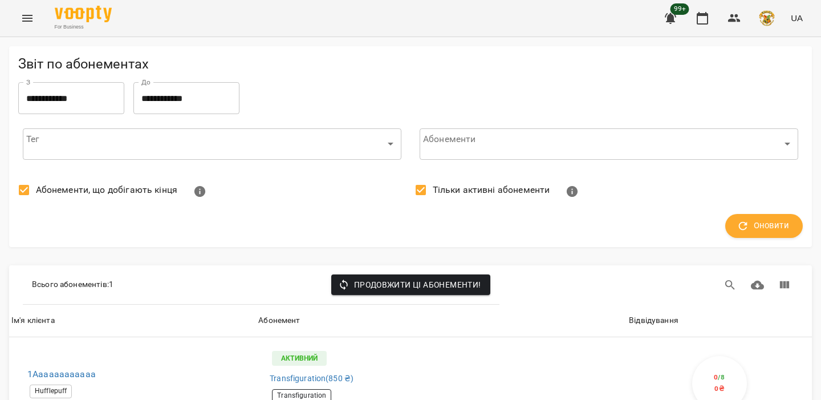
scroll to position [74, 0]
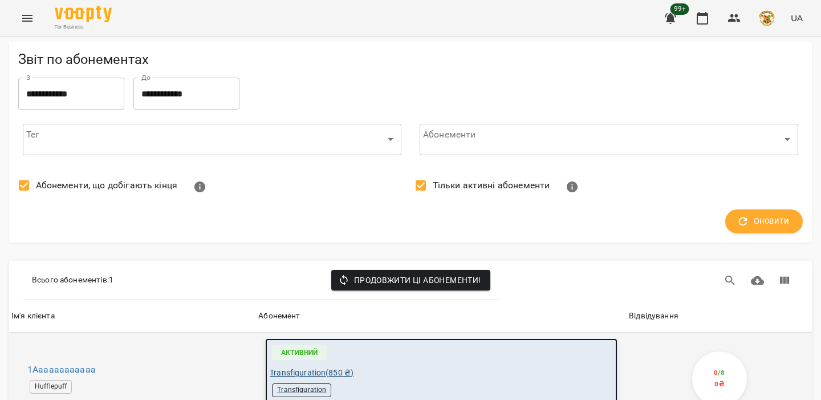
click at [310, 367] on span "Transfiguration ( 850 ₴ )" at bounding box center [312, 373] width 84 height 12
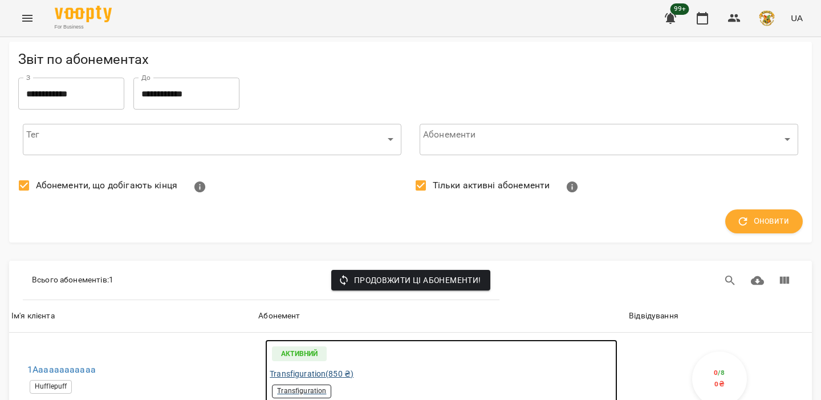
scroll to position [0, 0]
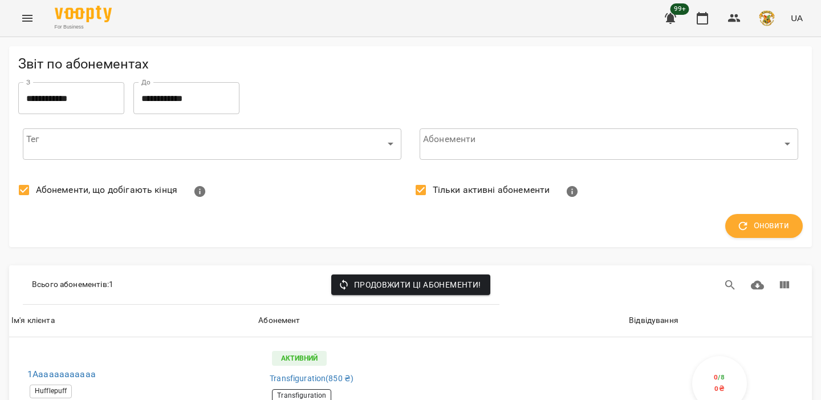
click at [499, 192] on span "Тільки активні абонементи" at bounding box center [491, 190] width 117 height 14
click at [747, 227] on icon "button" at bounding box center [743, 226] width 13 height 13
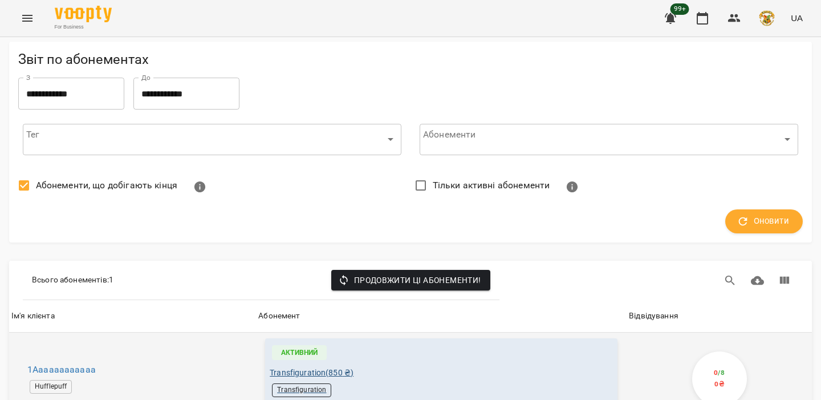
scroll to position [56, 0]
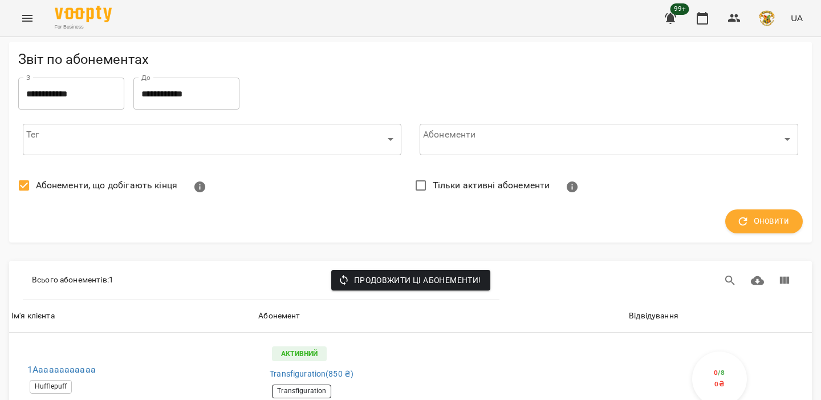
click at [398, 273] on span "Продовжити ці абонементи!" at bounding box center [410, 280] width 141 height 14
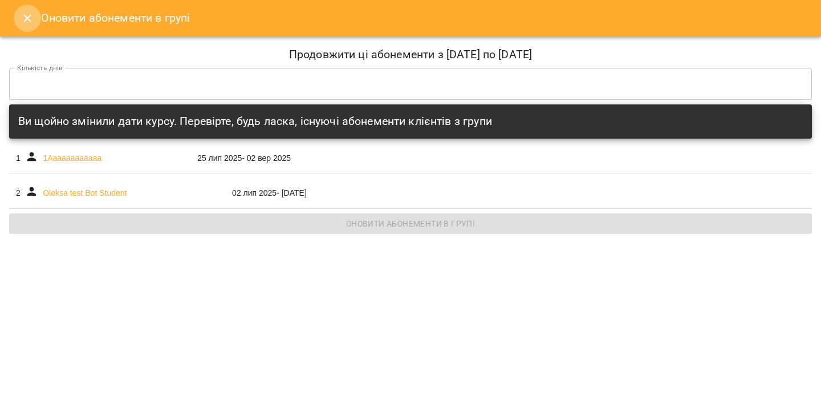
click at [29, 14] on icon "Close" at bounding box center [28, 18] width 14 height 14
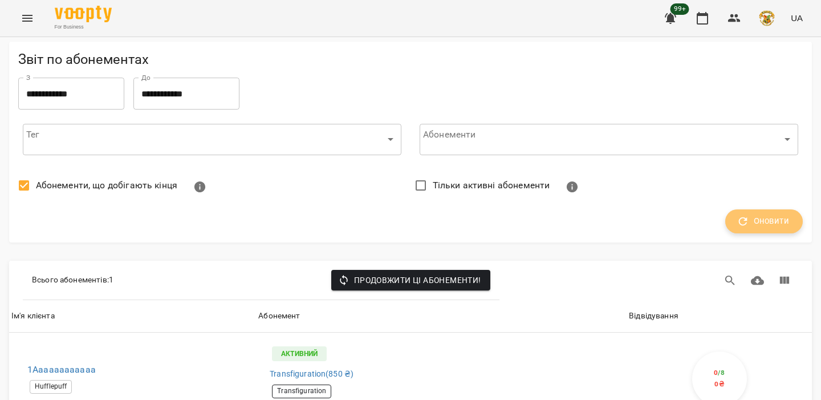
click at [741, 214] on span "Оновити" at bounding box center [764, 221] width 50 height 15
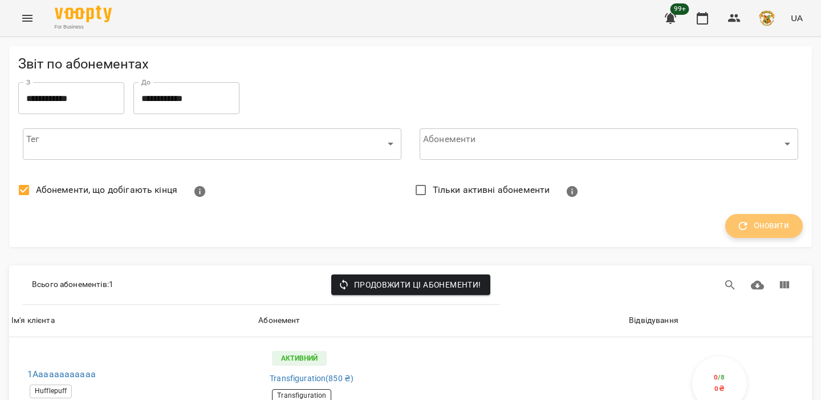
click at [751, 231] on span "Оновити" at bounding box center [764, 225] width 50 height 15
click at [76, 91] on input "**********" at bounding box center [71, 98] width 106 height 32
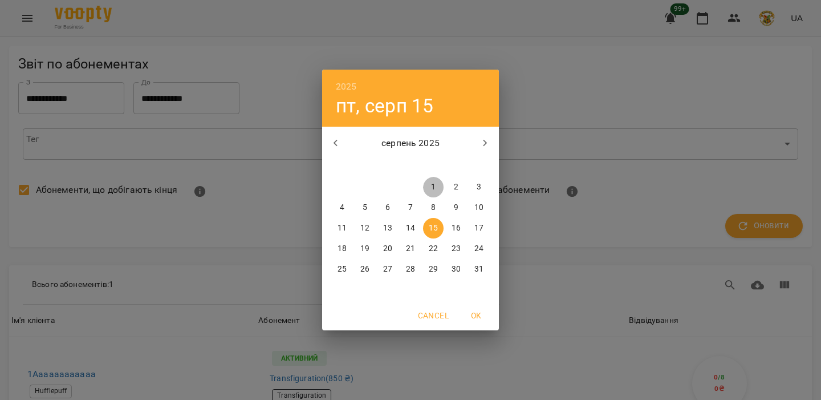
click at [423, 187] on span "1" at bounding box center [433, 186] width 21 height 11
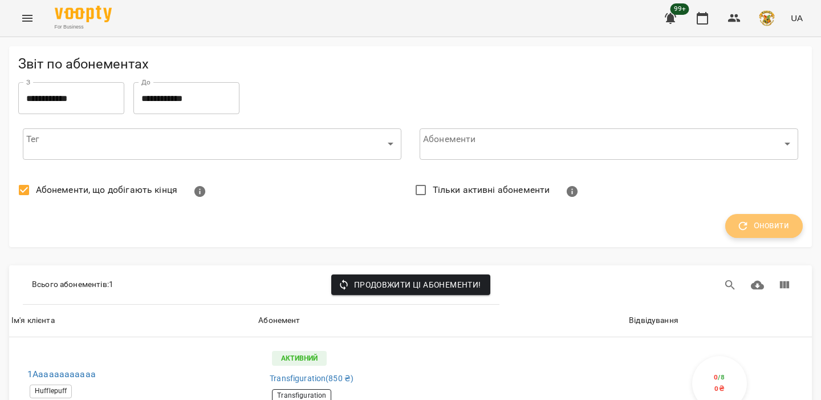
click at [766, 220] on span "Оновити" at bounding box center [764, 225] width 50 height 15
click at [101, 103] on input "**********" at bounding box center [71, 98] width 106 height 32
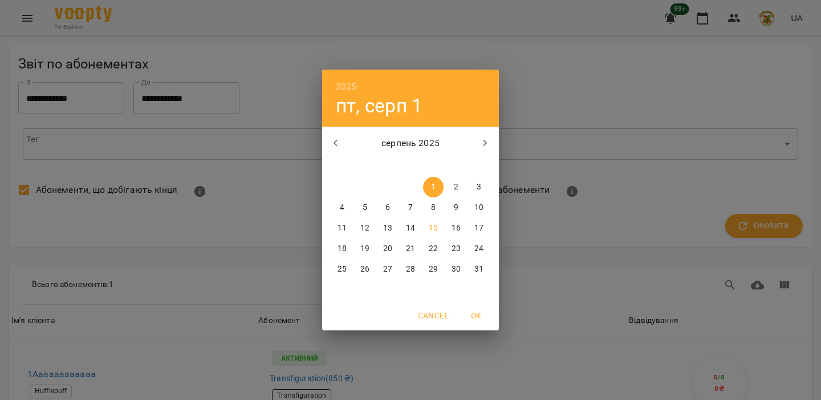
click at [343, 144] on button "button" at bounding box center [335, 142] width 27 height 27
click at [367, 189] on span "1" at bounding box center [365, 186] width 21 height 11
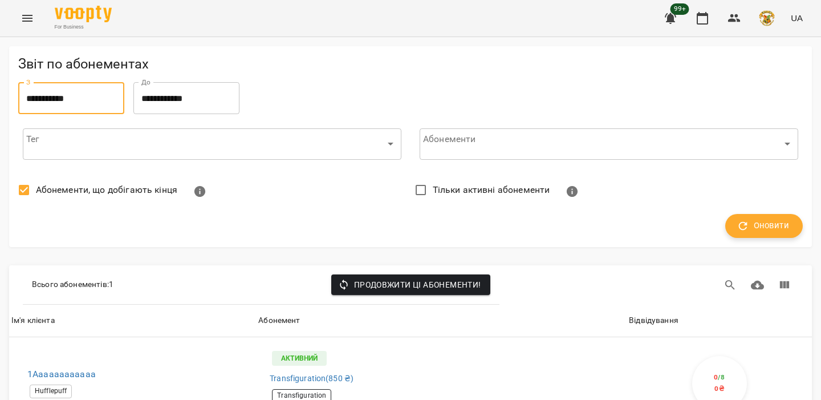
click at [757, 222] on span "Оновити" at bounding box center [764, 225] width 50 height 15
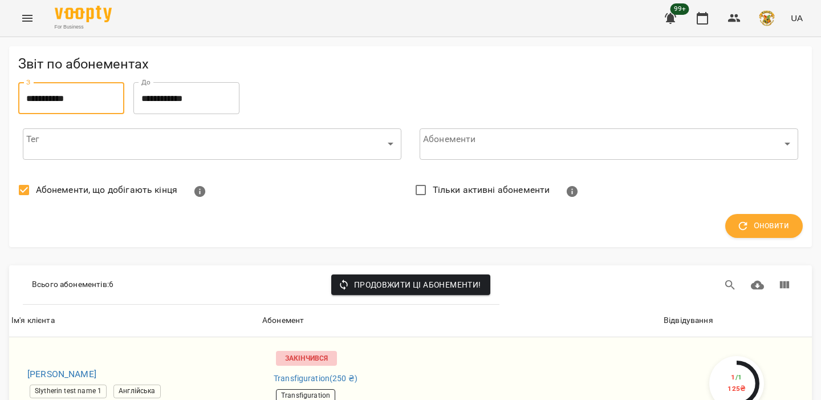
click at [93, 99] on input "**********" at bounding box center [71, 98] width 106 height 32
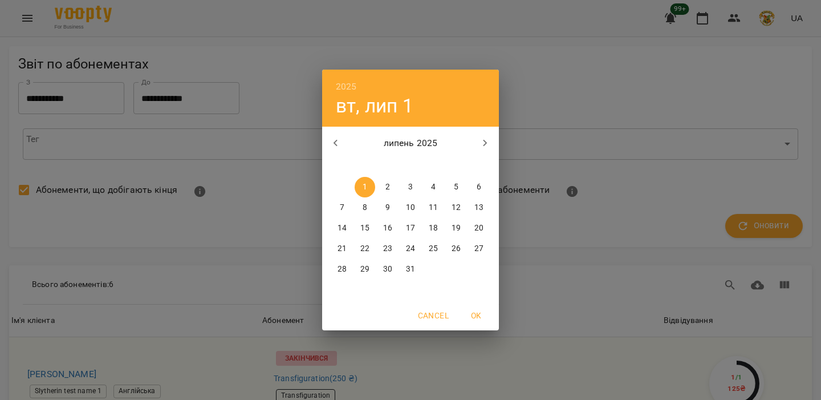
click at [340, 142] on icon "button" at bounding box center [336, 143] width 14 height 14
click at [480, 189] on p "1" at bounding box center [479, 186] width 5 height 11
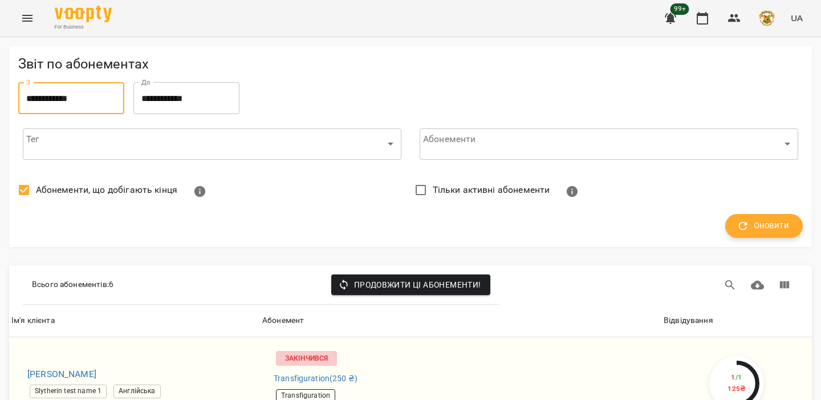
click at [745, 222] on icon "button" at bounding box center [743, 226] width 13 height 13
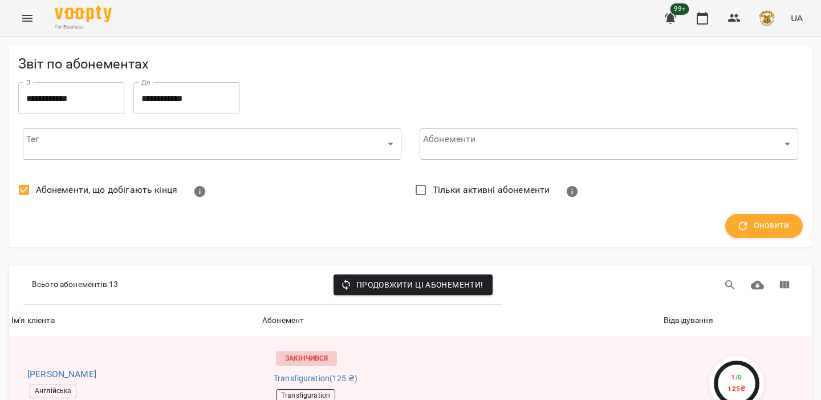
click at [707, 322] on div "Відвідування" at bounding box center [689, 321] width 50 height 14
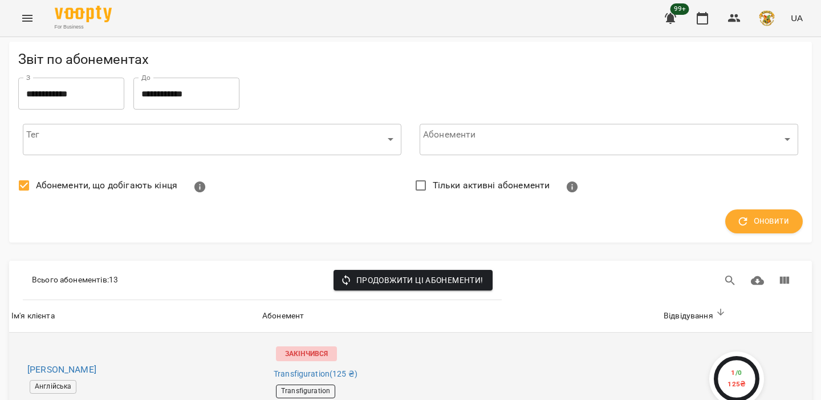
scroll to position [140, 0]
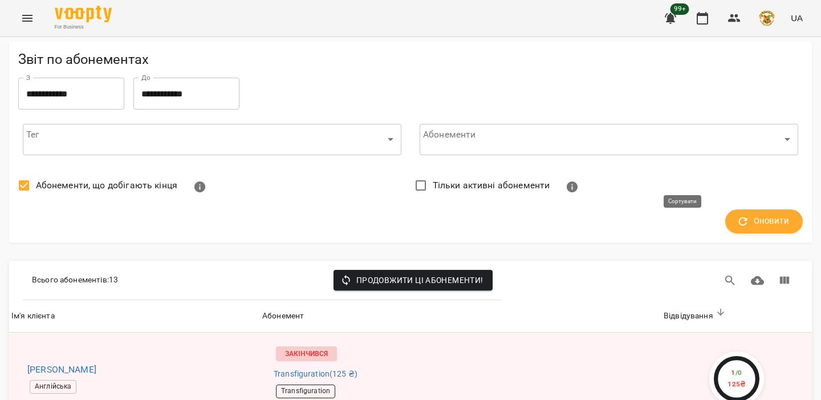
click at [682, 309] on div "Відвідування" at bounding box center [689, 316] width 50 height 14
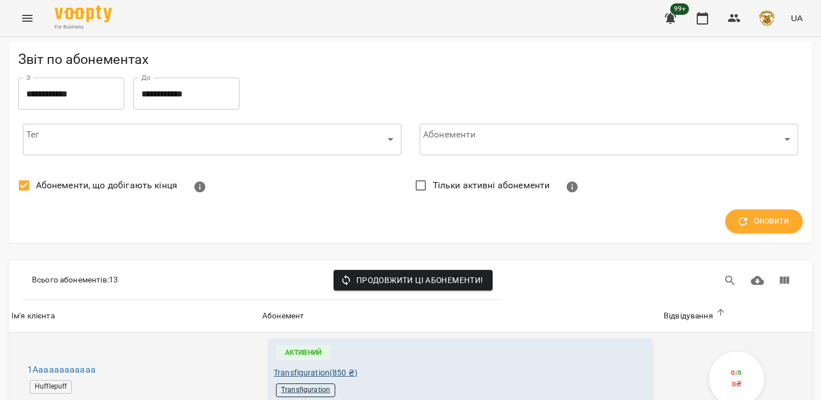
scroll to position [0, 0]
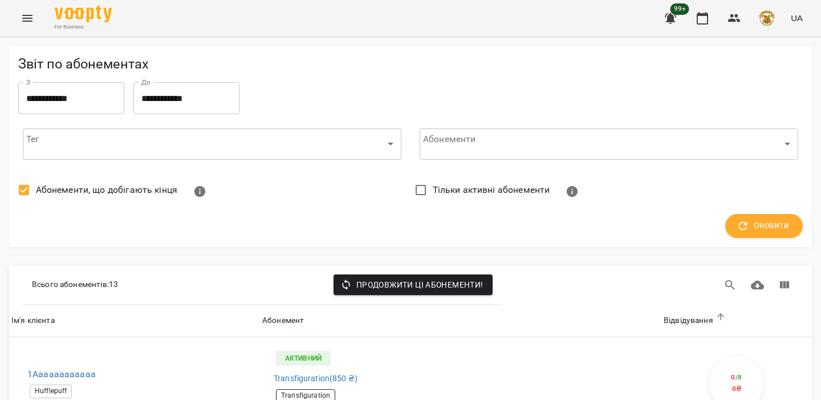
click at [75, 92] on input "**********" at bounding box center [71, 98] width 106 height 32
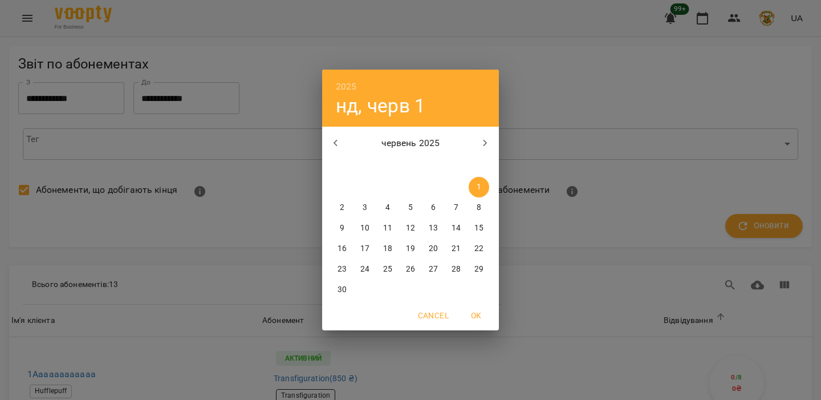
click at [336, 141] on icon "button" at bounding box center [336, 143] width 4 height 7
click at [412, 193] on button "1" at bounding box center [410, 187] width 21 height 21
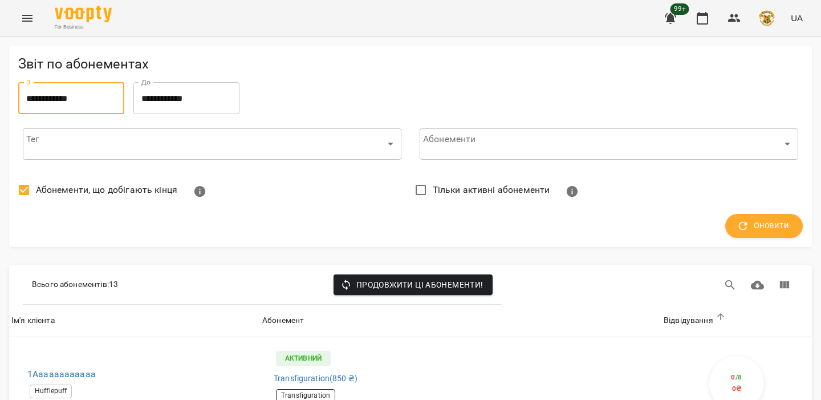
type input "**********"
click at [732, 218] on button "Оновити" at bounding box center [764, 226] width 78 height 24
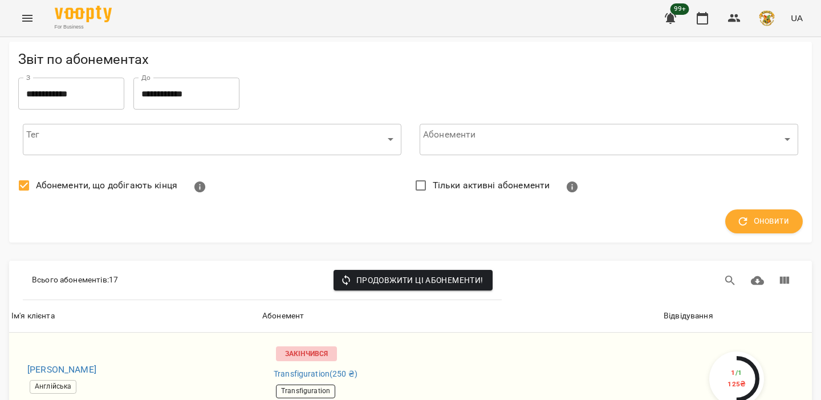
scroll to position [109, 0]
click at [699, 309] on div "Відвідування" at bounding box center [689, 316] width 50 height 14
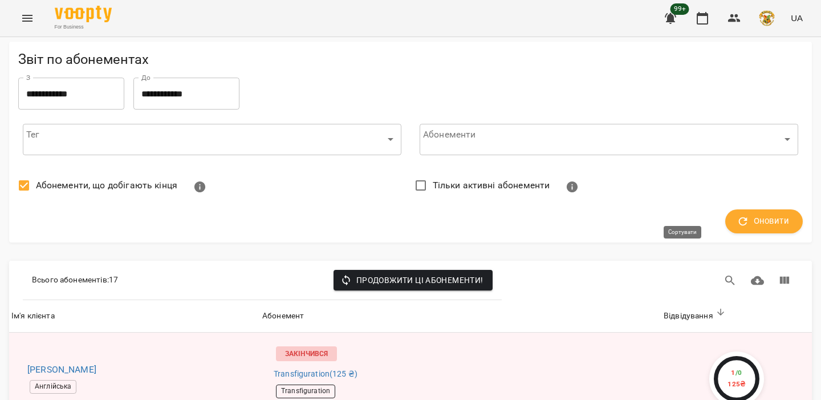
click at [699, 309] on div "Відвідування" at bounding box center [689, 316] width 50 height 14
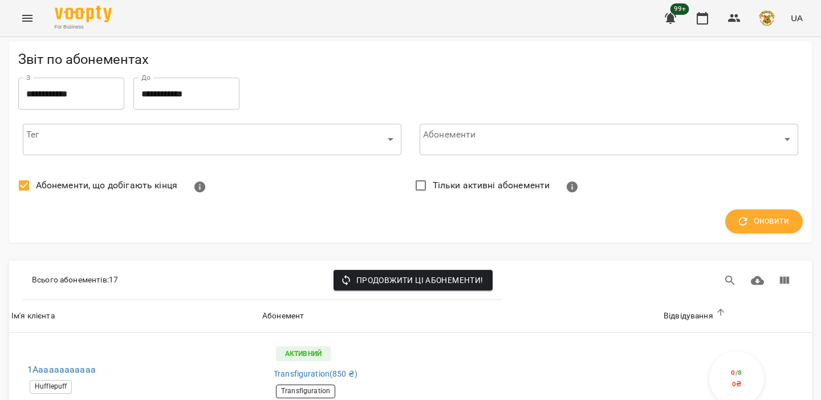
scroll to position [164, 0]
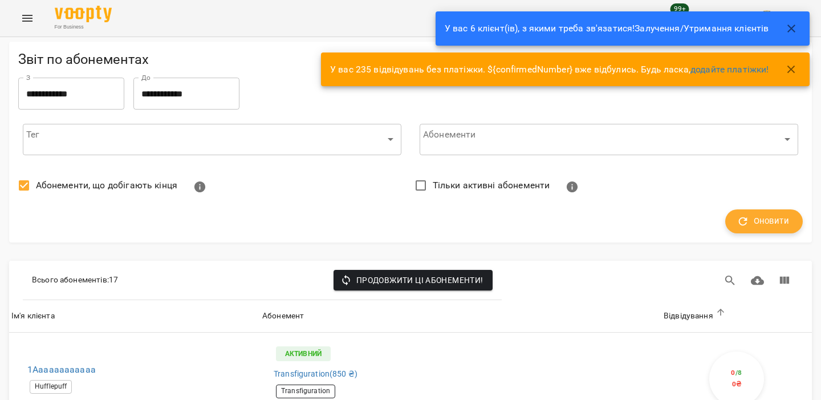
click at [767, 64] on link "додайте платіжки!" at bounding box center [730, 69] width 79 height 11
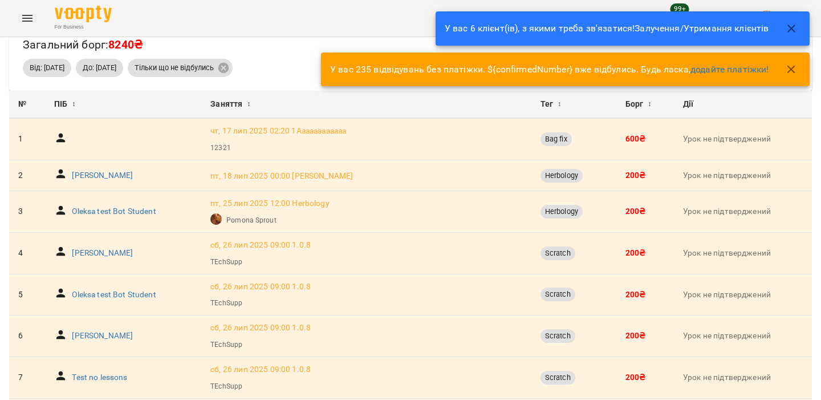
click at [786, 27] on icon "button" at bounding box center [792, 29] width 14 height 14
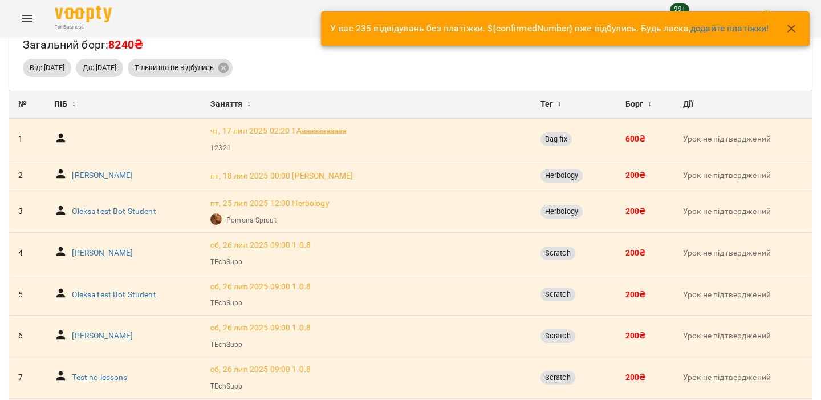
click at [790, 29] on icon "button" at bounding box center [792, 29] width 8 height 8
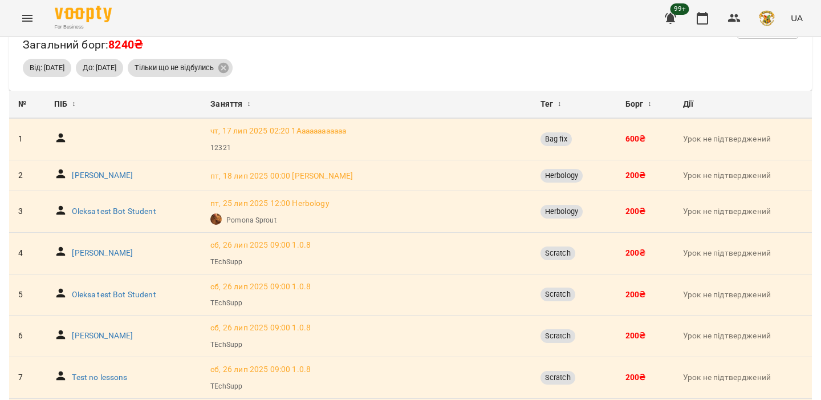
scroll to position [0, 0]
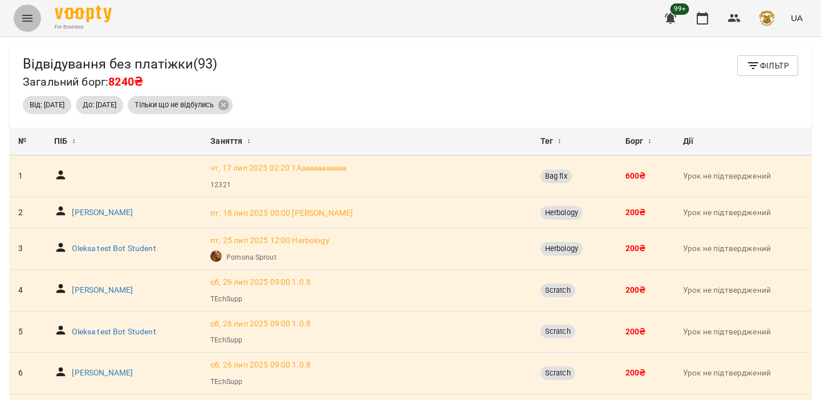
click at [30, 13] on icon "Menu" at bounding box center [28, 18] width 14 height 14
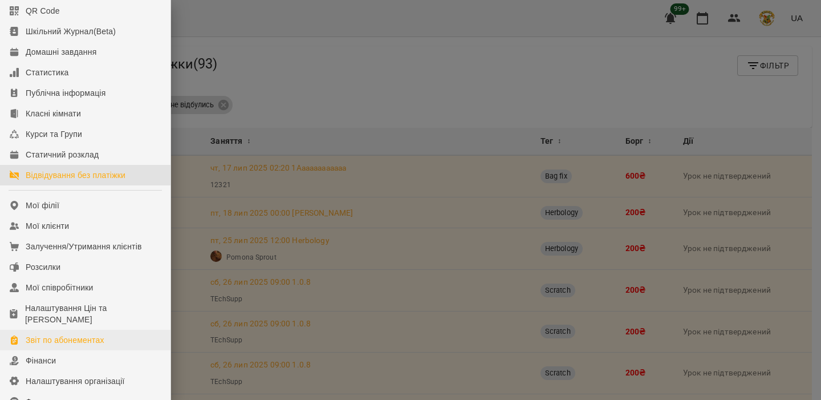
scroll to position [79, 0]
click at [78, 344] on div "Звіт по абонементах" at bounding box center [65, 338] width 79 height 11
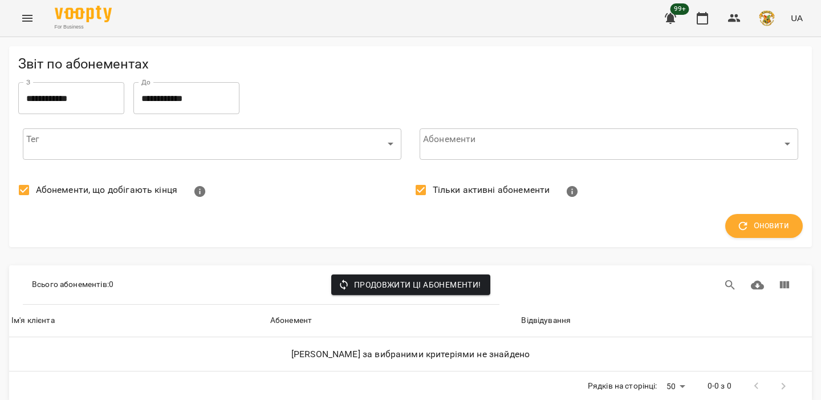
click at [496, 197] on label "Тільки активні абонементи" at bounding box center [479, 190] width 141 height 24
click at [760, 210] on div "Оновити" at bounding box center [411, 225] width 794 height 33
click at [755, 224] on span "Оновити" at bounding box center [764, 225] width 50 height 15
click at [117, 99] on input "**********" at bounding box center [71, 98] width 106 height 32
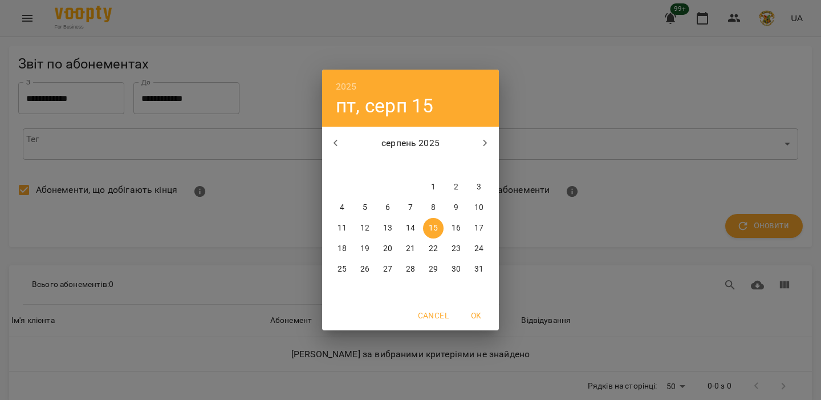
click at [335, 144] on icon "button" at bounding box center [336, 143] width 4 height 7
click at [423, 187] on span "2" at bounding box center [433, 186] width 21 height 11
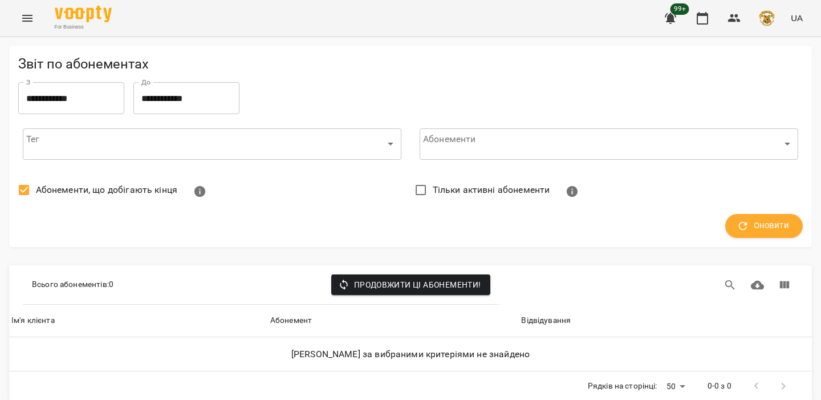
click at [423, 187] on span "2" at bounding box center [433, 186] width 21 height 11
click at [739, 225] on icon "button" at bounding box center [743, 226] width 9 height 9
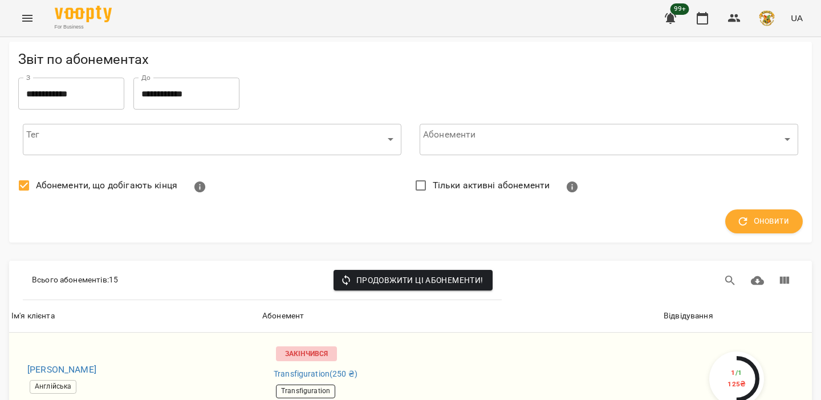
scroll to position [174, 0]
click at [689, 309] on div "Відвідування" at bounding box center [689, 316] width 50 height 14
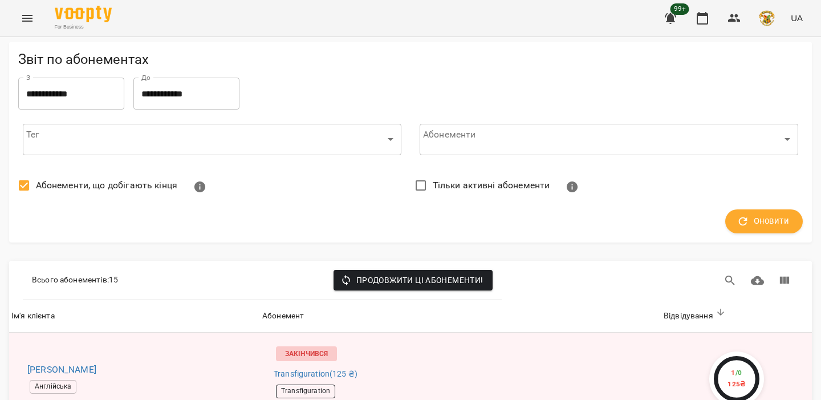
click at [679, 309] on div "Відвідування" at bounding box center [689, 316] width 50 height 14
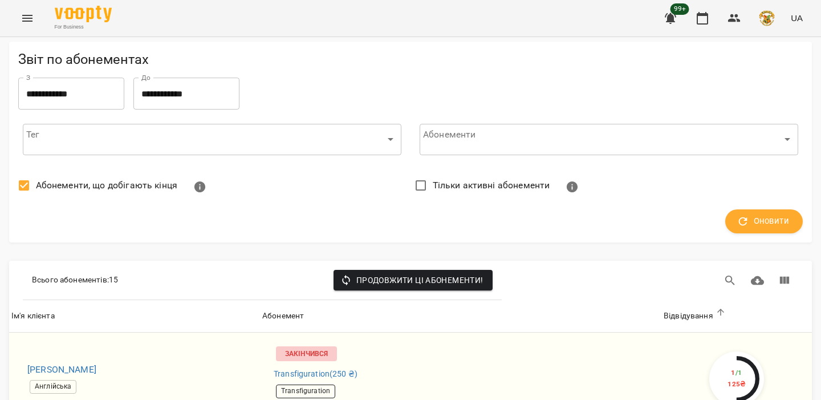
scroll to position [0, 0]
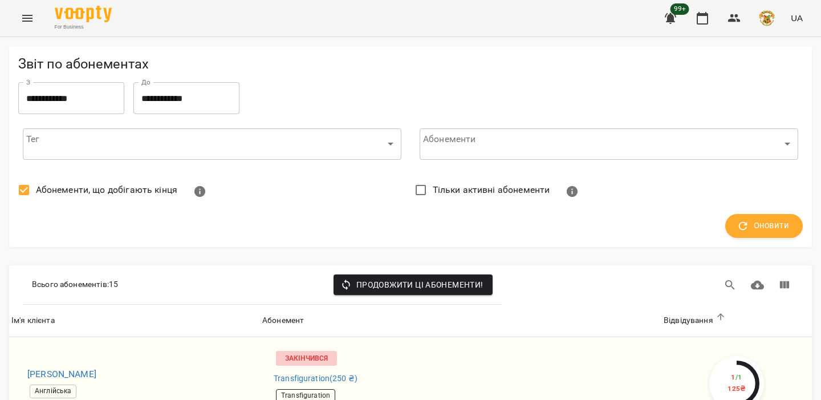
click at [87, 106] on input "**********" at bounding box center [71, 98] width 106 height 32
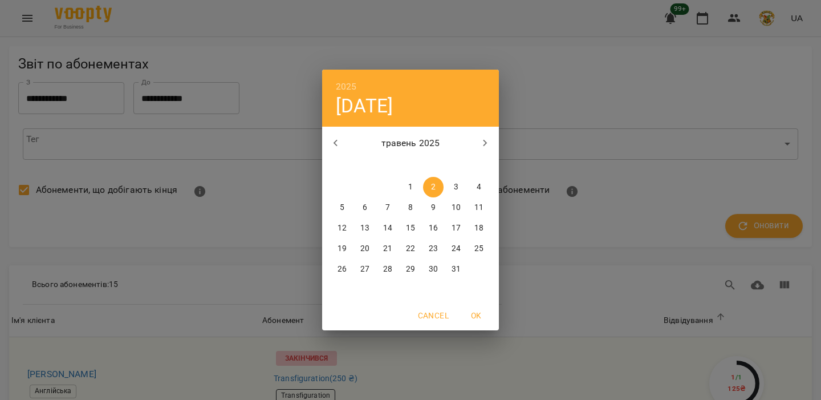
click at [479, 136] on icon "button" at bounding box center [485, 143] width 14 height 14
click at [378, 190] on span "2" at bounding box center [388, 186] width 21 height 11
type input "**********"
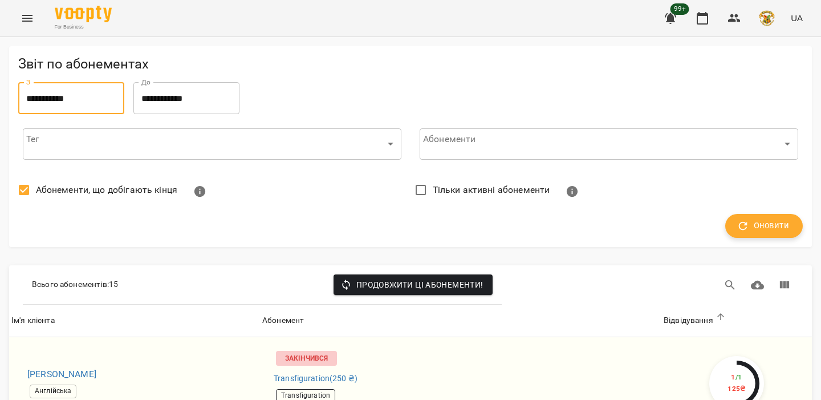
click at [763, 217] on button "Оновити" at bounding box center [764, 226] width 78 height 24
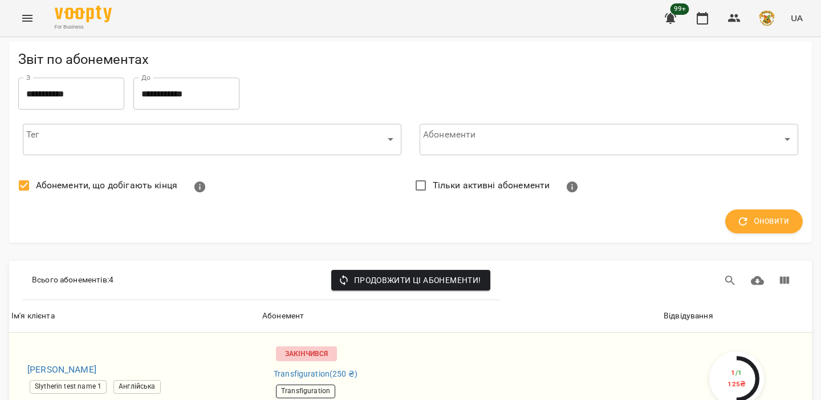
scroll to position [144, 0]
click at [752, 214] on span "Оновити" at bounding box center [764, 221] width 50 height 15
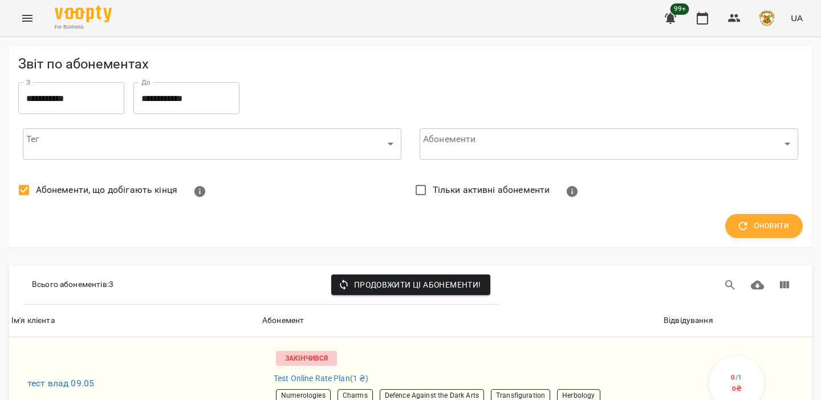
scroll to position [71, 0]
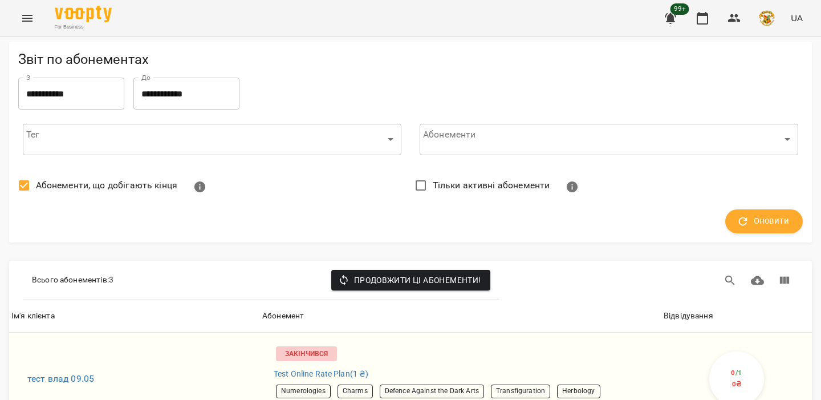
click at [682, 309] on div "Відвідування" at bounding box center [689, 316] width 50 height 14
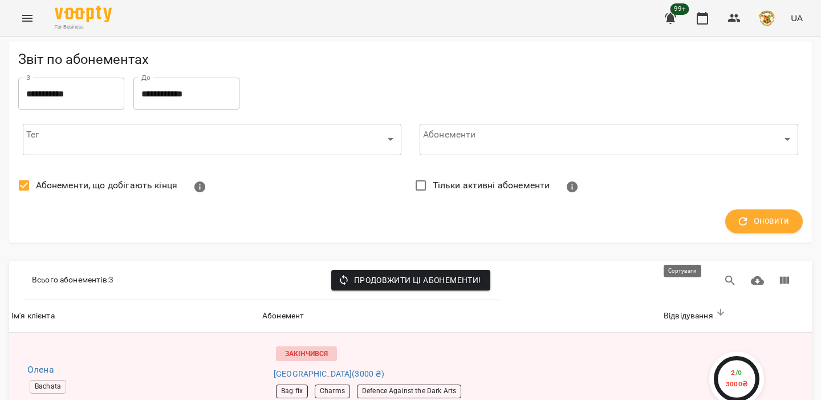
click at [682, 309] on div "Відвідування" at bounding box center [689, 316] width 50 height 14
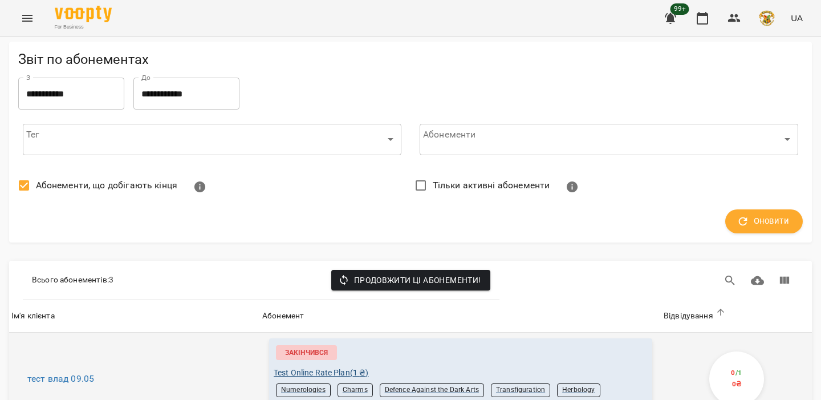
scroll to position [0, 0]
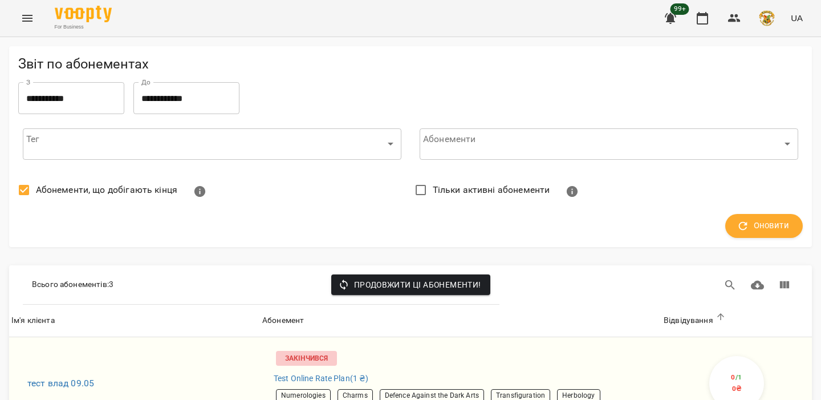
click at [717, 321] on icon at bounding box center [721, 316] width 10 height 10
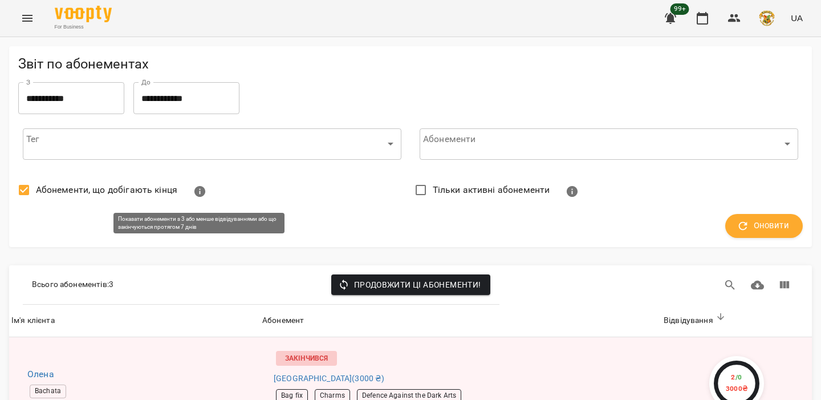
scroll to position [64, 0]
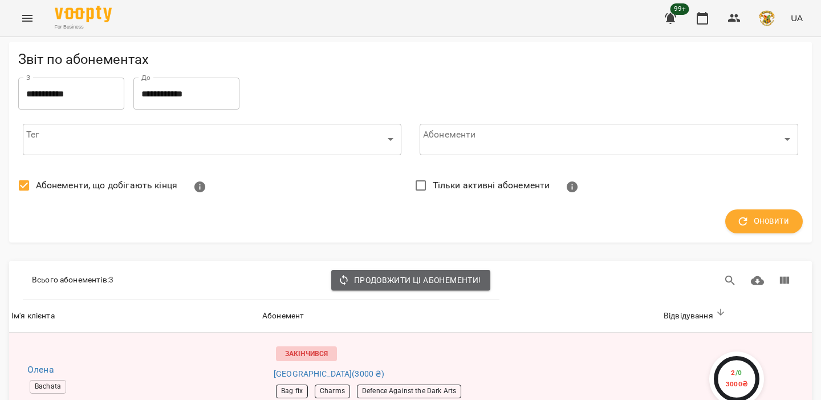
click at [418, 273] on span "Продовжити ці абонементи!" at bounding box center [410, 280] width 141 height 14
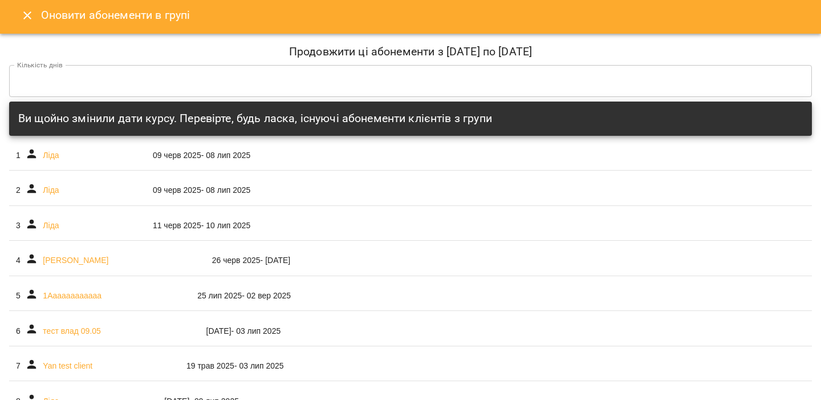
scroll to position [0, 0]
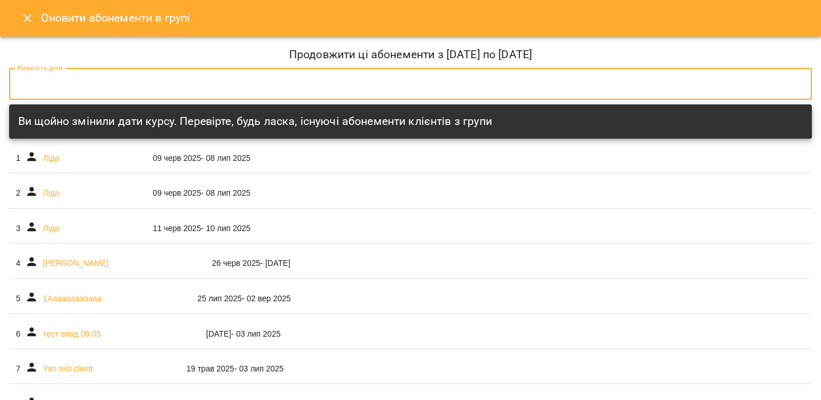
click at [40, 84] on input "*" at bounding box center [410, 84] width 803 height 32
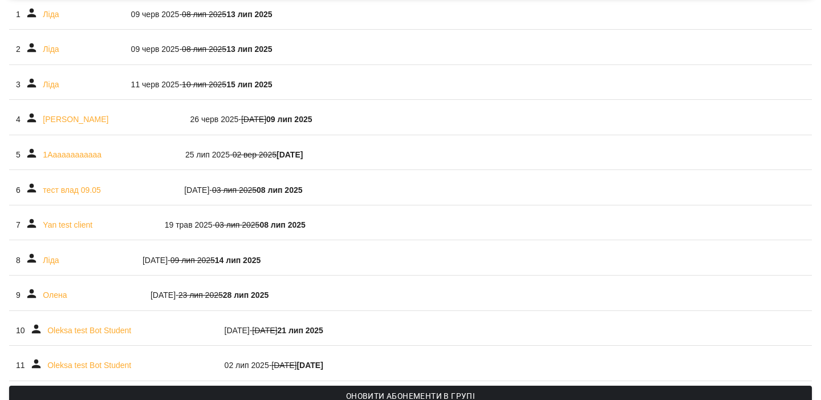
scroll to position [169, 0]
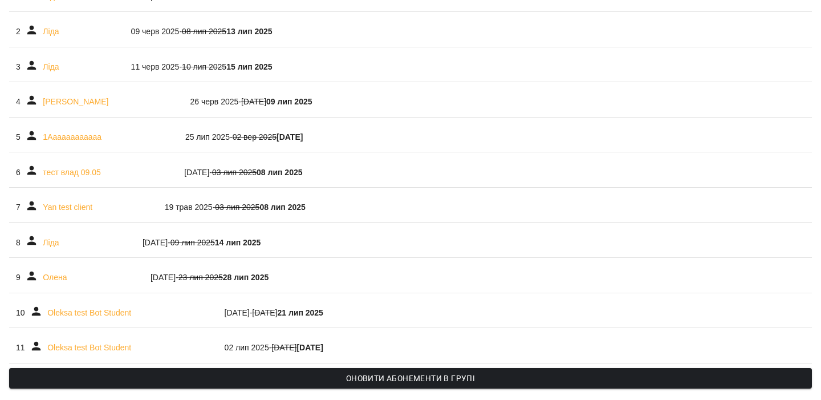
type input "*"
drag, startPoint x: 201, startPoint y: 277, endPoint x: 296, endPoint y: 276, distance: 95.2
click at [296, 276] on div "24 черв 2025 - 23 лип 2025 28 лип 2025" at bounding box center [209, 276] width 285 height 11
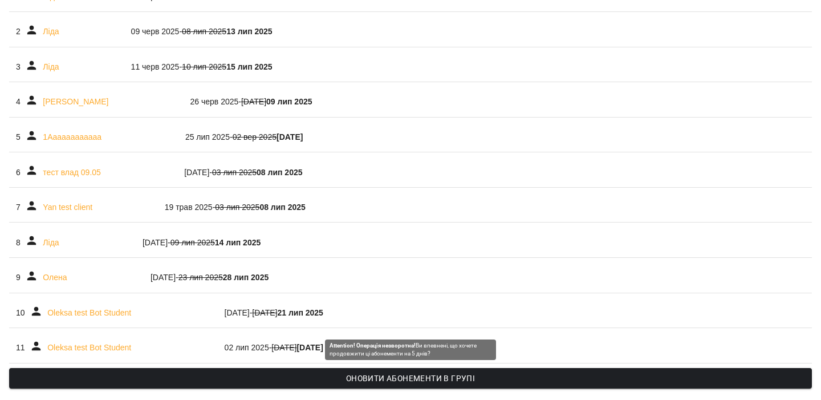
click at [370, 376] on span "Оновити абонементи в групі" at bounding box center [410, 378] width 785 height 14
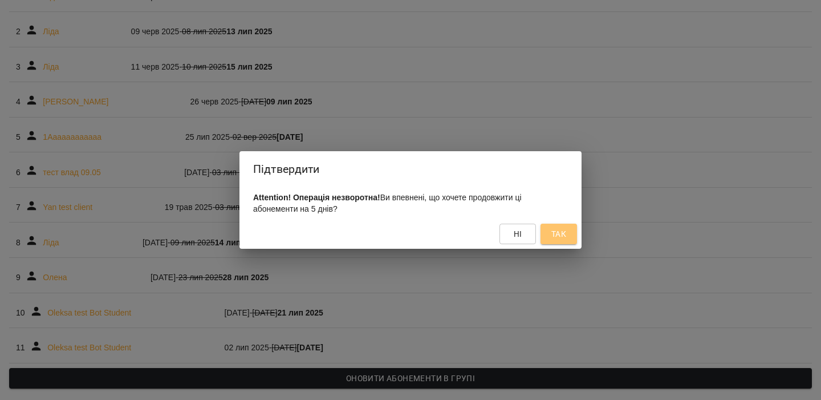
click at [548, 232] on button "Так" at bounding box center [559, 234] width 36 height 21
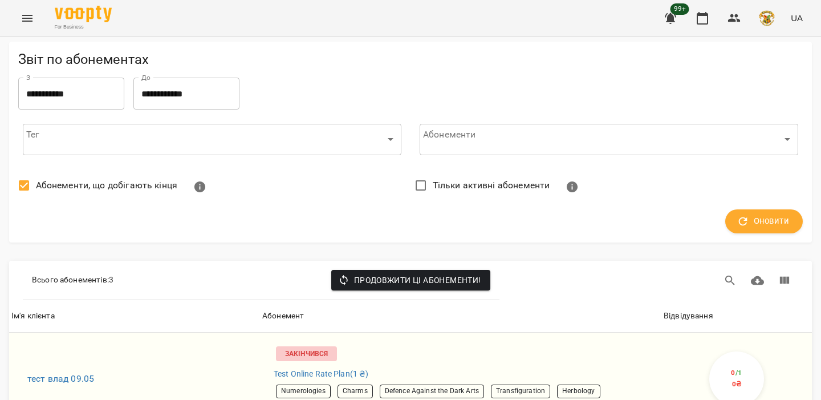
scroll to position [175, 0]
click at [399, 273] on span "Продовжити ці абонементи!" at bounding box center [410, 280] width 141 height 14
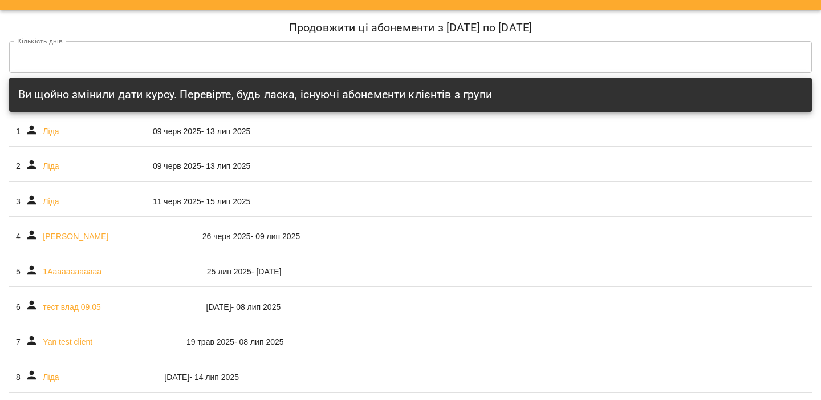
scroll to position [0, 0]
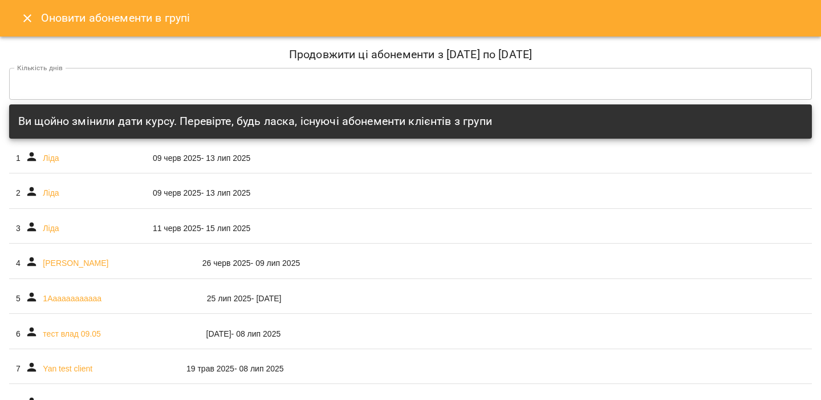
click at [17, 86] on input "*" at bounding box center [410, 84] width 803 height 32
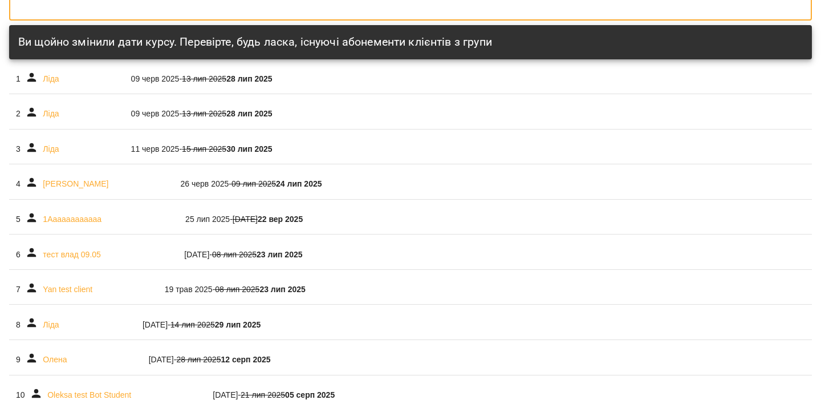
scroll to position [169, 0]
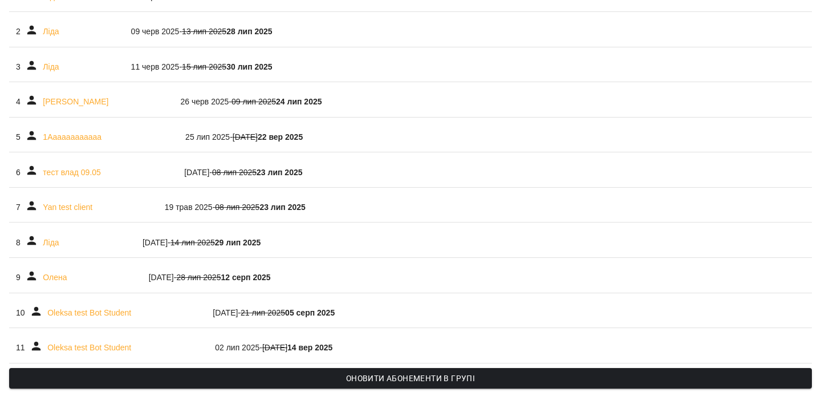
type input "**"
click at [407, 383] on span "Оновити абонементи в групі" at bounding box center [410, 378] width 785 height 14
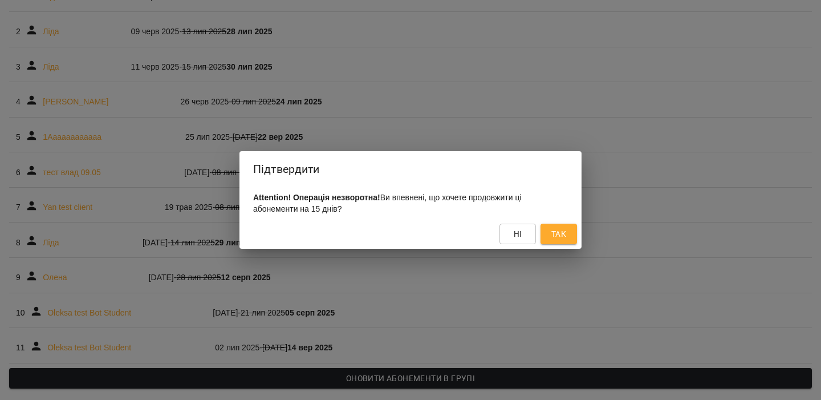
click at [549, 236] on button "Так" at bounding box center [559, 234] width 36 height 21
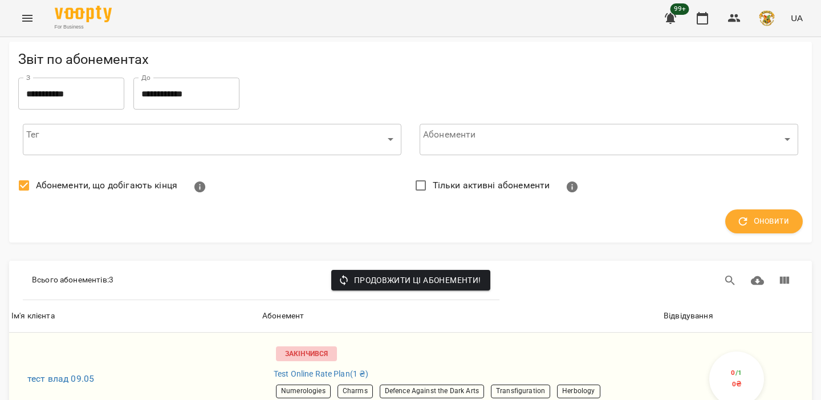
scroll to position [120, 0]
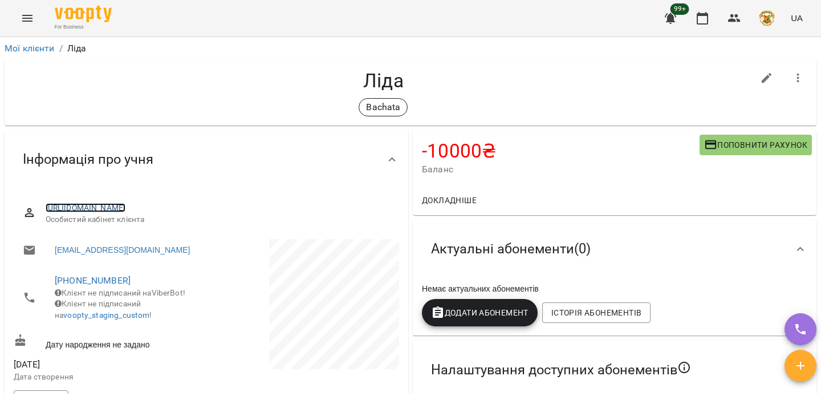
click at [126, 212] on link "[URL][DOMAIN_NAME]" at bounding box center [86, 207] width 80 height 9
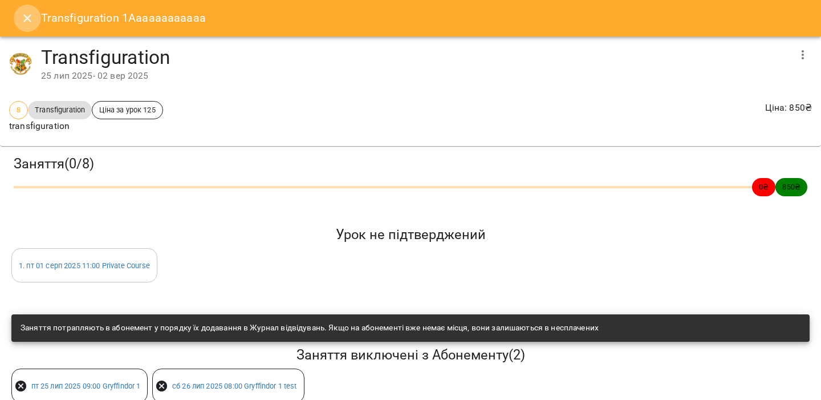
click at [22, 16] on icon "Close" at bounding box center [28, 18] width 14 height 14
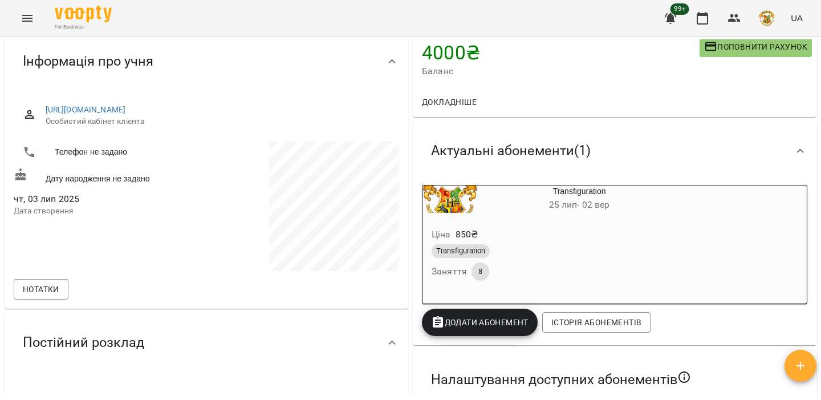
scroll to position [103, 0]
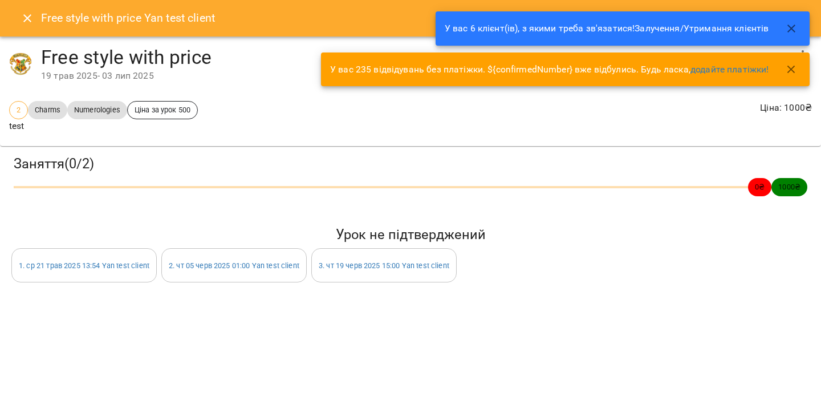
click at [796, 33] on icon "button" at bounding box center [792, 29] width 14 height 14
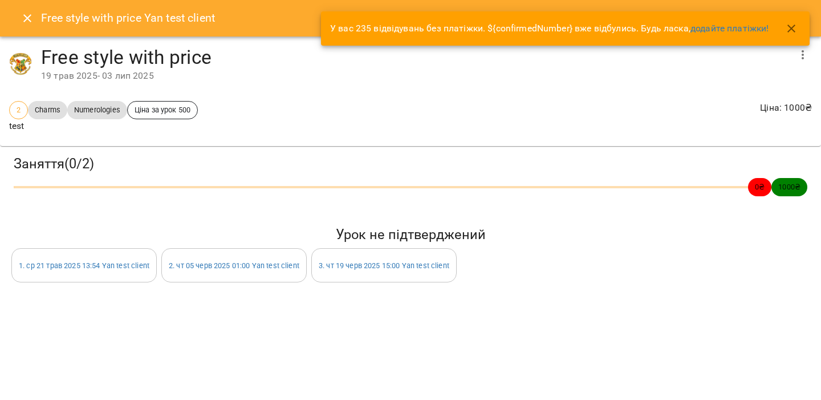
click at [796, 34] on icon "button" at bounding box center [792, 29] width 14 height 14
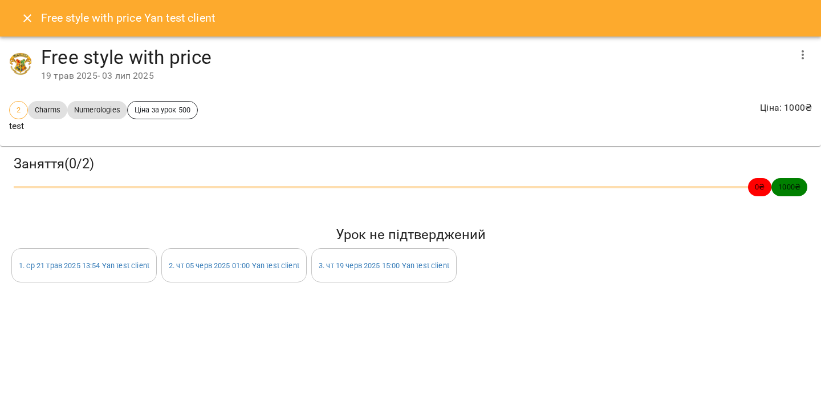
click at [813, 50] on button "button" at bounding box center [802, 54] width 27 height 27
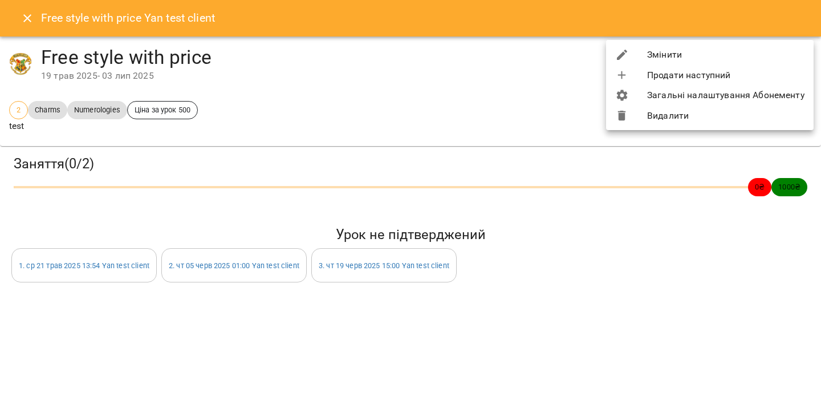
click at [759, 58] on li "Змінити" at bounding box center [710, 54] width 208 height 21
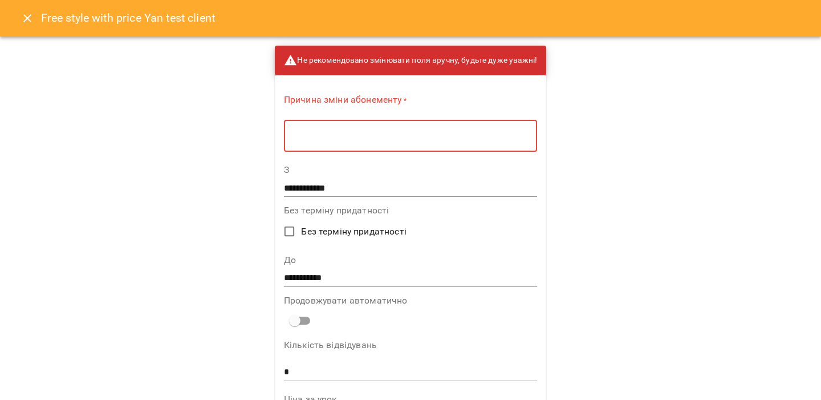
click at [472, 136] on textarea at bounding box center [410, 136] width 237 height 11
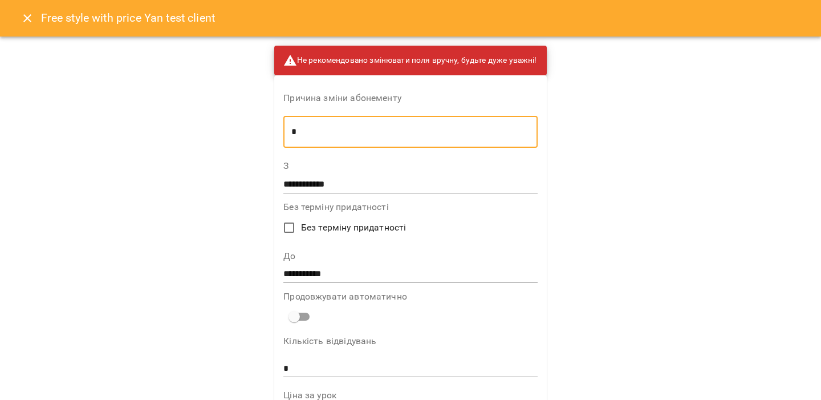
scroll to position [48, 0]
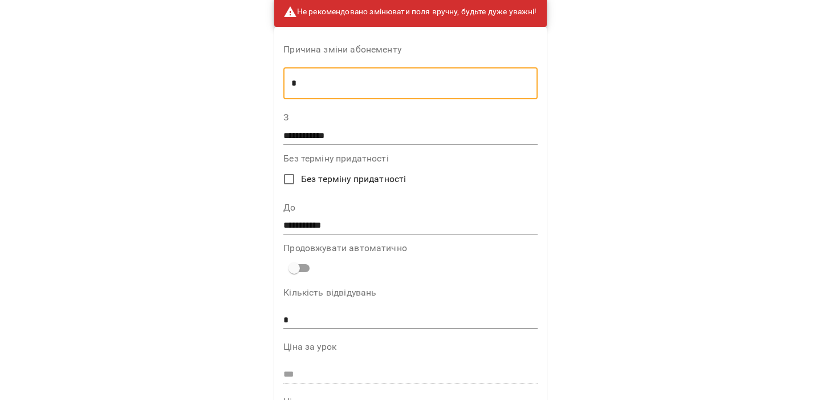
click at [346, 317] on input "*" at bounding box center [410, 320] width 254 height 18
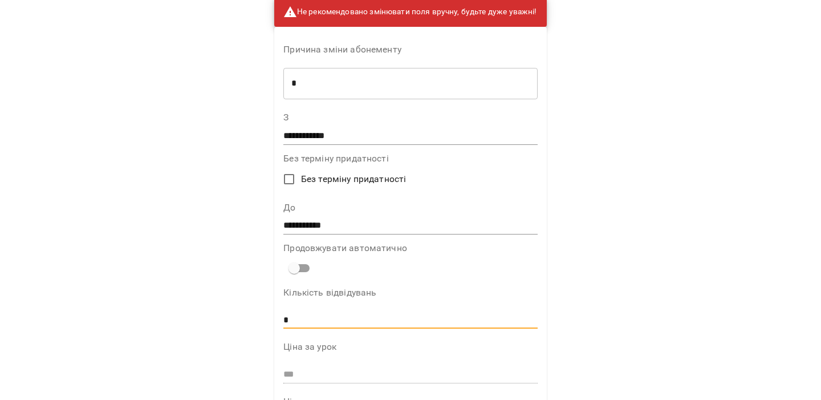
click at [346, 317] on input "*" at bounding box center [410, 320] width 254 height 18
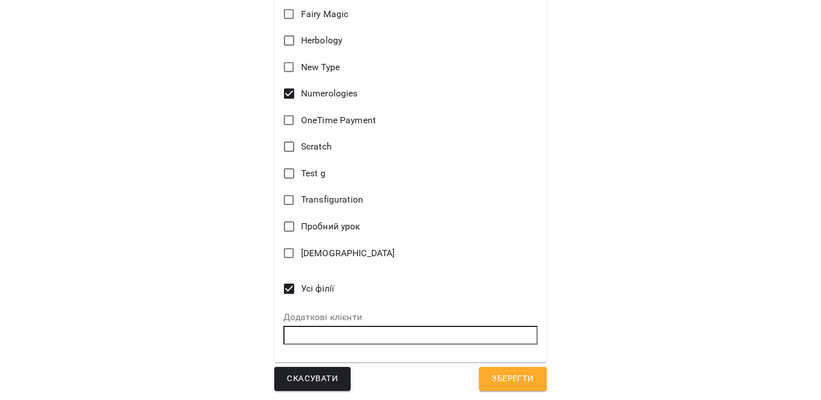
type input "**"
click at [527, 380] on span "Зберегти" at bounding box center [513, 378] width 42 height 15
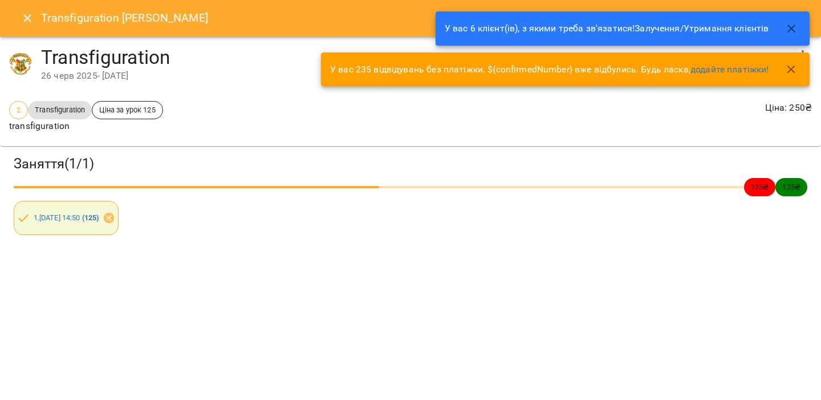
click at [789, 28] on icon "button" at bounding box center [792, 29] width 14 height 14
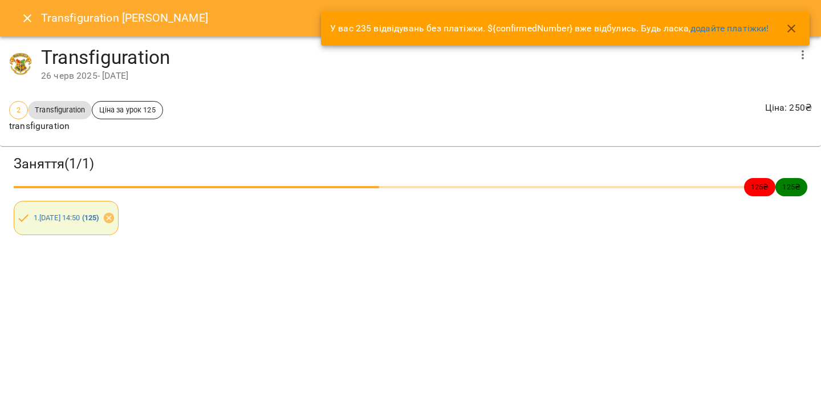
click at [789, 28] on icon "button" at bounding box center [792, 29] width 14 height 14
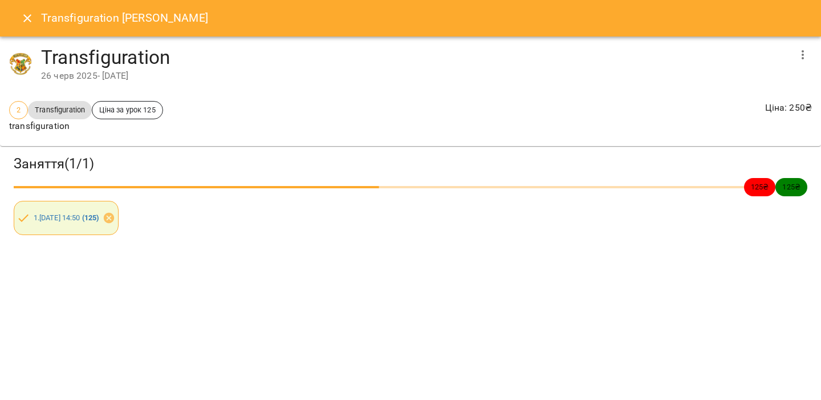
click at [799, 53] on icon "button" at bounding box center [803, 55] width 14 height 14
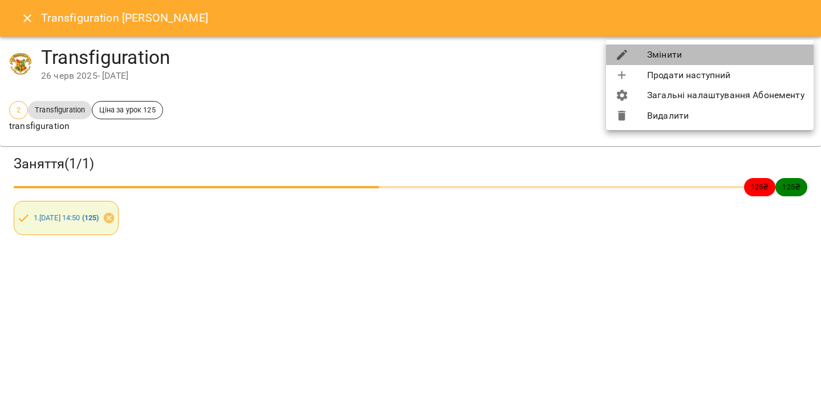
click at [764, 61] on li "Змінити" at bounding box center [710, 54] width 208 height 21
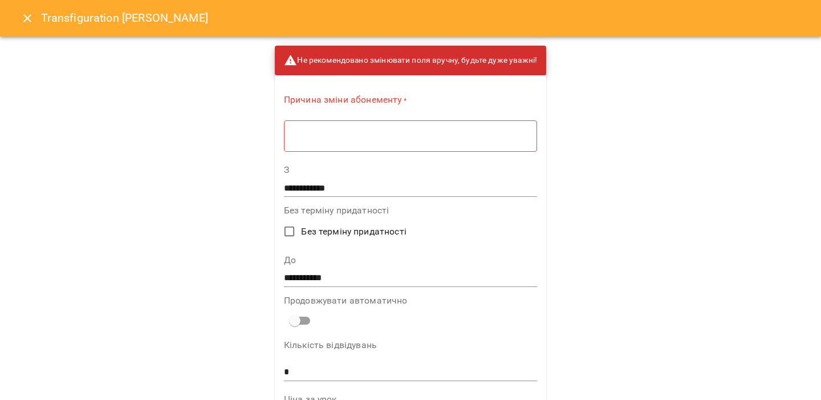
click at [405, 125] on div "* ​" at bounding box center [410, 136] width 253 height 32
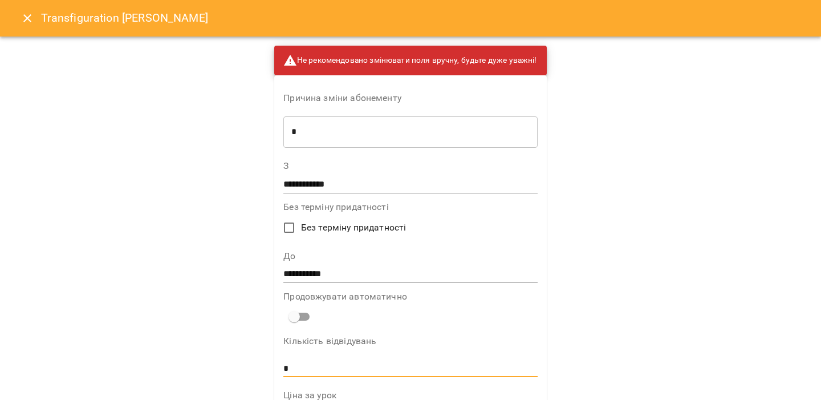
click at [311, 360] on input "*" at bounding box center [410, 368] width 254 height 18
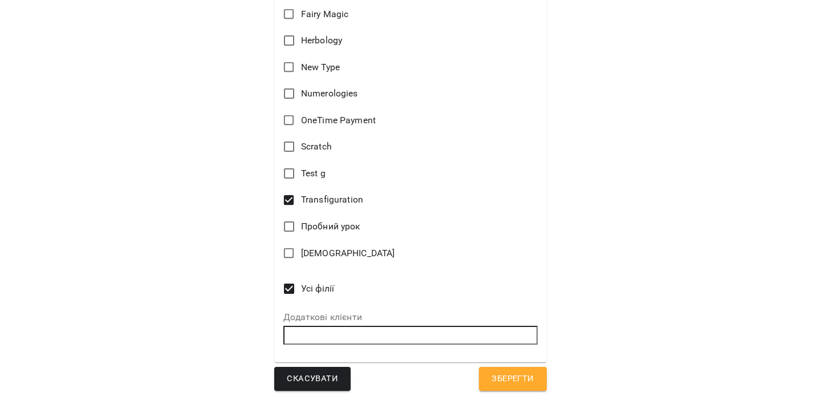
type input "**"
click at [513, 380] on span "Зберегти" at bounding box center [513, 378] width 42 height 15
